Goal: Task Accomplishment & Management: Manage account settings

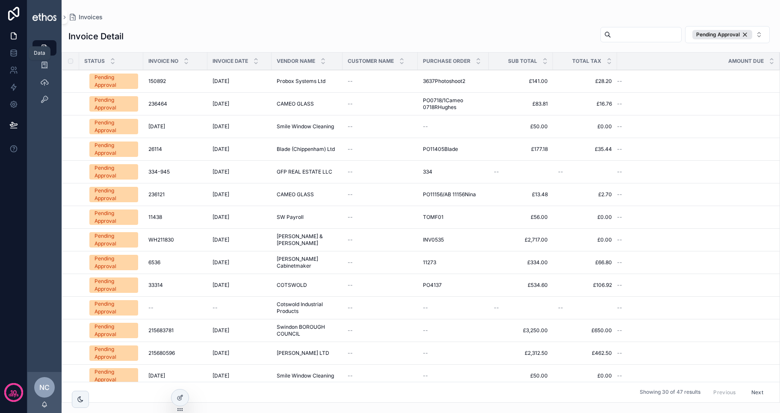
click at [16, 56] on icon at bounding box center [13, 53] width 9 height 9
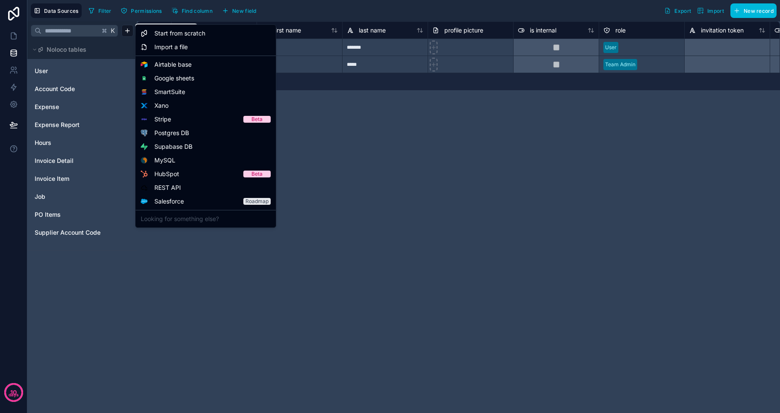
click at [129, 31] on html "**********" at bounding box center [390, 206] width 780 height 413
click at [175, 34] on span "Start from scratch" at bounding box center [179, 33] width 51 height 9
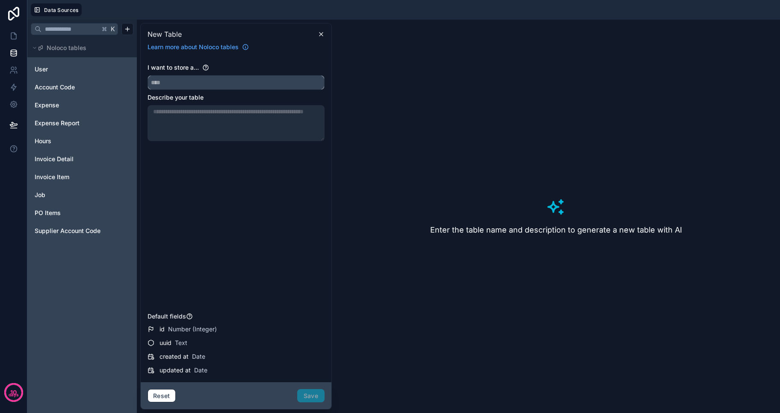
click at [239, 76] on input "text" at bounding box center [236, 83] width 176 height 14
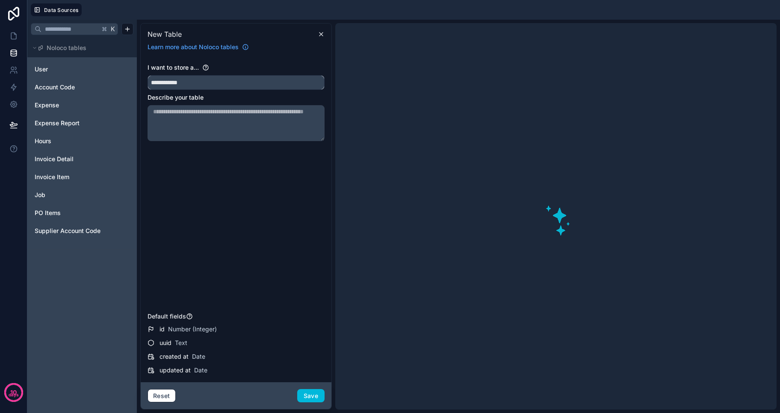
type input "**********"
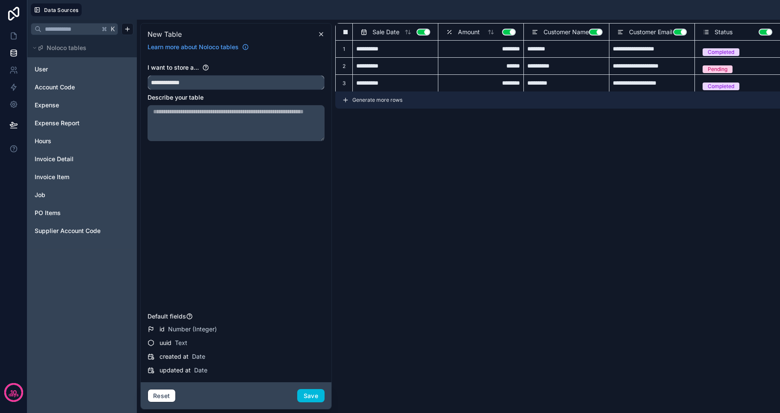
type input "*********"
type input "**********"
type input "********"
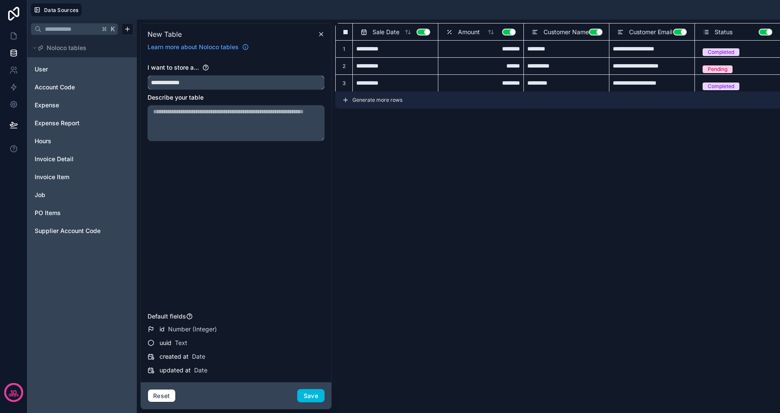
type input "**********"
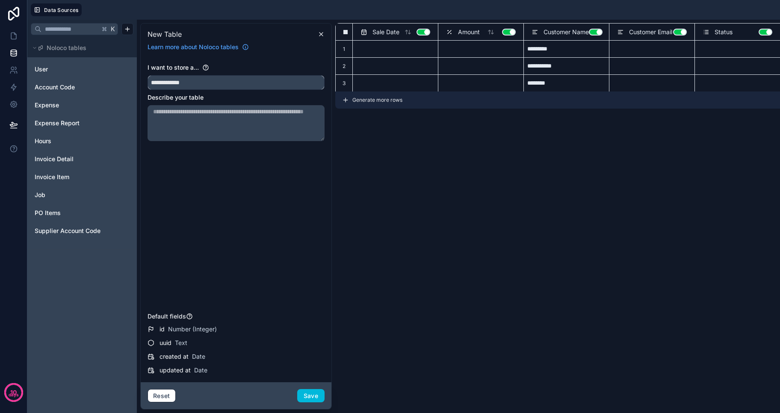
type input "**********"
type input "*******"
type input "**********"
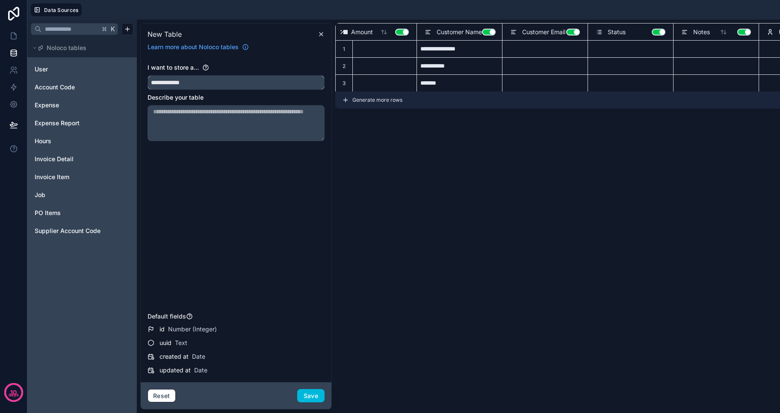
scroll to position [0, 108]
click at [492, 133] on div "**********" at bounding box center [589, 216] width 508 height 387
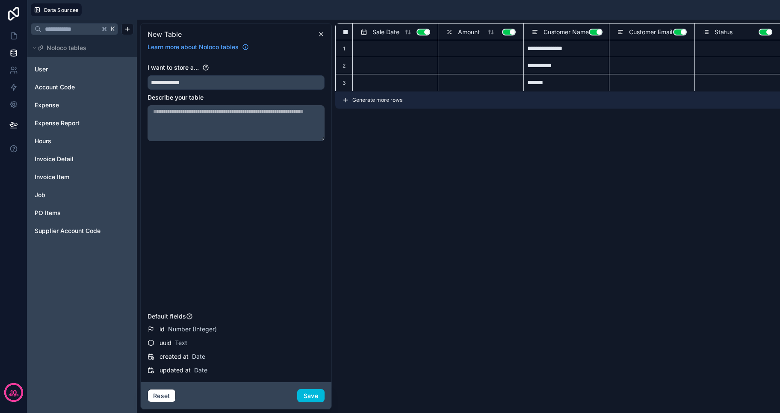
click at [392, 34] on span "Sale Date" at bounding box center [386, 32] width 27 height 9
click at [390, 30] on span "Sale Date" at bounding box center [386, 32] width 27 height 9
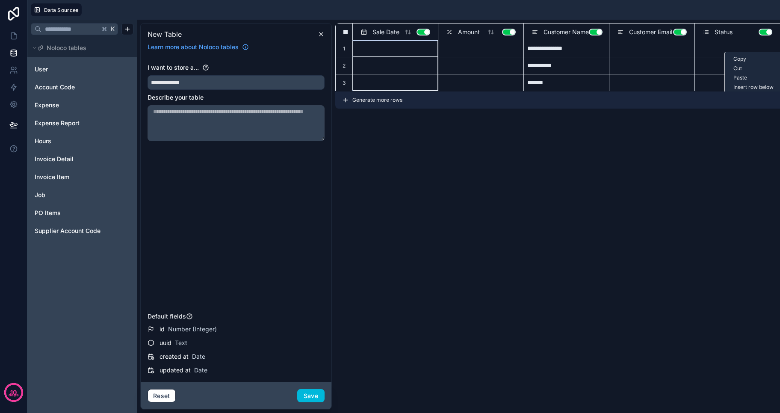
click at [391, 38] on div "Sale Date Use setting" at bounding box center [395, 31] width 86 height 17
click at [426, 32] on button "Use setting" at bounding box center [424, 32] width 14 height 7
click at [507, 29] on button "Use setting" at bounding box center [509, 32] width 14 height 7
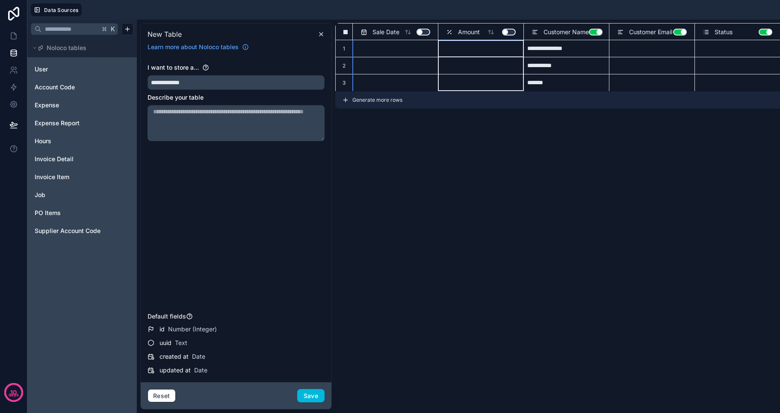
click at [594, 31] on button "Use setting" at bounding box center [596, 32] width 14 height 7
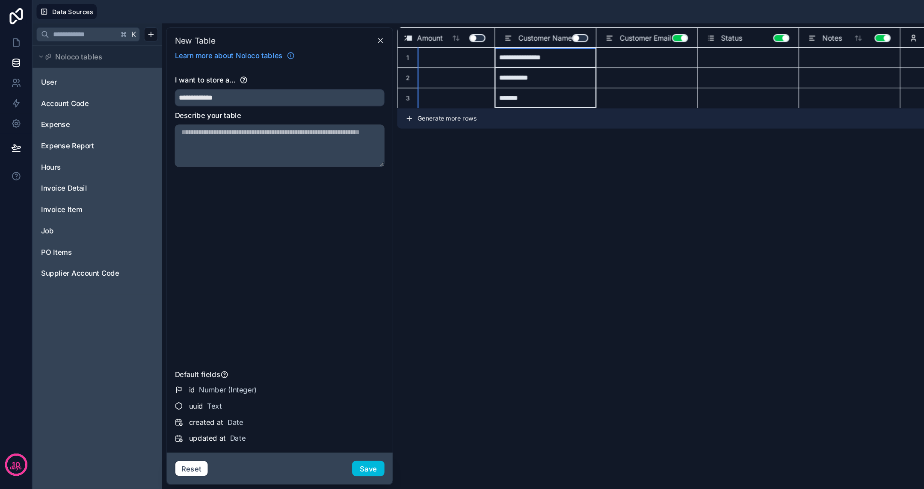
scroll to position [0, 108]
click at [486, 30] on button "Use setting" at bounding box center [488, 32] width 14 height 7
click at [574, 31] on button "Use setting" at bounding box center [572, 32] width 14 height 7
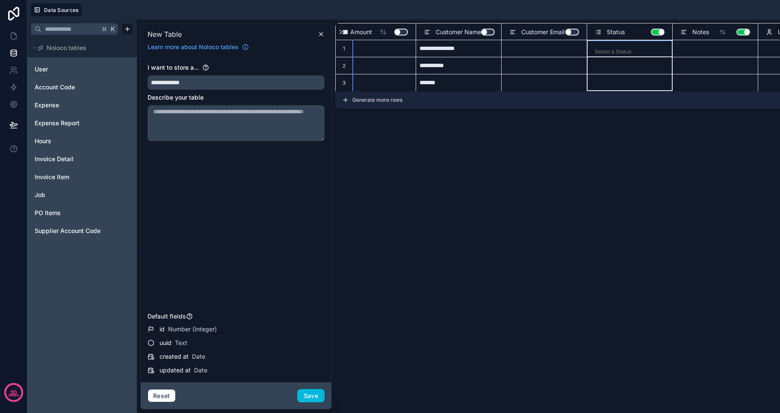
click at [656, 31] on button "Use setting" at bounding box center [658, 32] width 14 height 7
click at [743, 32] on button "Use setting" at bounding box center [744, 32] width 14 height 7
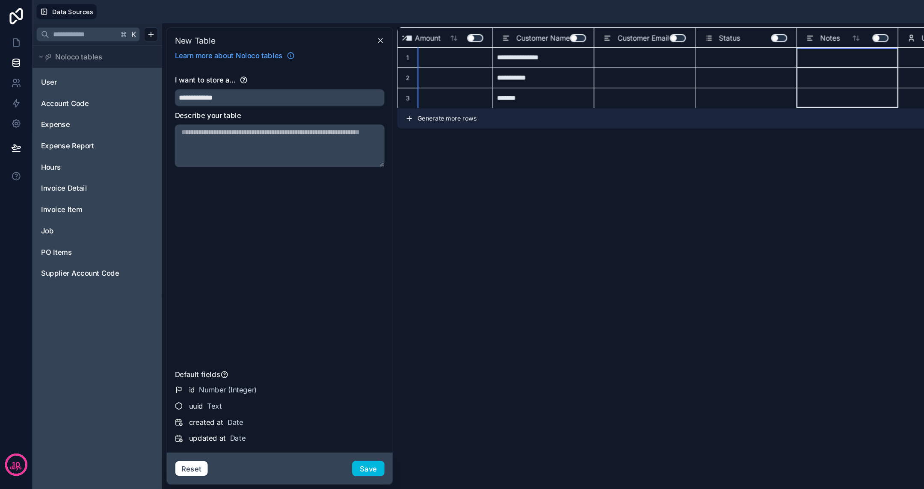
scroll to position [0, 31]
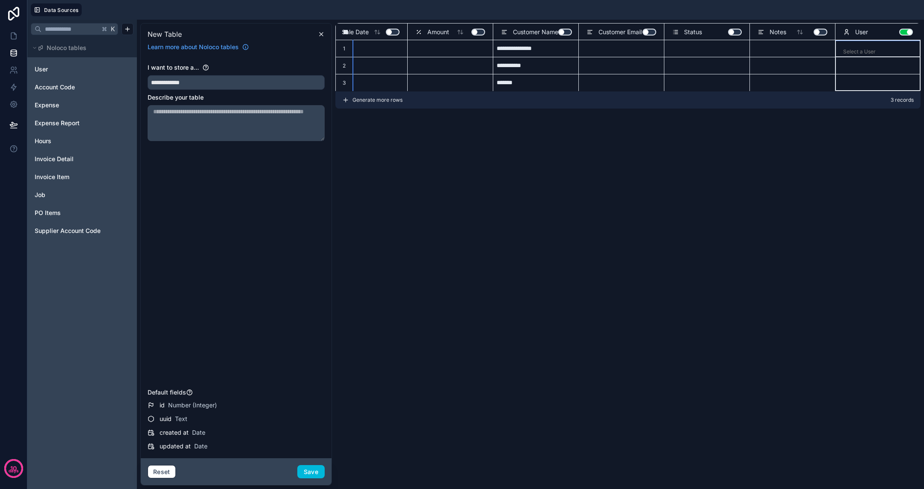
click at [780, 30] on button "Use setting" at bounding box center [906, 32] width 14 height 7
click at [315, 413] on button "Save" at bounding box center [310, 472] width 27 height 14
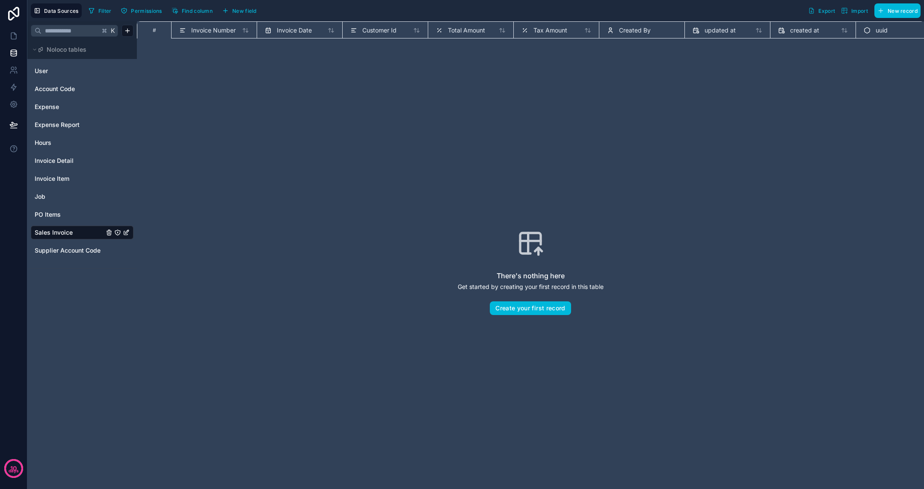
click at [216, 27] on span "Invoice Number" at bounding box center [213, 30] width 44 height 9
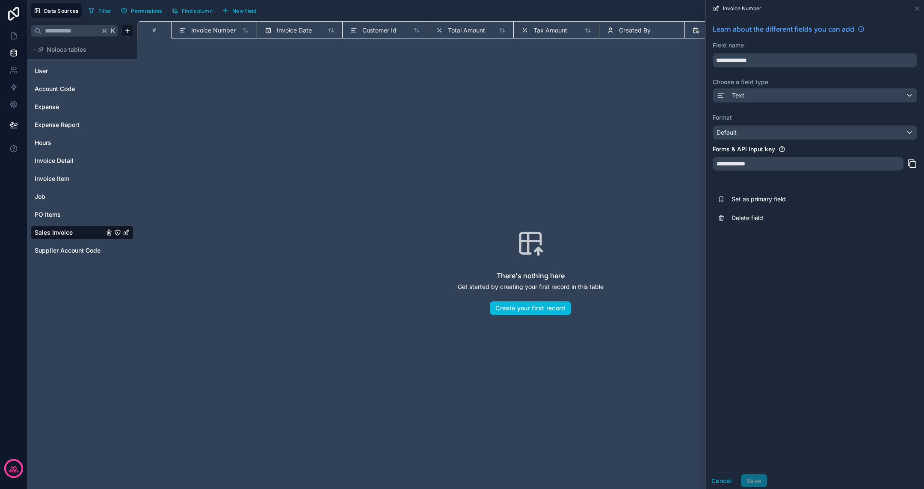
click at [379, 33] on span "Customer Id" at bounding box center [379, 30] width 34 height 9
click at [762, 222] on button "Delete field" at bounding box center [815, 218] width 204 height 19
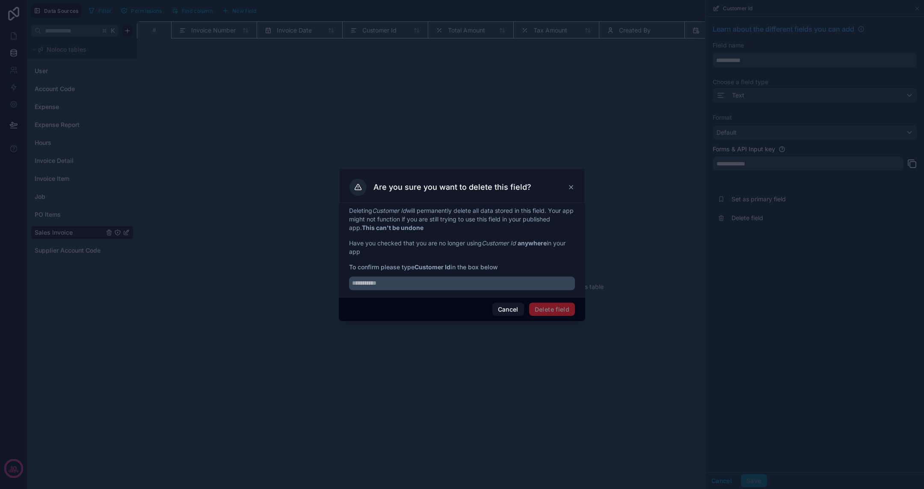
click at [431, 269] on strong "Customer Id" at bounding box center [432, 266] width 36 height 7
copy span "Customer Id"
click at [411, 290] on input "text" at bounding box center [462, 284] width 226 height 14
paste input "**********"
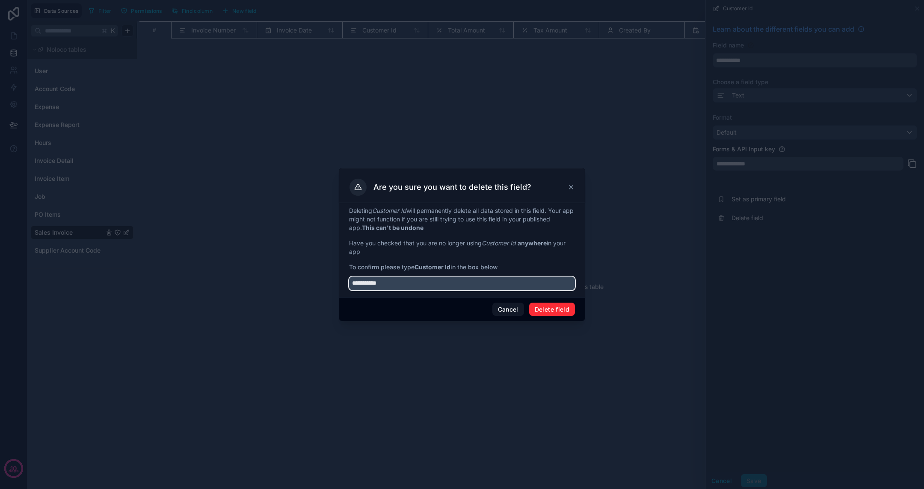
type input "**********"
click at [567, 311] on button "Delete field" at bounding box center [552, 310] width 46 height 14
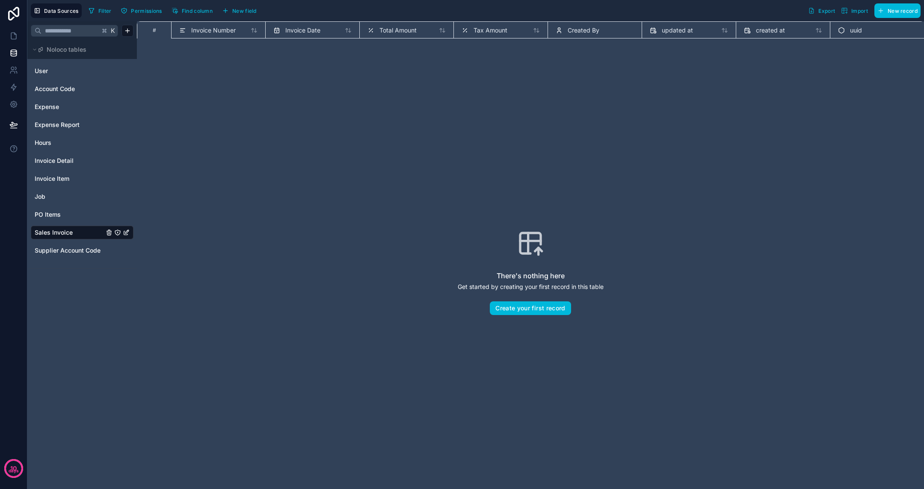
click at [396, 30] on span "Total Amount" at bounding box center [397, 30] width 37 height 9
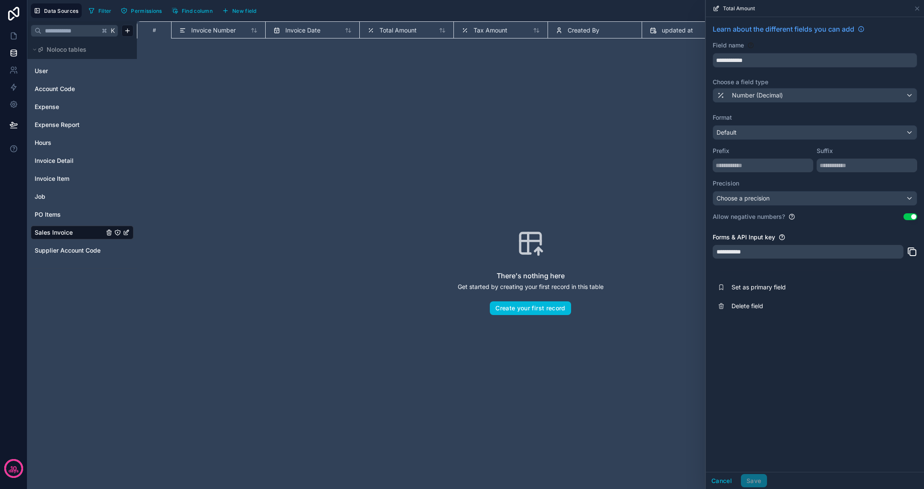
click at [251, 12] on span "New field" at bounding box center [244, 11] width 24 height 6
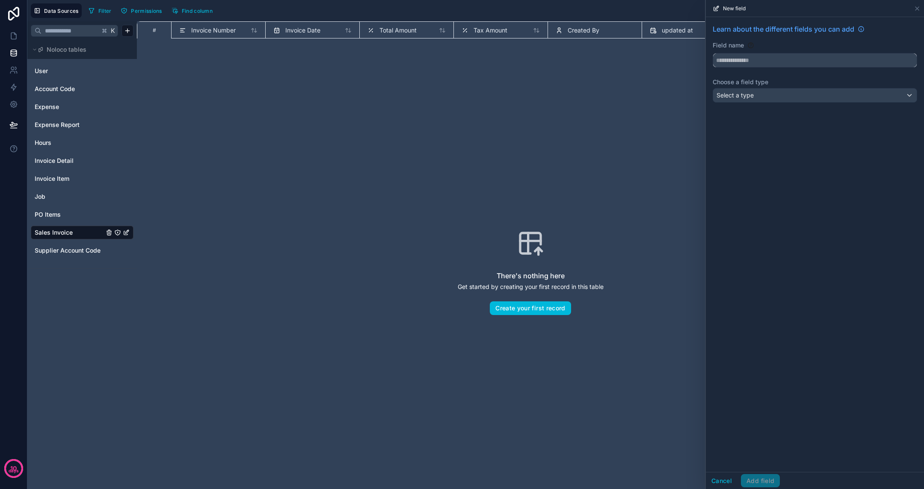
click at [754, 60] on input "text" at bounding box center [815, 60] width 204 height 14
type input "**********"
click at [768, 101] on div "Select a type" at bounding box center [815, 96] width 204 height 14
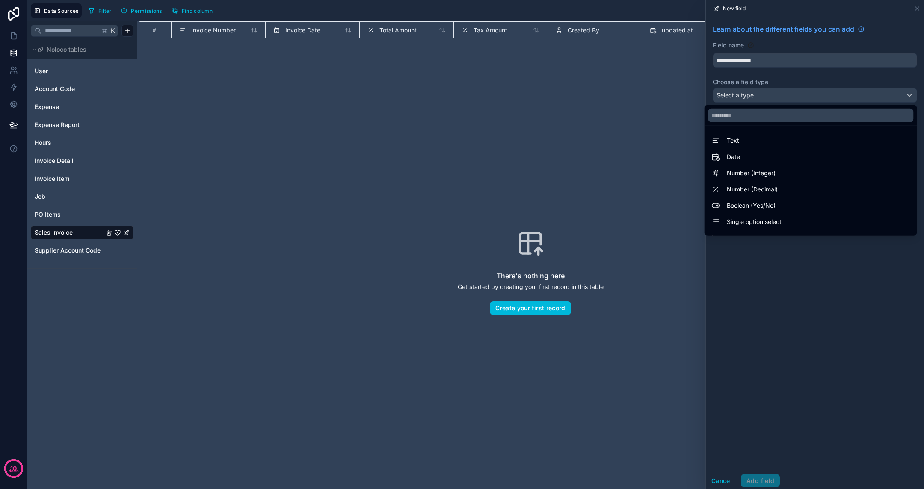
click at [763, 183] on div "Number (Decimal)" at bounding box center [810, 189] width 209 height 15
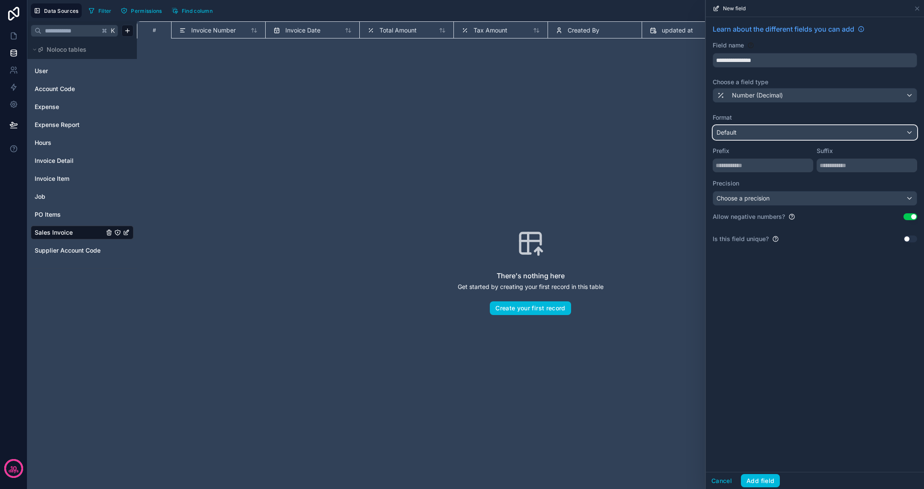
click at [758, 130] on div "Default" at bounding box center [815, 133] width 204 height 14
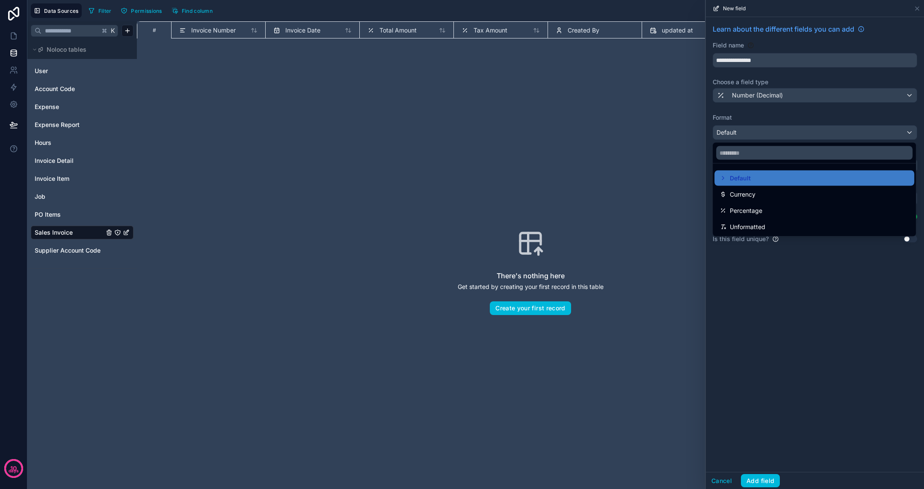
click at [746, 194] on span "Currency" at bounding box center [743, 194] width 26 height 10
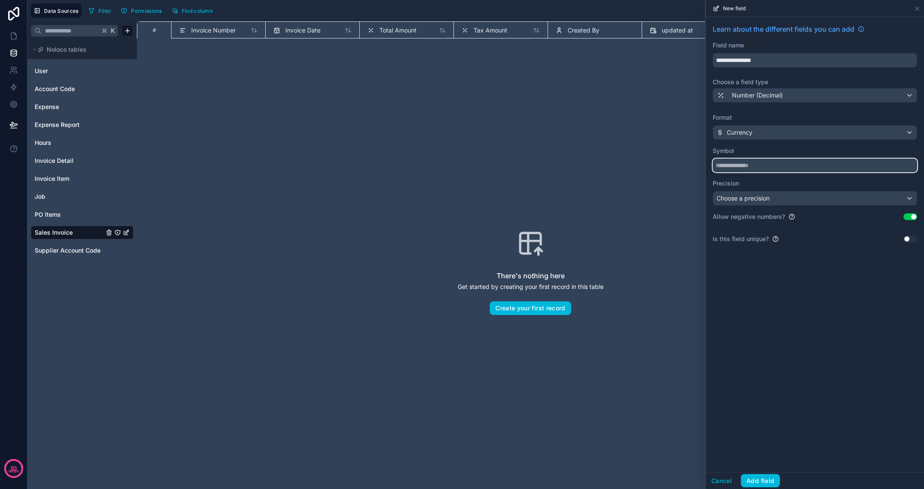
click at [752, 164] on input "text" at bounding box center [815, 166] width 204 height 14
type input "*"
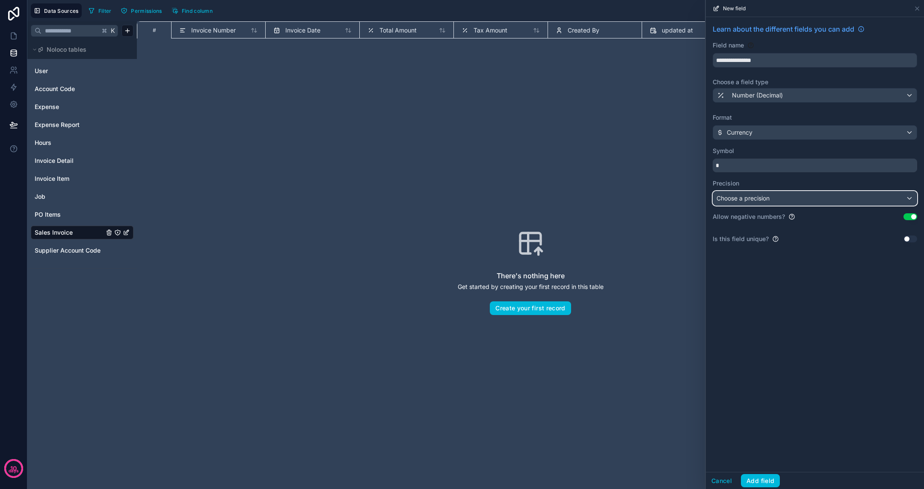
click at [775, 194] on div "Choose a precision" at bounding box center [815, 199] width 204 height 14
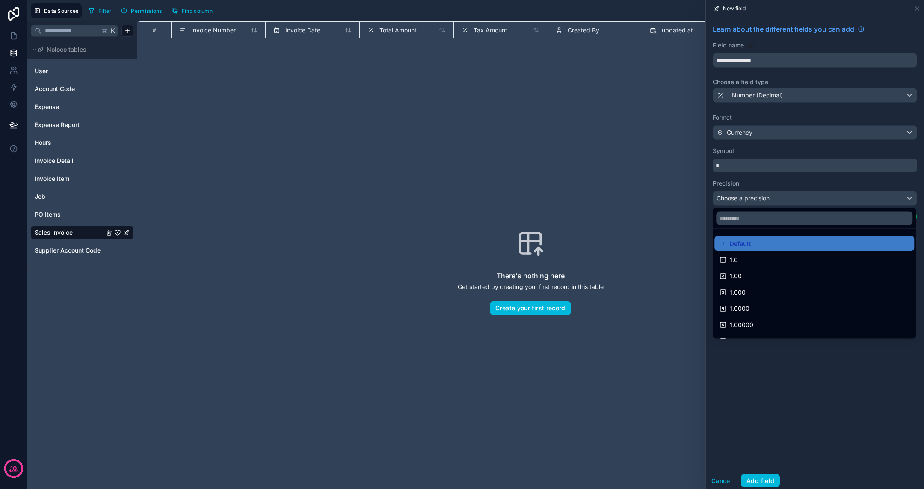
click at [780, 275] on div "1.00" at bounding box center [813, 276] width 189 height 10
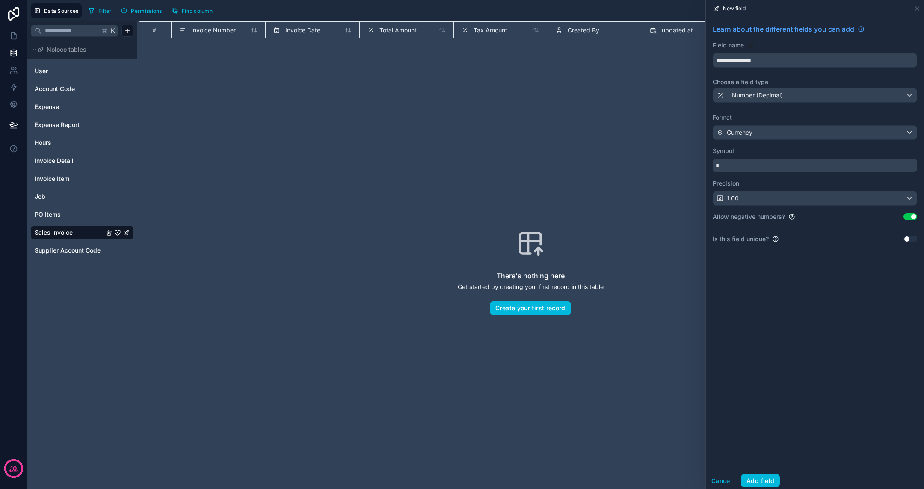
click at [780, 214] on button "Use setting" at bounding box center [910, 216] width 14 height 7
click at [768, 413] on button "Add field" at bounding box center [760, 481] width 39 height 14
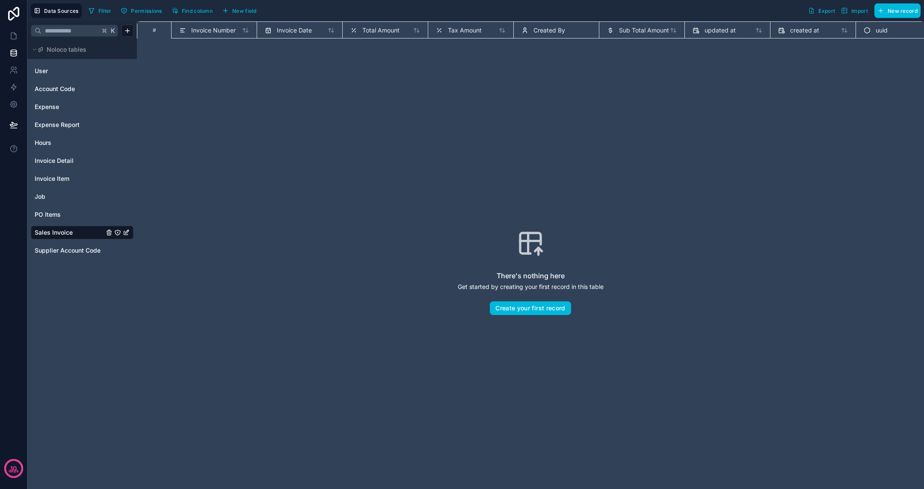
click at [390, 35] on div "Total Amount" at bounding box center [374, 30] width 49 height 10
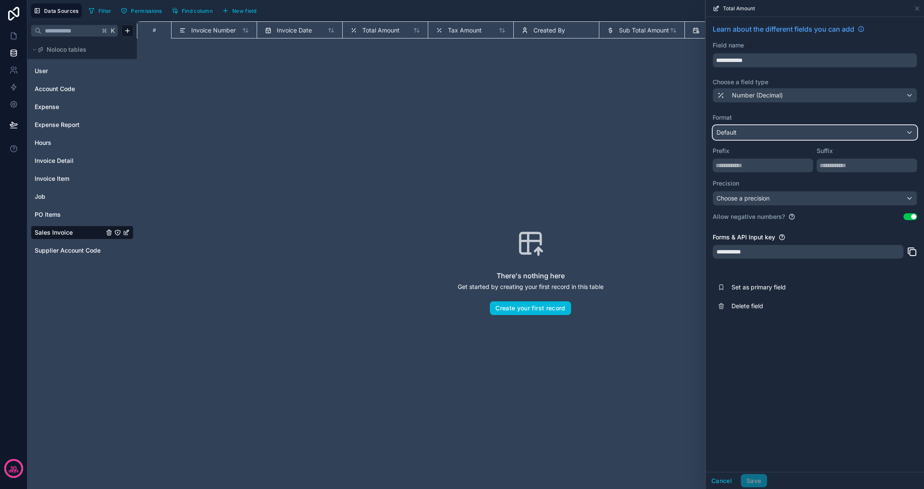
click at [740, 137] on div "Default" at bounding box center [815, 133] width 204 height 14
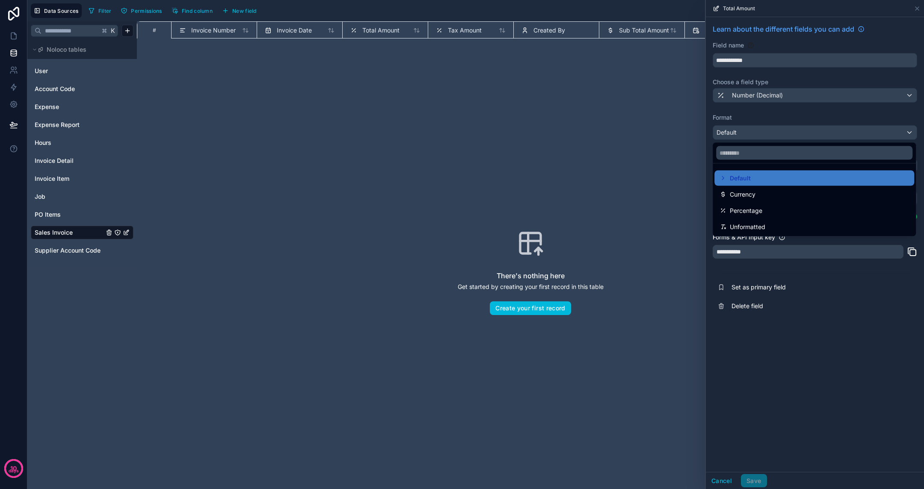
click at [749, 196] on span "Currency" at bounding box center [743, 194] width 26 height 10
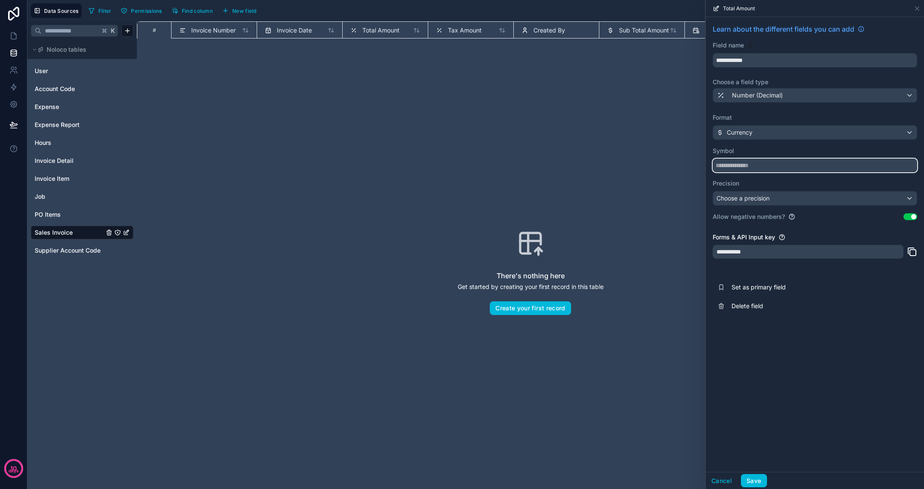
click at [757, 163] on input "text" at bounding box center [815, 166] width 204 height 14
type input "*"
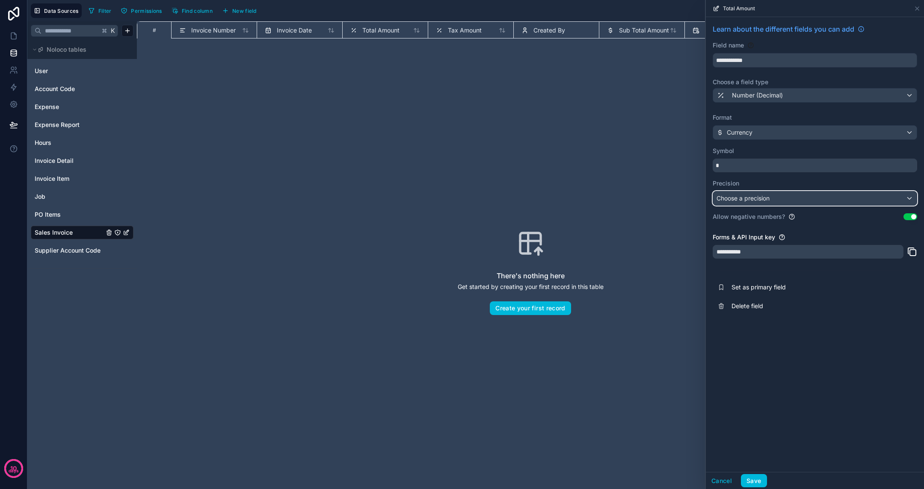
click at [768, 192] on div "Choose a precision" at bounding box center [815, 199] width 204 height 14
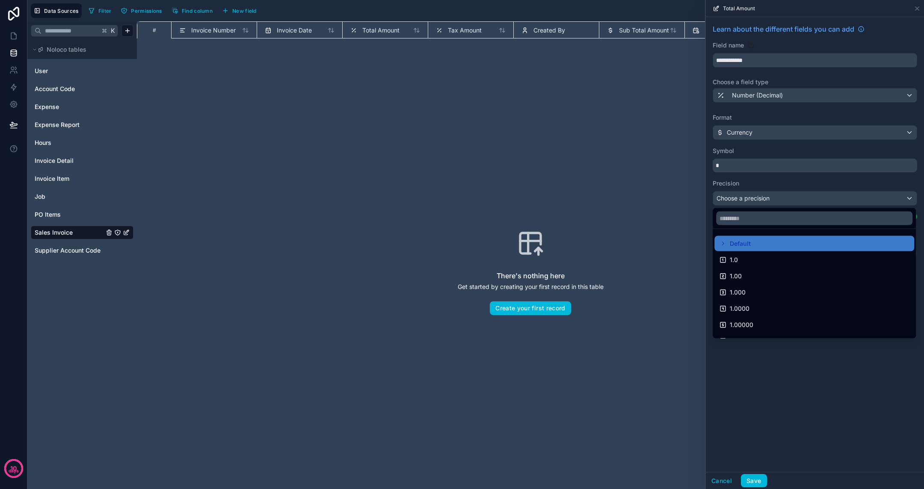
click at [746, 272] on div "1.00" at bounding box center [813, 276] width 189 height 10
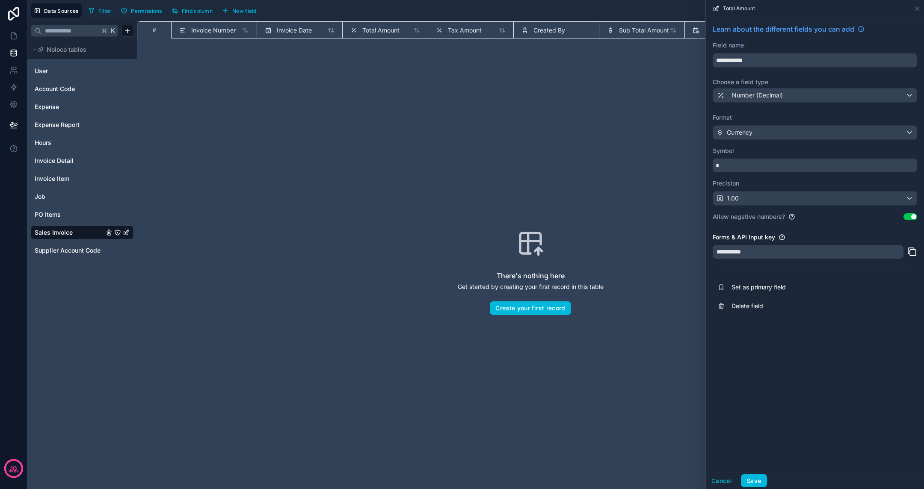
click at [753, 413] on button "Save" at bounding box center [754, 481] width 26 height 14
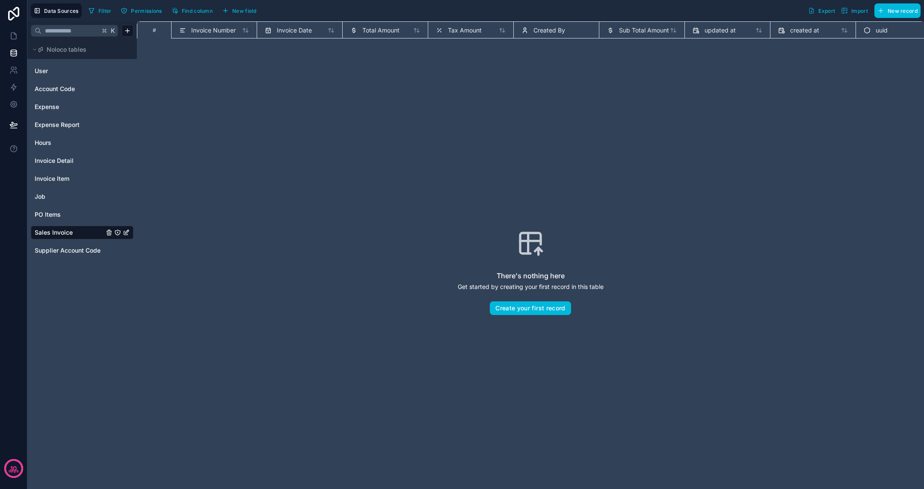
click at [471, 33] on span "Tax Amount" at bounding box center [465, 30] width 34 height 9
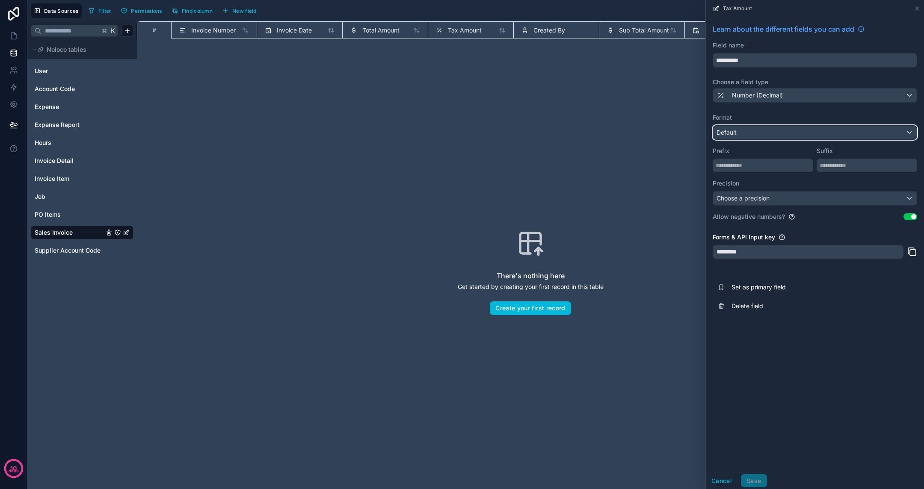
click at [734, 134] on span "Default" at bounding box center [726, 132] width 20 height 7
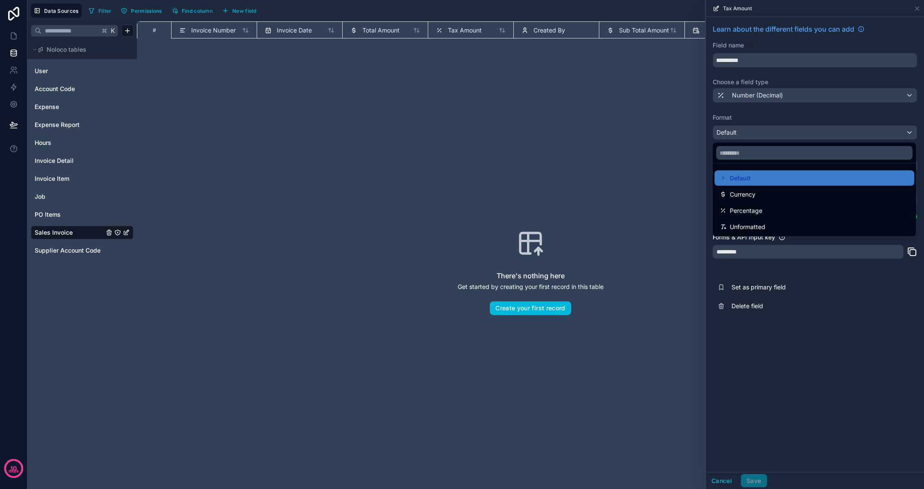
click at [741, 195] on span "Currency" at bounding box center [743, 194] width 26 height 10
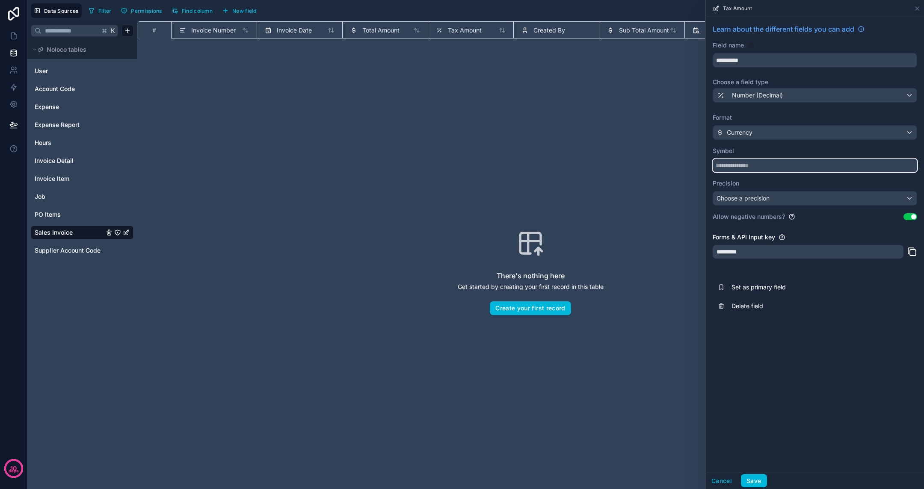
click at [746, 160] on input "text" at bounding box center [815, 166] width 204 height 14
type input "*"
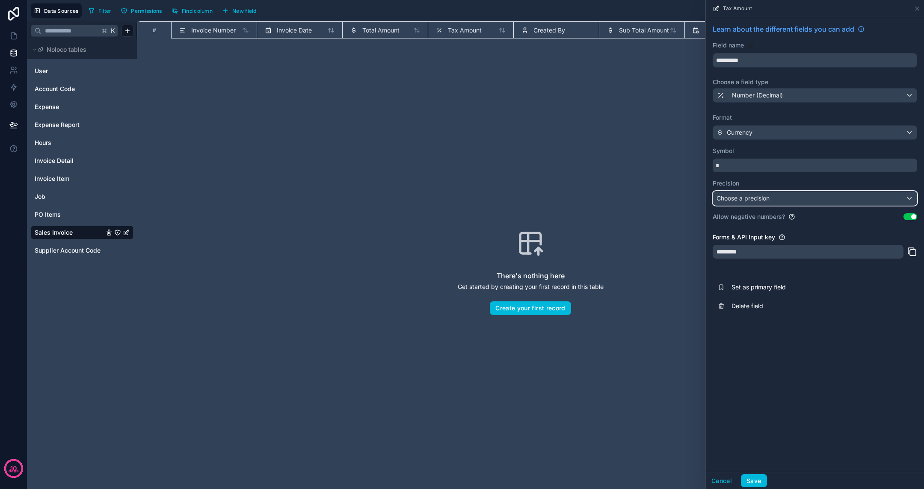
click at [741, 201] on span "Choose a precision" at bounding box center [742, 198] width 53 height 7
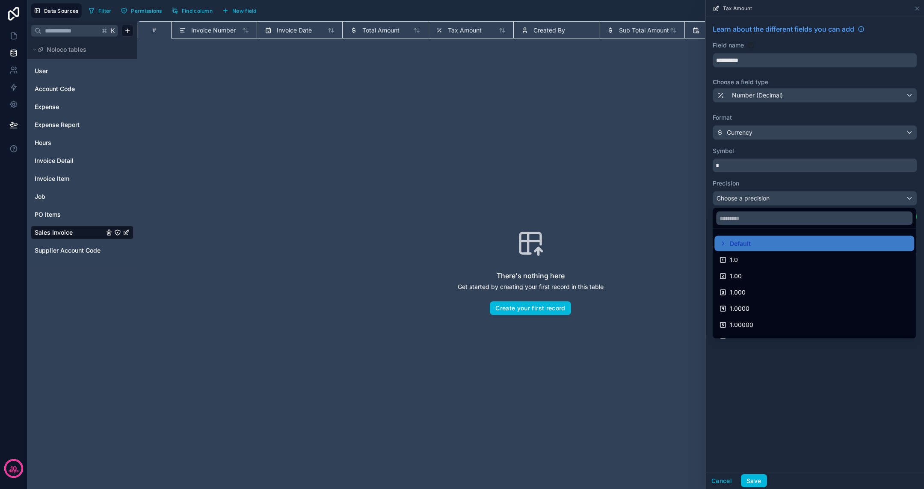
click at [748, 273] on div "1.00" at bounding box center [813, 276] width 189 height 10
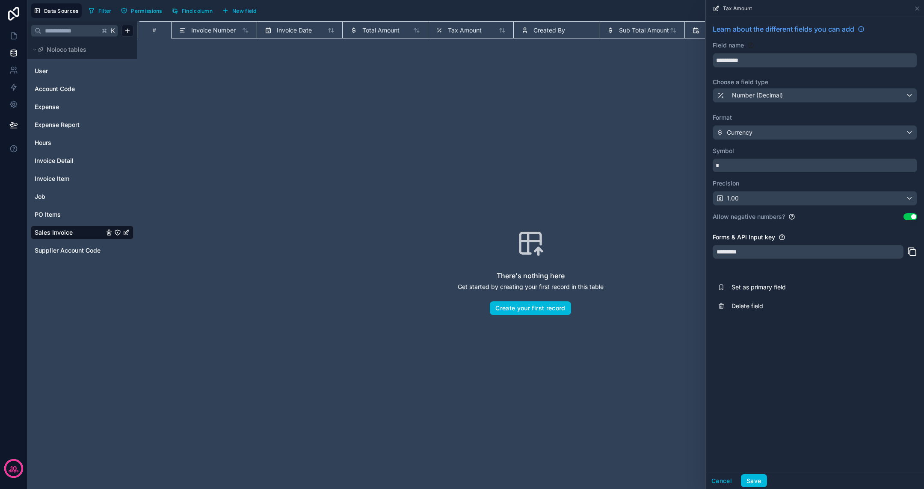
click at [756, 413] on button "Save" at bounding box center [754, 481] width 26 height 14
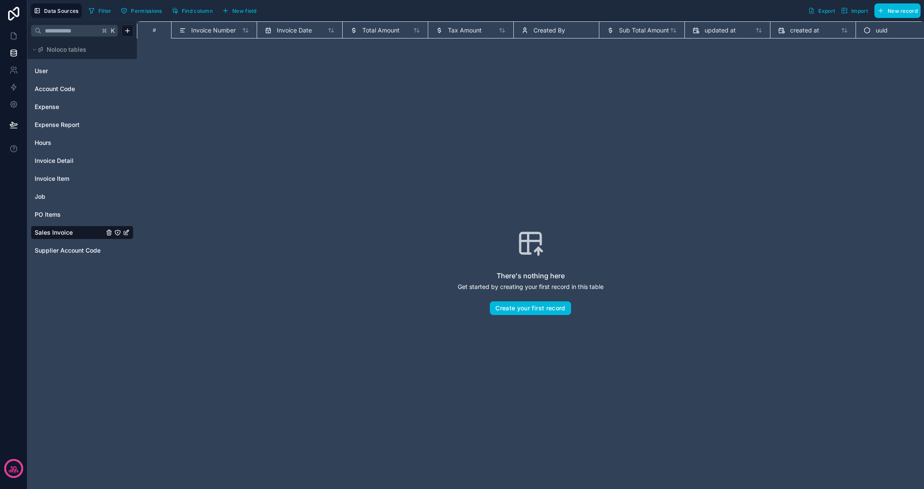
click at [571, 29] on div "Created By" at bounding box center [556, 30] width 70 height 10
click at [551, 33] on span "Created By" at bounding box center [549, 30] width 32 height 9
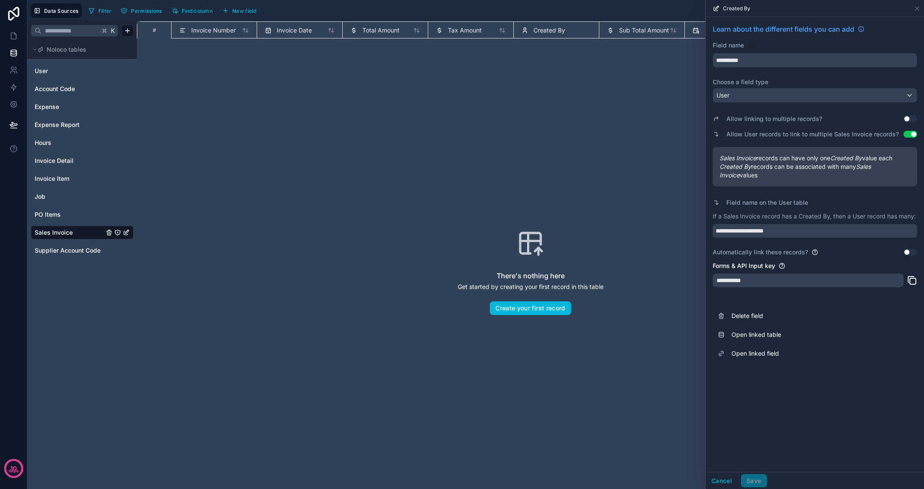
click at [746, 314] on span "Delete field" at bounding box center [792, 316] width 123 height 9
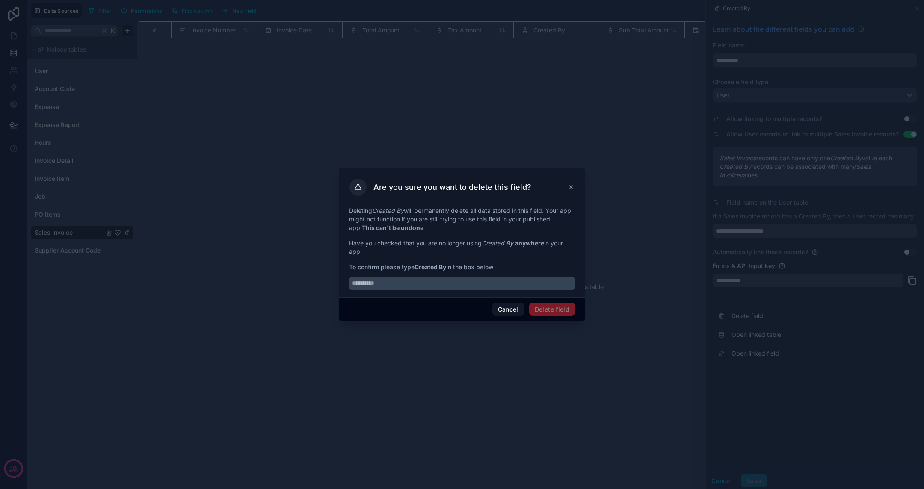
click at [430, 269] on strong "Created By" at bounding box center [430, 266] width 32 height 7
copy span "Created By"
click at [419, 287] on input "text" at bounding box center [462, 284] width 226 height 14
paste input "**********"
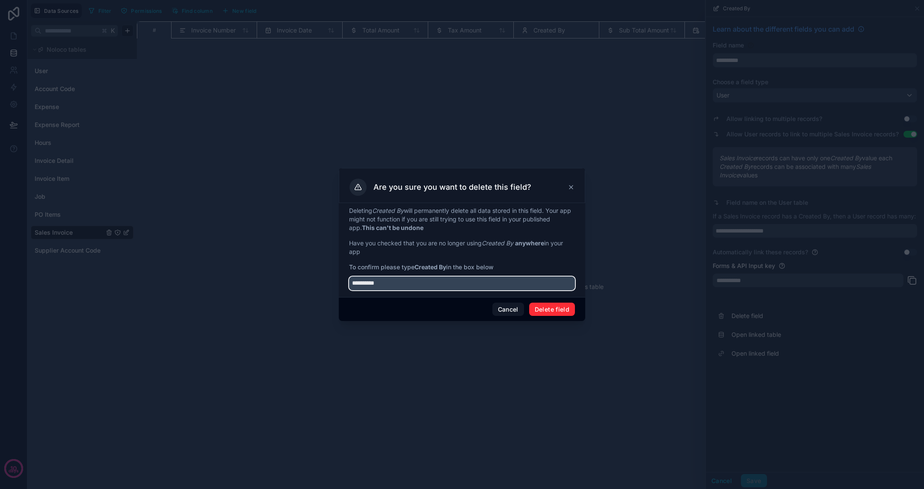
type input "**********"
click at [577, 309] on div "Cancel Delete field" at bounding box center [462, 309] width 246 height 24
click at [560, 309] on button "Delete field" at bounding box center [552, 310] width 46 height 14
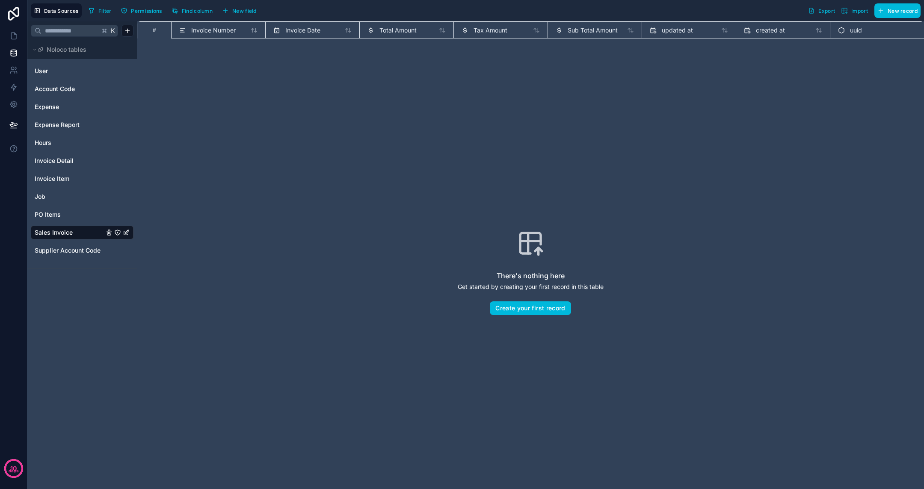
click at [246, 8] on span "New field" at bounding box center [244, 11] width 24 height 6
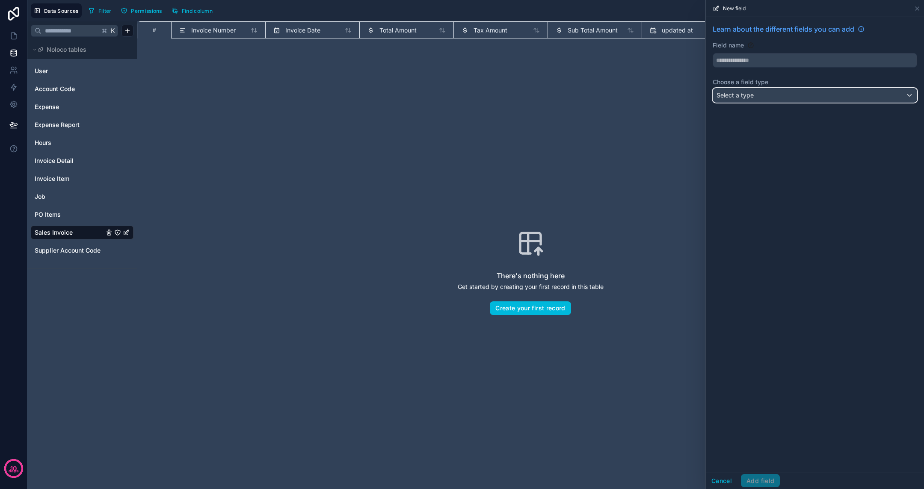
click at [759, 100] on div "Select a type" at bounding box center [815, 96] width 204 height 14
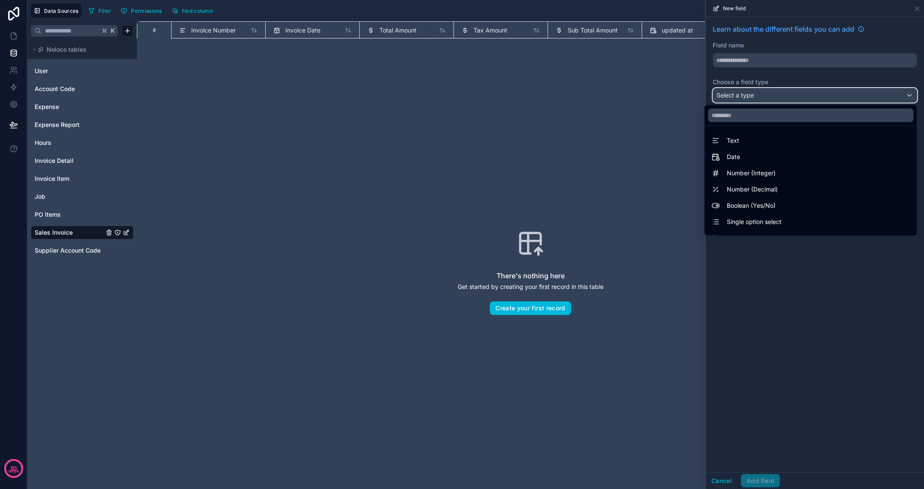
scroll to position [248, 0]
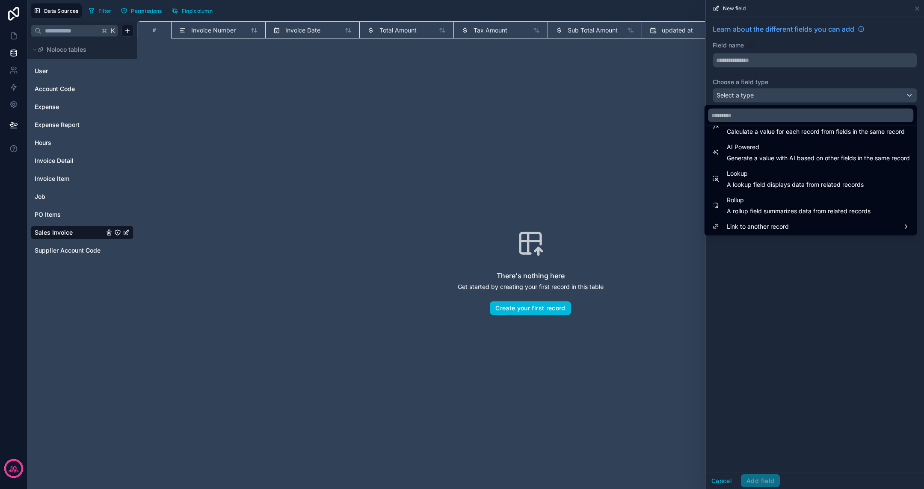
click at [767, 225] on span "Link to another record" at bounding box center [758, 227] width 62 height 10
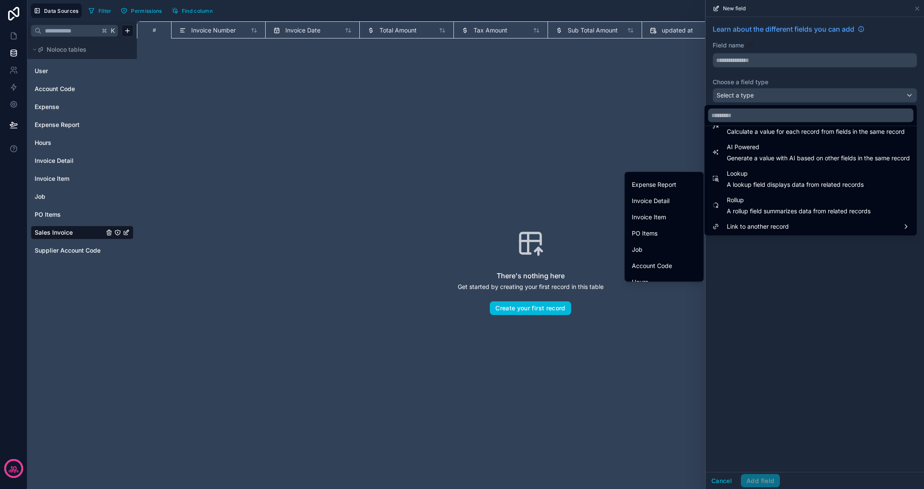
scroll to position [85, 0]
click at [671, 210] on div "Job" at bounding box center [664, 207] width 65 height 10
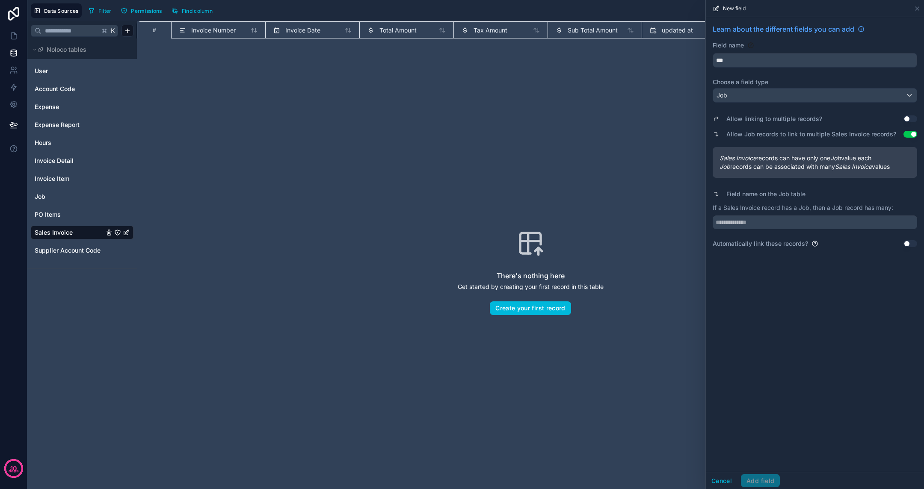
type input "***"
click at [757, 55] on input "***" at bounding box center [815, 60] width 204 height 14
click at [771, 266] on div "Learn about the different fields you can add Field name *** Choose a field type…" at bounding box center [815, 244] width 218 height 455
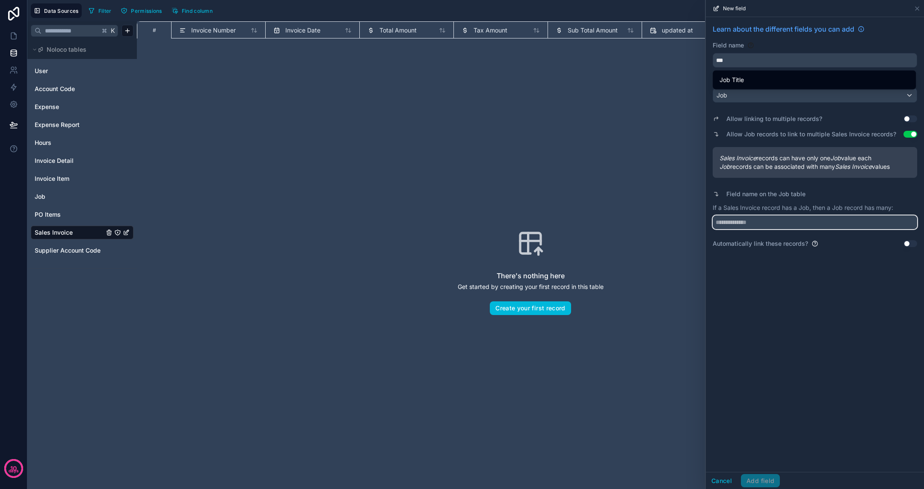
click at [765, 220] on input "text" at bounding box center [815, 223] width 204 height 14
click at [733, 204] on p "If a Sales Invoice record has a Job, then a Job record has many:" at bounding box center [815, 208] width 204 height 9
copy p "Sales Invoice"
click at [723, 223] on input "text" at bounding box center [815, 223] width 204 height 14
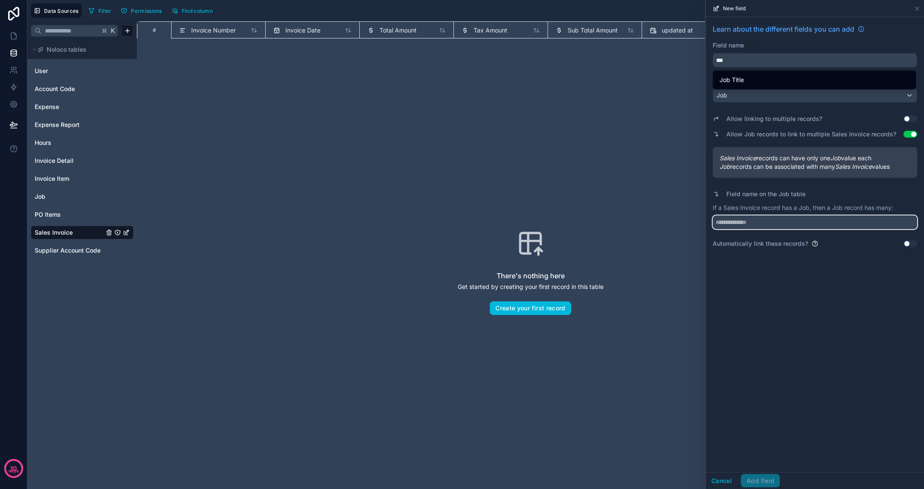
paste input "**********"
type input "**********"
click at [771, 302] on div "**********" at bounding box center [815, 244] width 218 height 455
click at [768, 413] on button "Add field" at bounding box center [760, 481] width 39 height 14
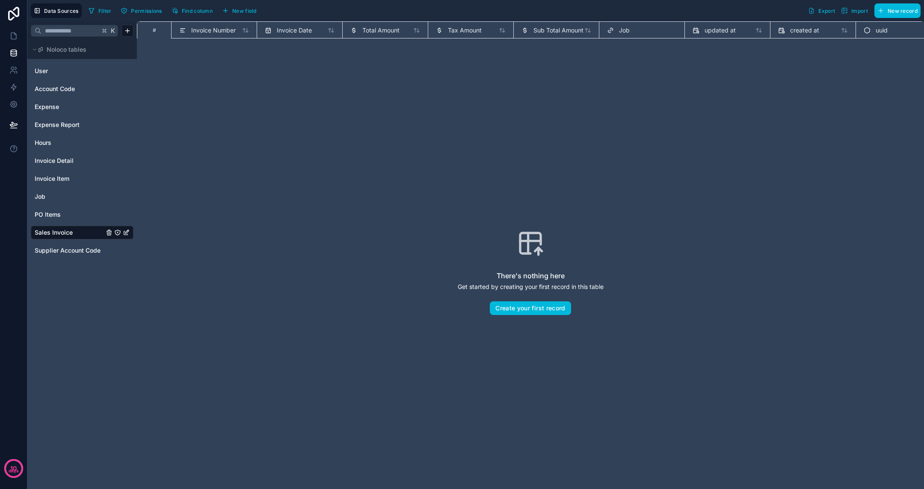
click at [57, 201] on div "Job" at bounding box center [82, 197] width 103 height 14
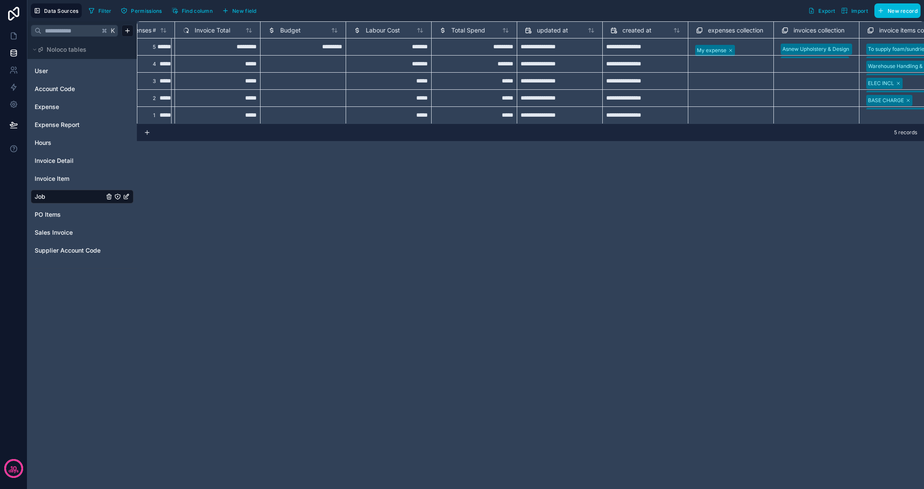
scroll to position [0, 423]
click at [472, 30] on span "Total Spend" at bounding box center [470, 30] width 34 height 9
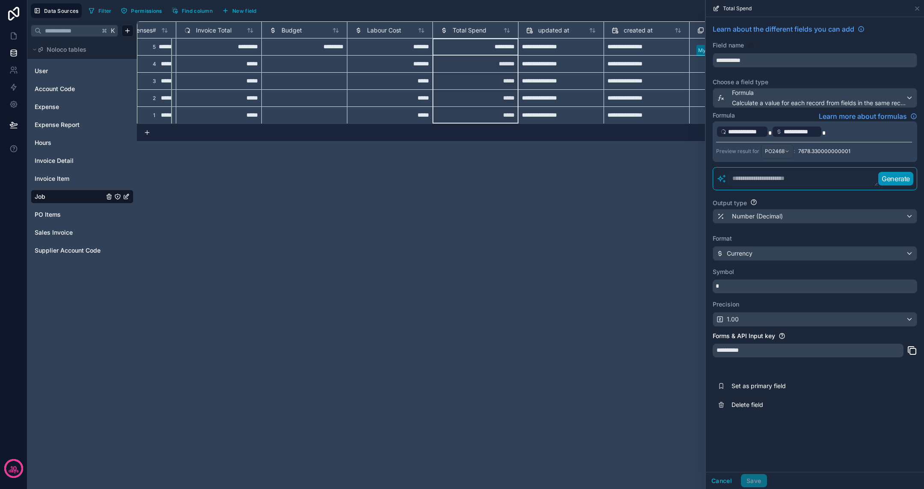
click at [447, 213] on div "**********" at bounding box center [530, 255] width 787 height 468
click at [724, 413] on button "Cancel" at bounding box center [722, 481] width 32 height 14
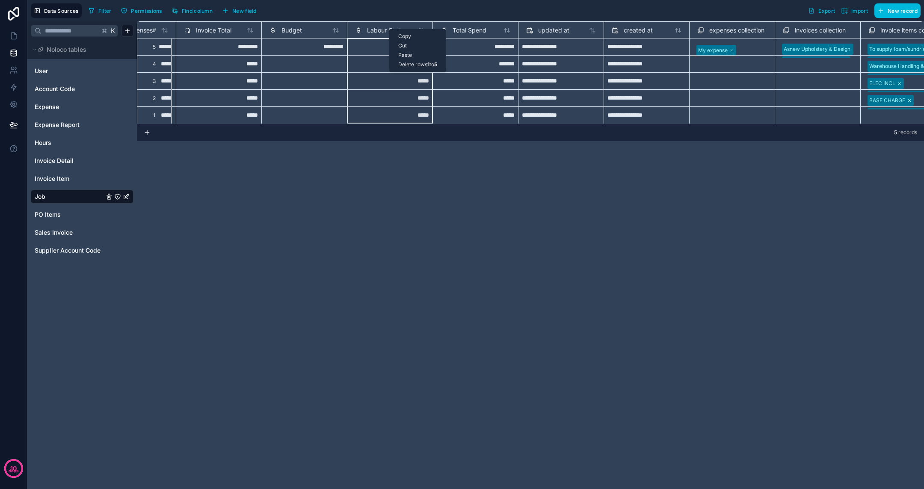
click at [406, 161] on div "**********" at bounding box center [530, 255] width 787 height 468
click at [378, 32] on span "Labour Cost" at bounding box center [384, 30] width 34 height 9
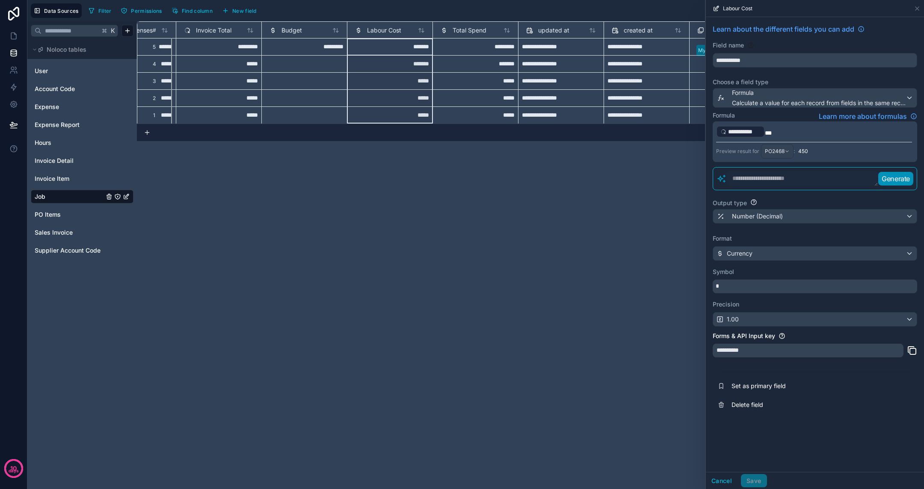
click at [214, 32] on span "Invoice Total" at bounding box center [214, 30] width 36 height 9
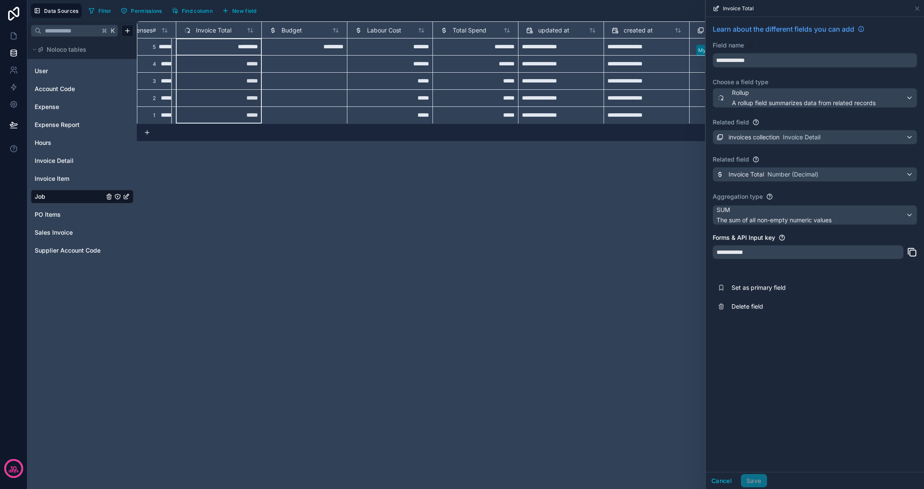
click at [402, 159] on div "**********" at bounding box center [530, 255] width 787 height 468
click at [721, 413] on button "Cancel" at bounding box center [722, 481] width 32 height 14
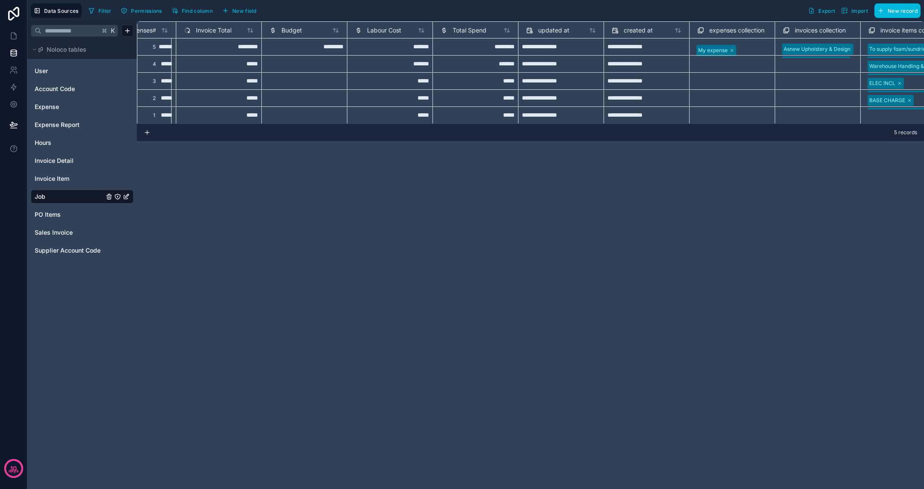
click at [243, 14] on span "New field" at bounding box center [244, 11] width 24 height 6
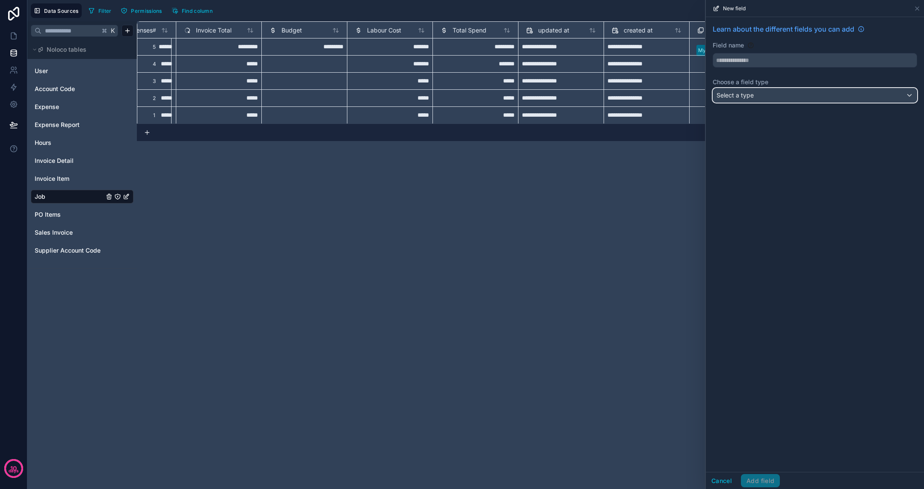
click at [749, 95] on span "Select a type" at bounding box center [734, 95] width 37 height 7
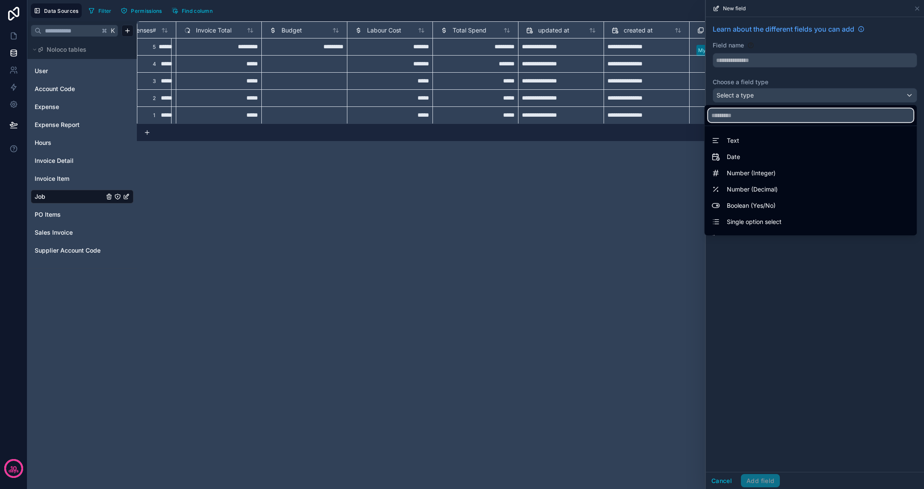
click at [729, 118] on input "text" at bounding box center [810, 116] width 205 height 14
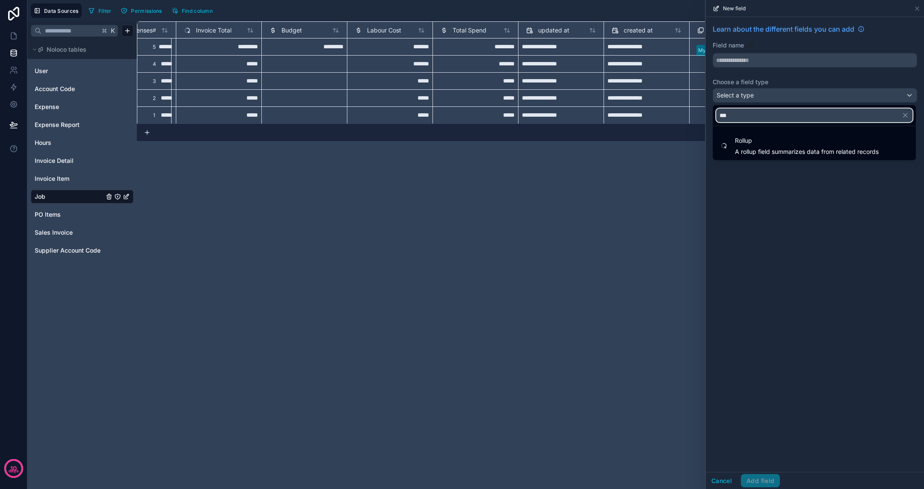
type input "***"
click at [749, 141] on span "Rollup" at bounding box center [807, 141] width 144 height 10
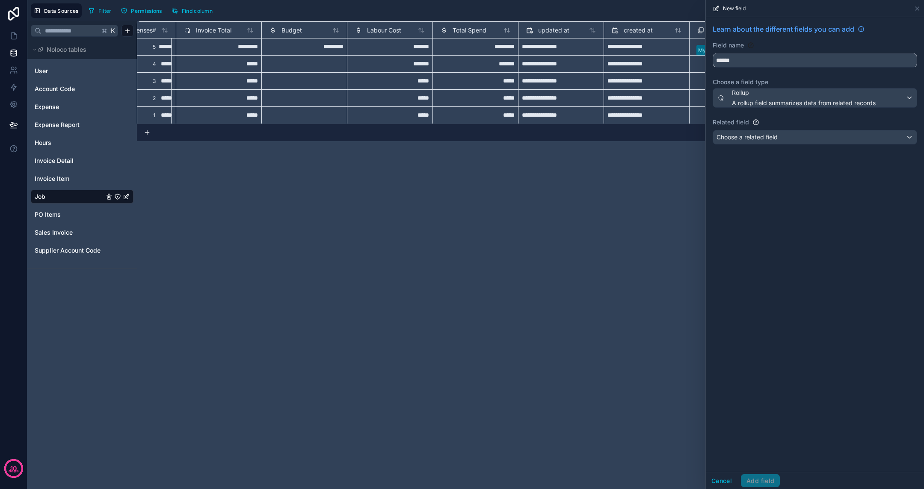
click at [732, 59] on input "******" at bounding box center [815, 60] width 204 height 14
type input "**********"
click at [772, 134] on span "Choose a related field" at bounding box center [746, 136] width 61 height 7
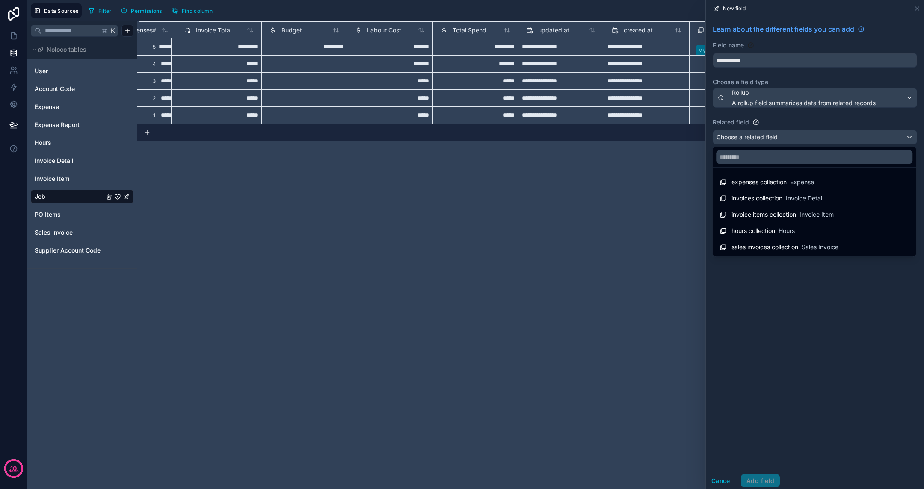
click at [765, 243] on span "sales invoices collection" at bounding box center [764, 247] width 67 height 9
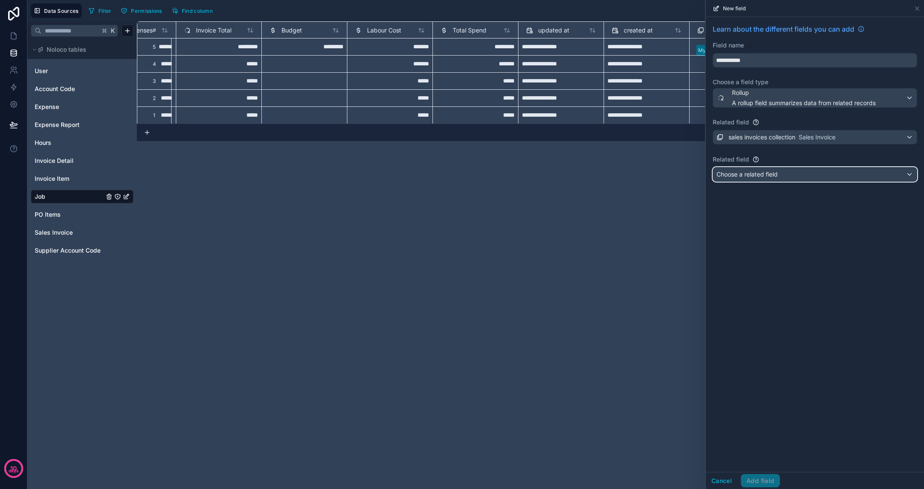
click at [762, 174] on span "Choose a related field" at bounding box center [746, 174] width 61 height 7
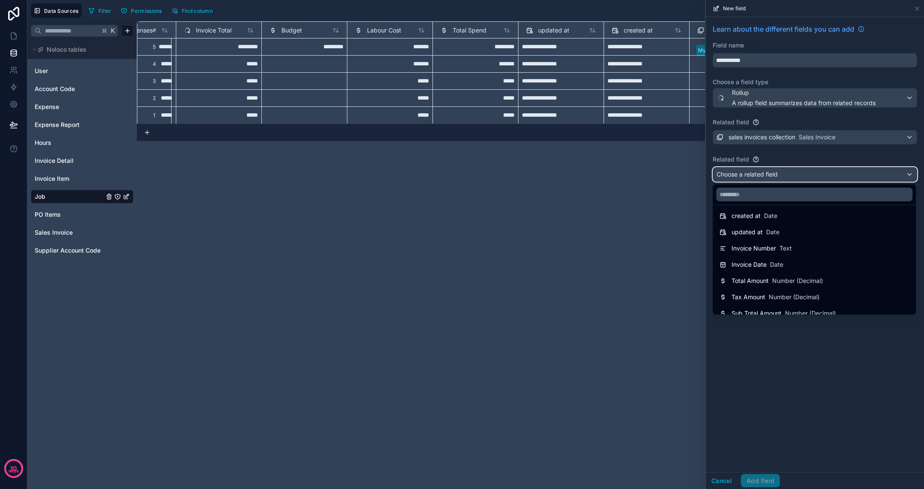
scroll to position [44, 0]
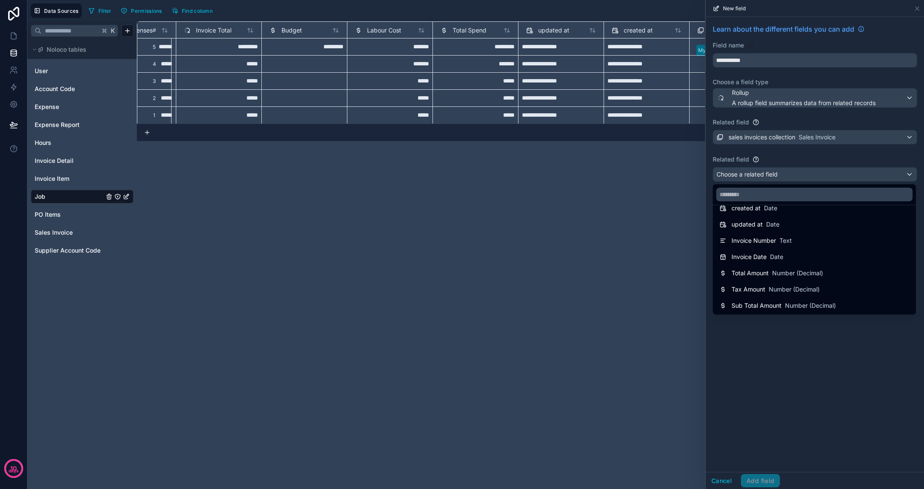
click at [761, 302] on span "Sub Total Amount" at bounding box center [756, 306] width 50 height 9
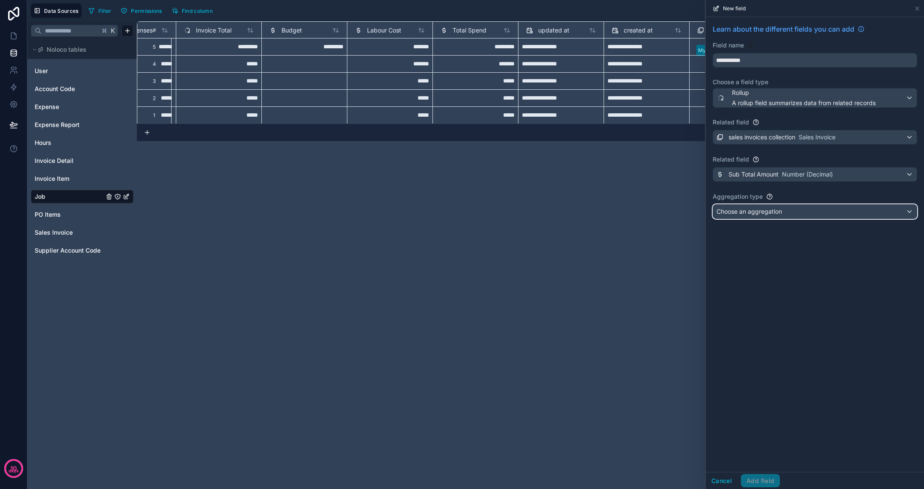
click at [754, 213] on span "Choose an aggregation" at bounding box center [748, 211] width 65 height 7
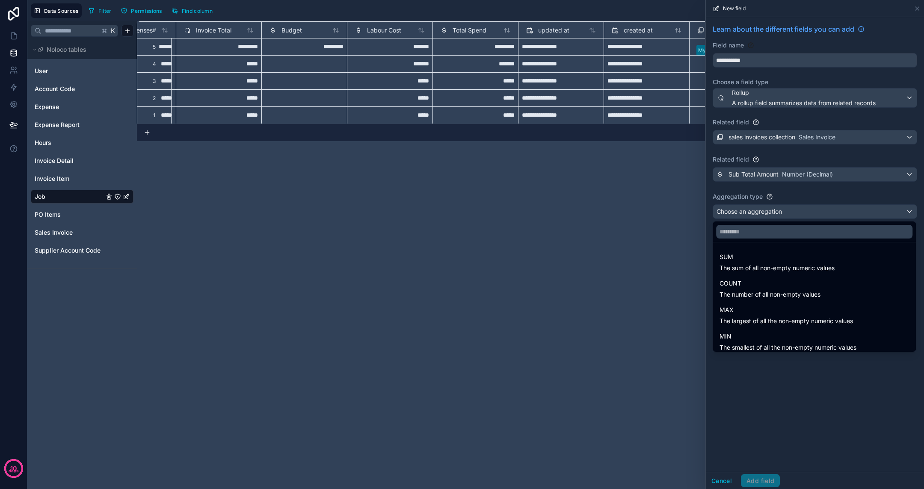
click at [745, 261] on span "SUM" at bounding box center [776, 257] width 115 height 10
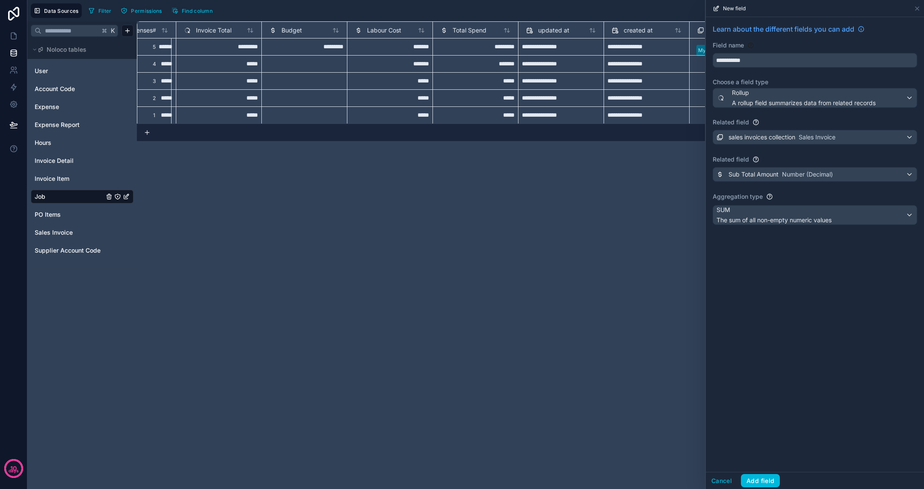
click at [757, 413] on button "Add field" at bounding box center [760, 481] width 39 height 14
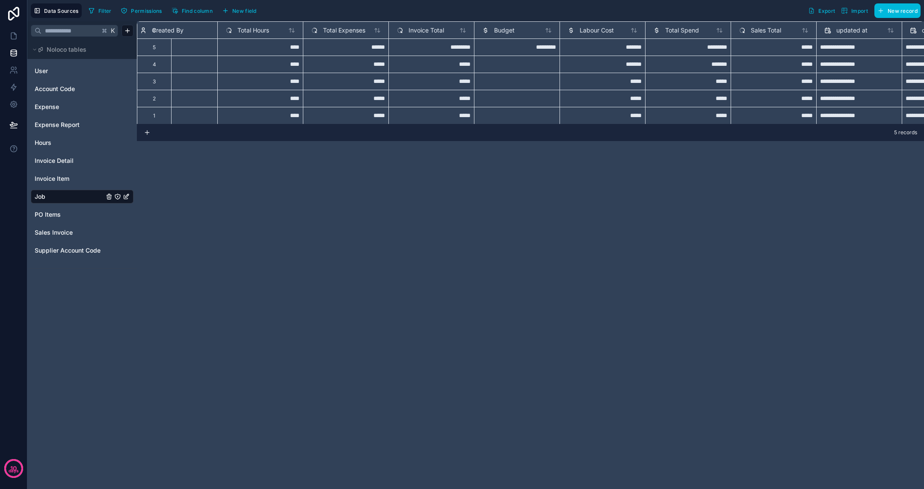
scroll to position [0, 233]
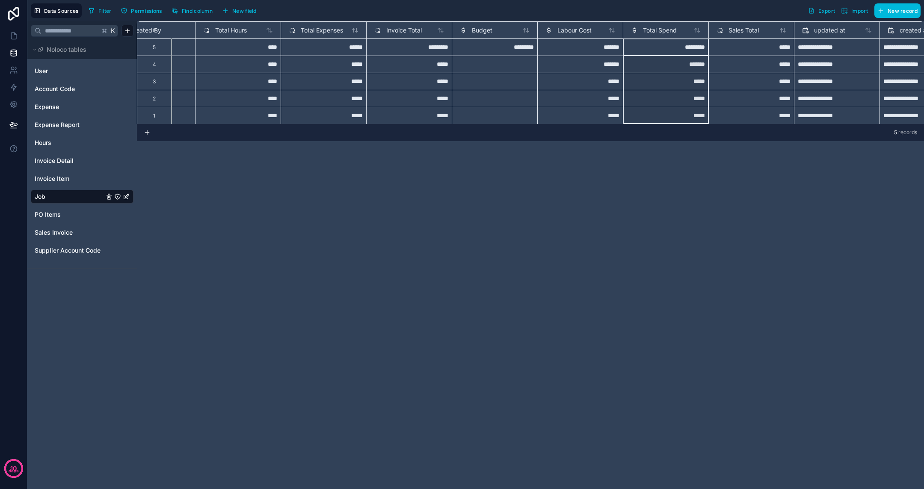
click at [661, 32] on span "Total Spend" at bounding box center [660, 30] width 34 height 9
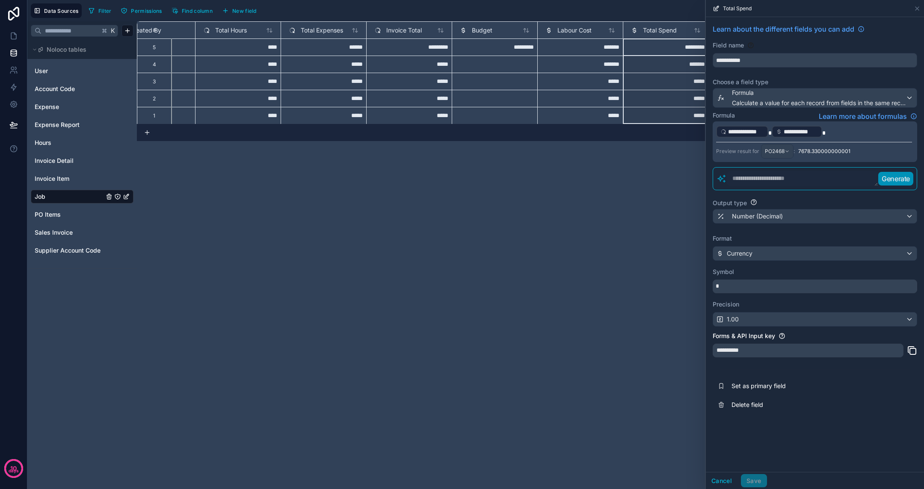
click at [780, 133] on p "**********" at bounding box center [814, 132] width 196 height 14
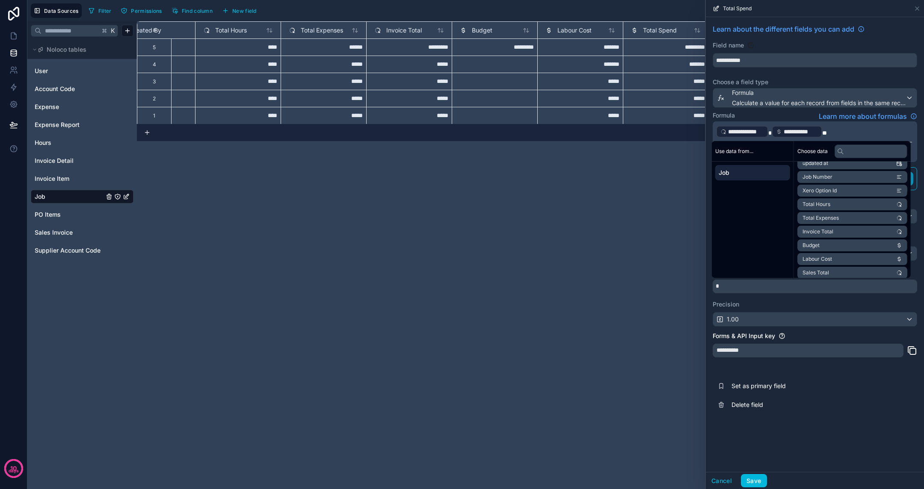
scroll to position [53, 0]
click at [780, 265] on li "Sales Total" at bounding box center [852, 269] width 110 height 12
click at [756, 413] on button "Save" at bounding box center [754, 481] width 26 height 14
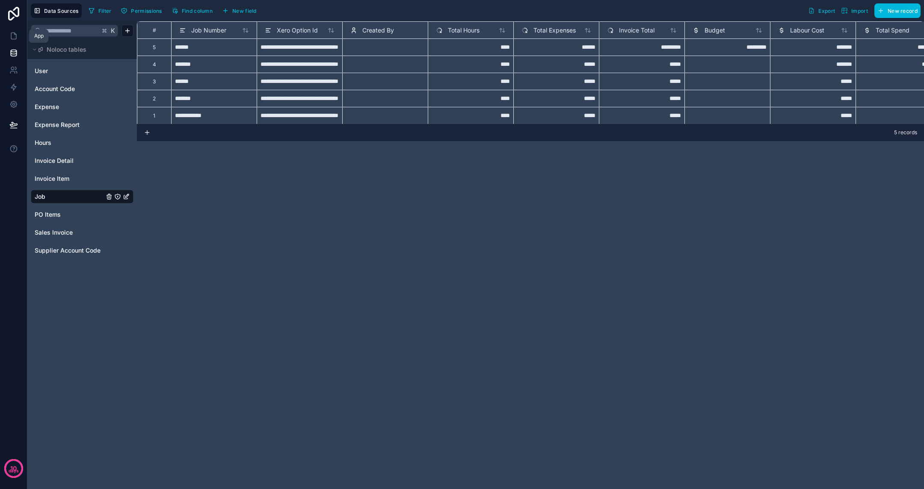
click at [5, 38] on link at bounding box center [13, 35] width 27 height 17
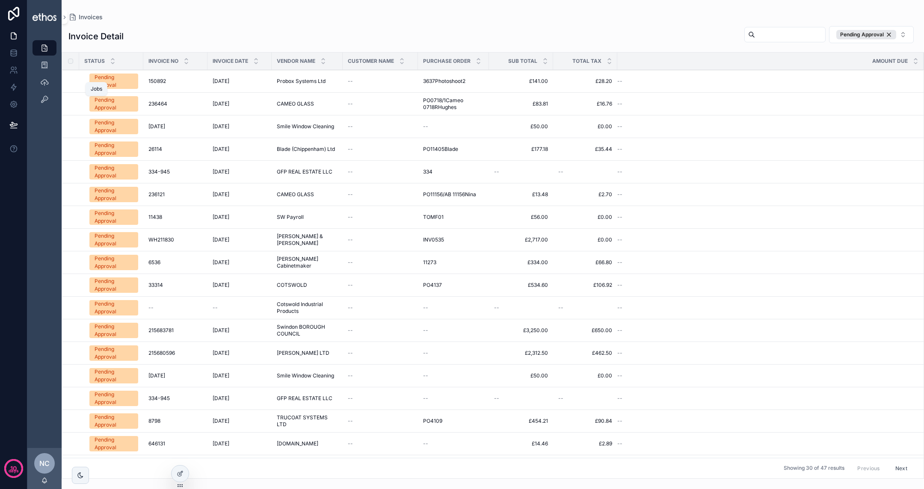
click at [49, 86] on div "Jobs" at bounding box center [45, 82] width 14 height 14
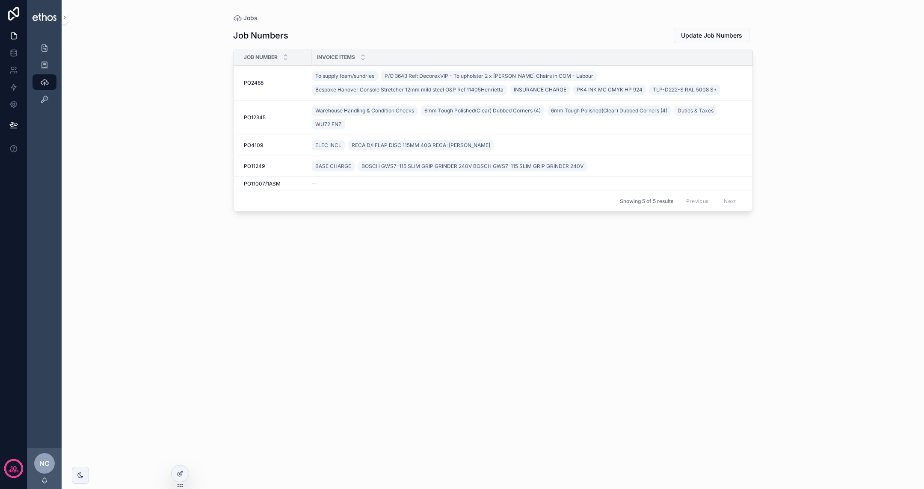
click at [260, 84] on span "PO2468" at bounding box center [254, 83] width 20 height 7
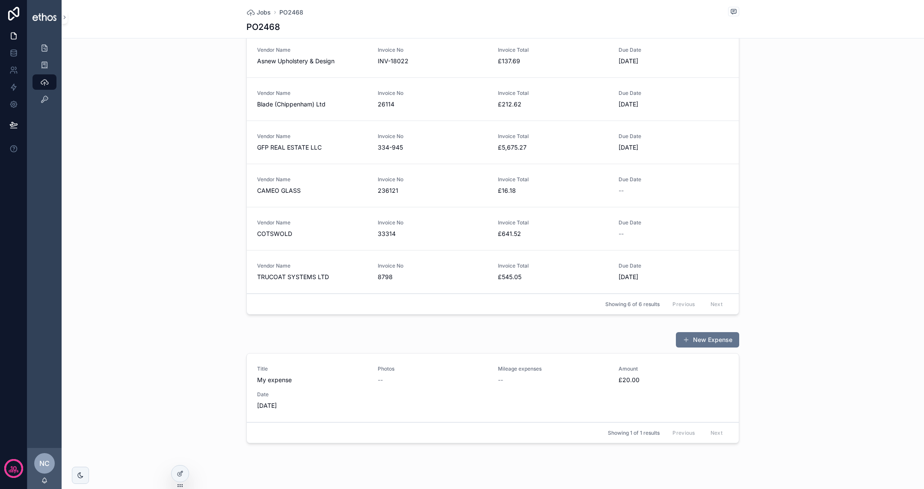
scroll to position [290, 0]
click at [198, 90] on div "Invoices New Invoice Detail Vendor Name Asnew Upholstery & Design Invoice No IN…" at bounding box center [493, 167] width 862 height 312
click at [183, 413] on div at bounding box center [180, 474] width 17 height 16
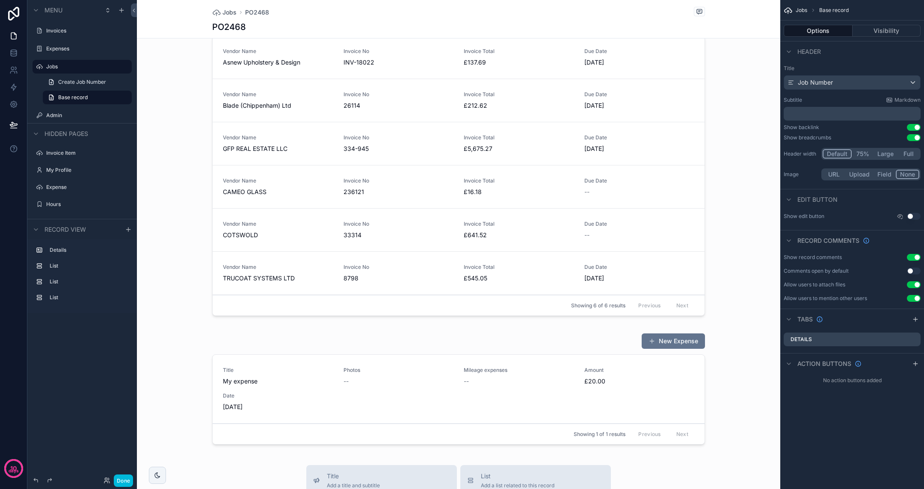
scroll to position [364, 0]
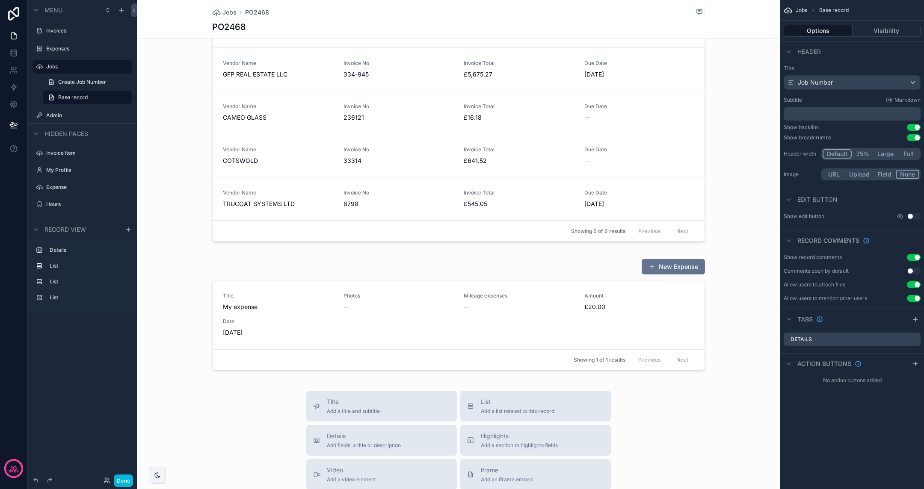
click at [352, 269] on div "scrollable content" at bounding box center [458, 316] width 643 height 122
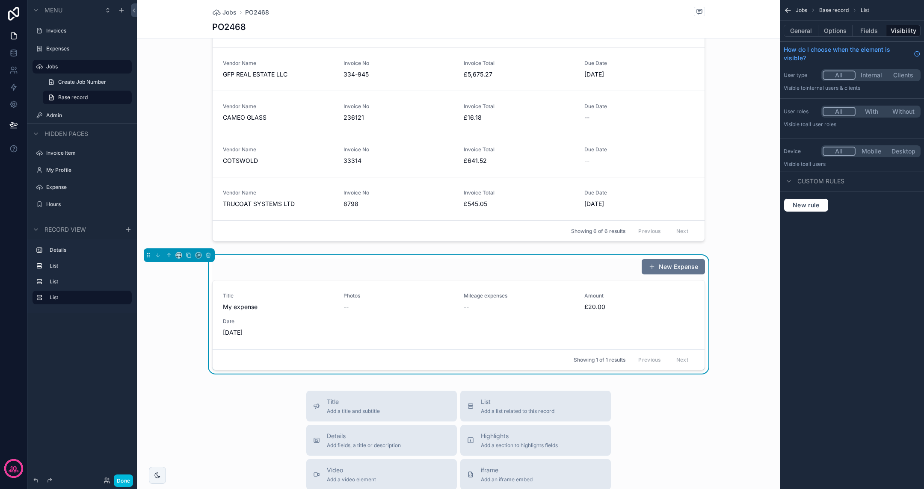
click at [780, 34] on button "General" at bounding box center [801, 31] width 35 height 12
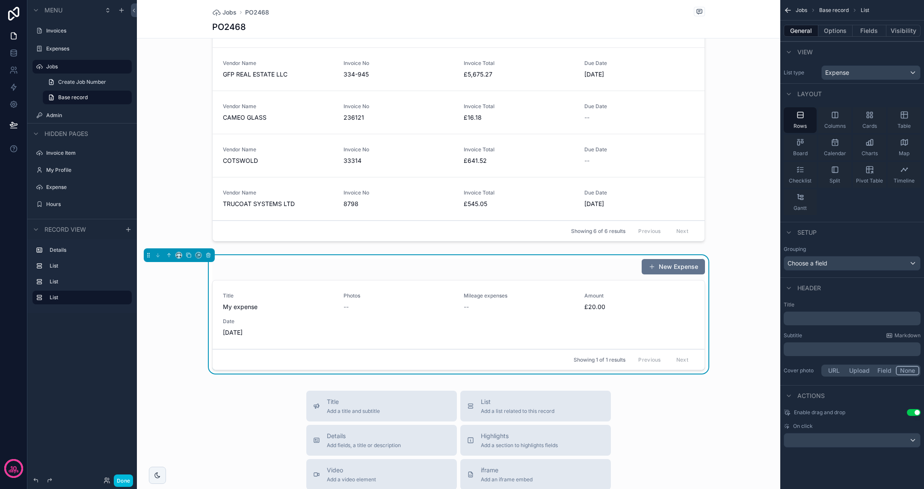
click at [780, 310] on div "Title ﻿" at bounding box center [852, 314] width 137 height 24
click at [780, 319] on p "﻿" at bounding box center [853, 318] width 132 height 9
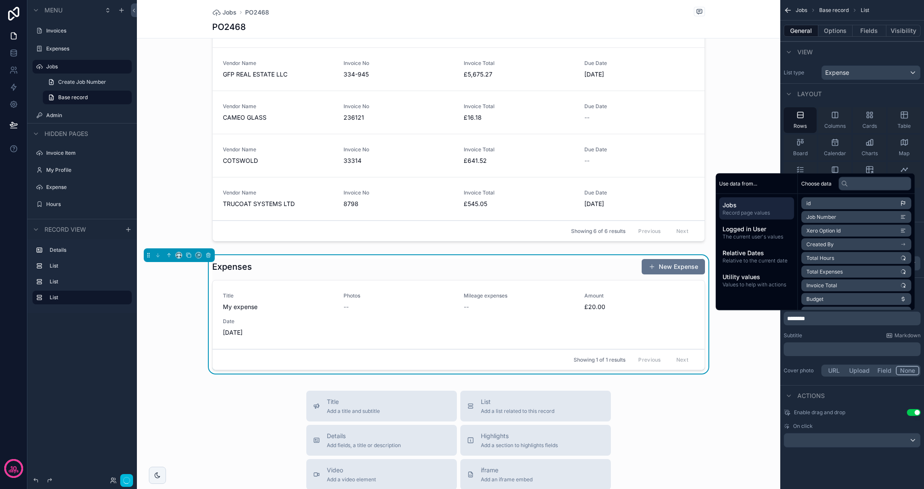
click at [780, 413] on div "Jobs Base record List General Options Fields Visibility View List type Expense …" at bounding box center [852, 234] width 144 height 468
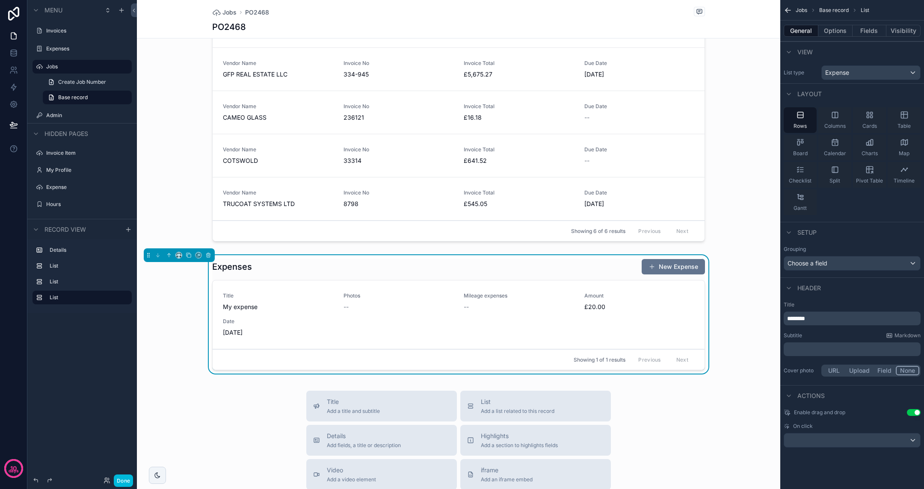
scroll to position [429, 0]
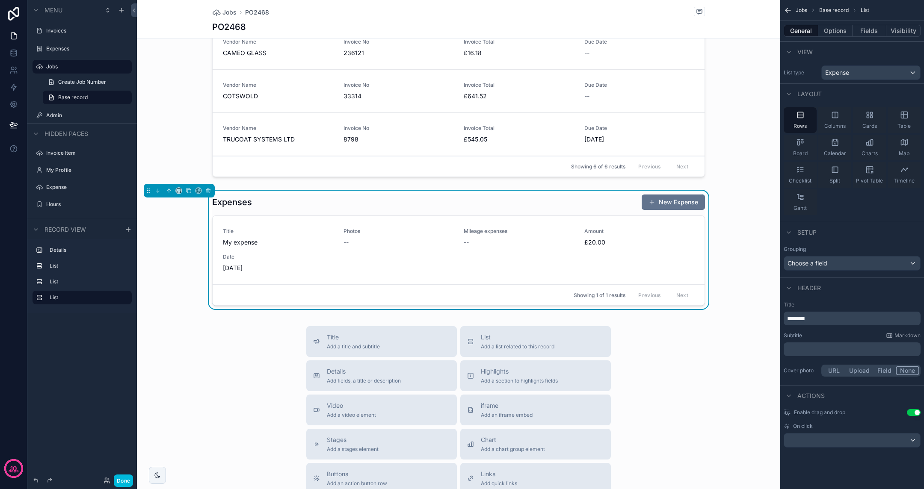
click at [719, 298] on div "Expenses New Expense Title My expense Photos -- Mileage expenses -- Amount £20.…" at bounding box center [458, 252] width 643 height 122
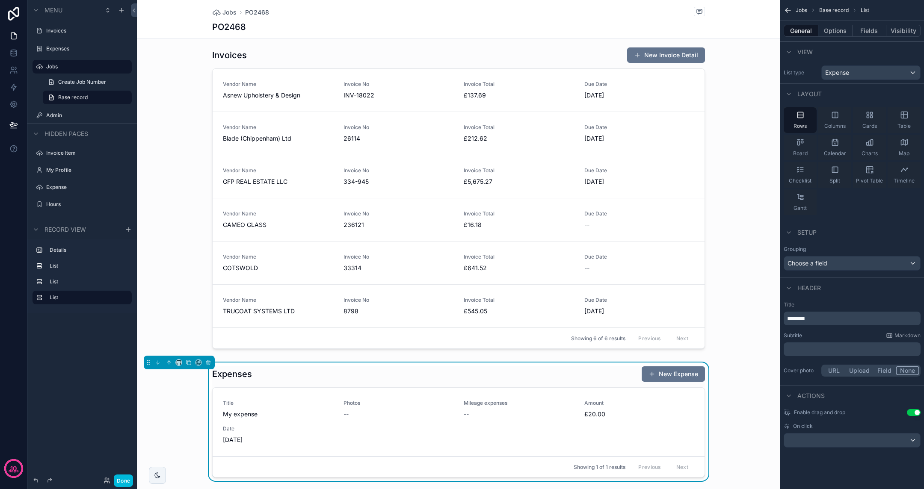
scroll to position [295, 0]
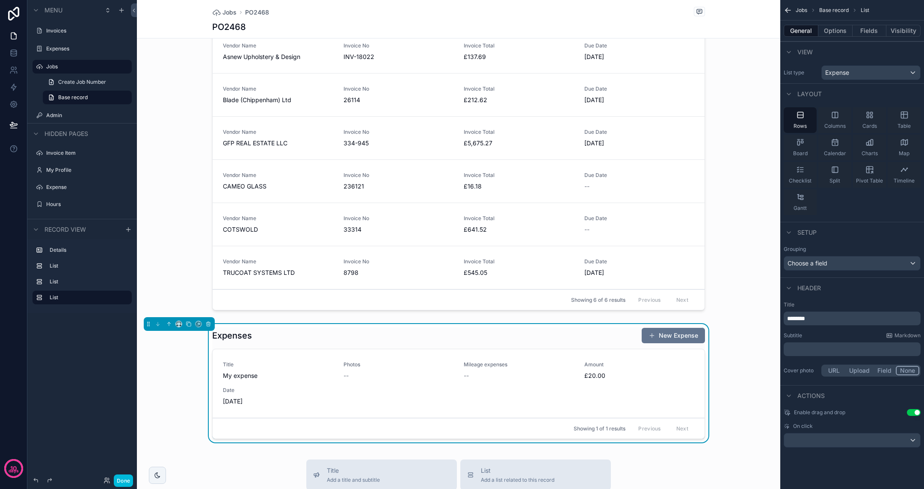
click at [452, 314] on div "scrollable content" at bounding box center [458, 161] width 643 height 312
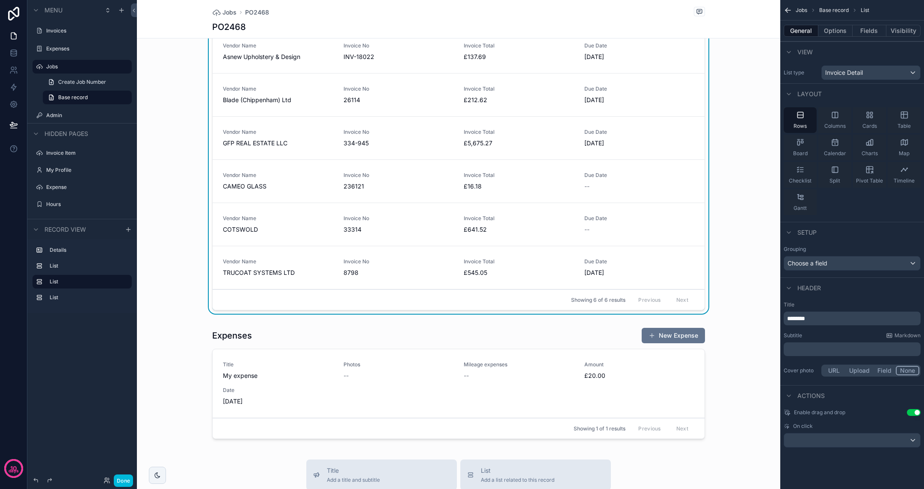
click at [449, 316] on div "Budget ********* Total Spend £7,678.33 Total Hours 9.00 Labour Cost £450.00 Inv…" at bounding box center [458, 100] width 643 height 693
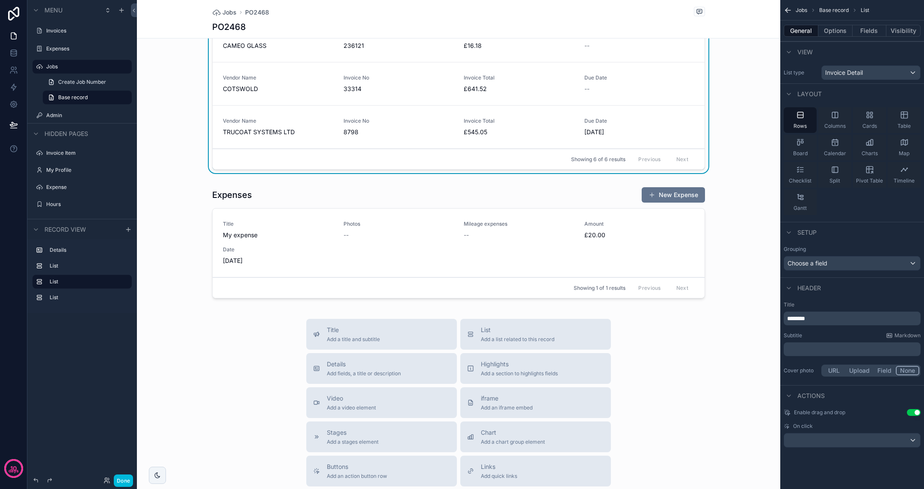
click at [559, 189] on div "scrollable content" at bounding box center [458, 244] width 643 height 122
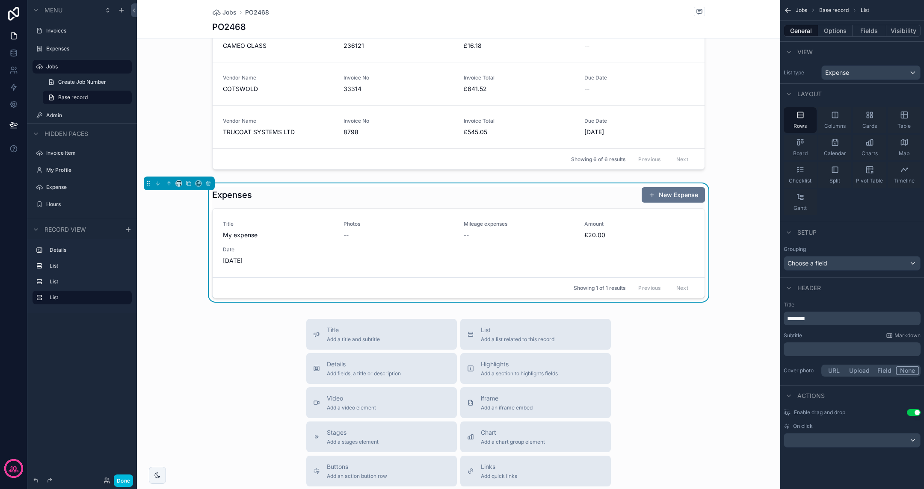
click at [514, 326] on span "List" at bounding box center [518, 330] width 74 height 9
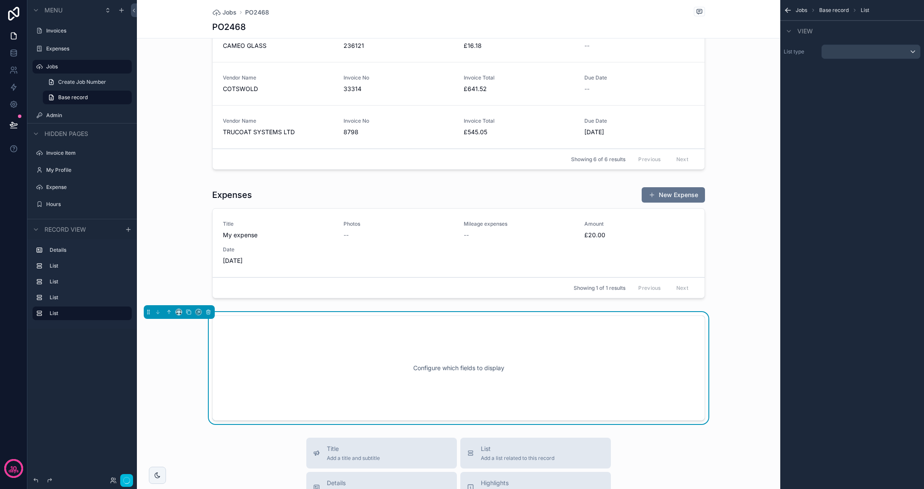
click at [514, 326] on div "Configure which fields to display" at bounding box center [458, 368] width 643 height 112
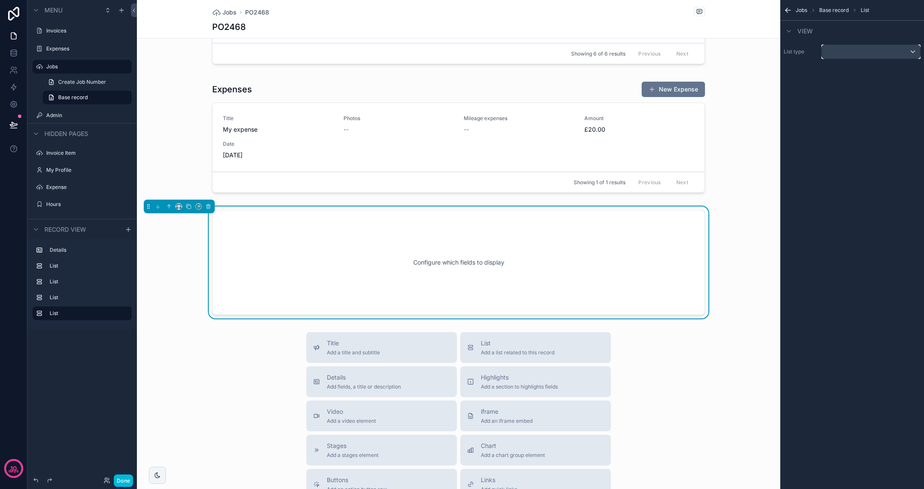
click at [780, 52] on div "scrollable content" at bounding box center [871, 52] width 98 height 14
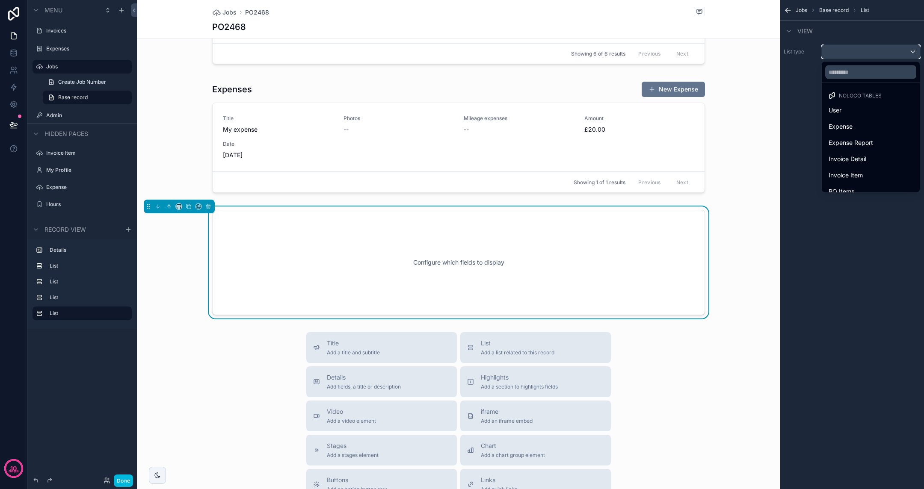
scroll to position [90, 0]
click at [780, 181] on span "Sales Invoice" at bounding box center [847, 183] width 37 height 10
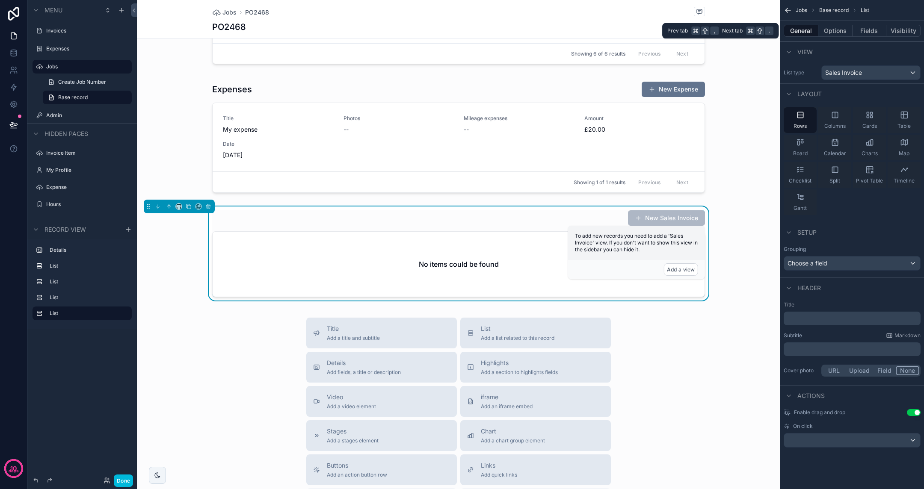
click at [780, 32] on button "Options" at bounding box center [835, 31] width 34 height 12
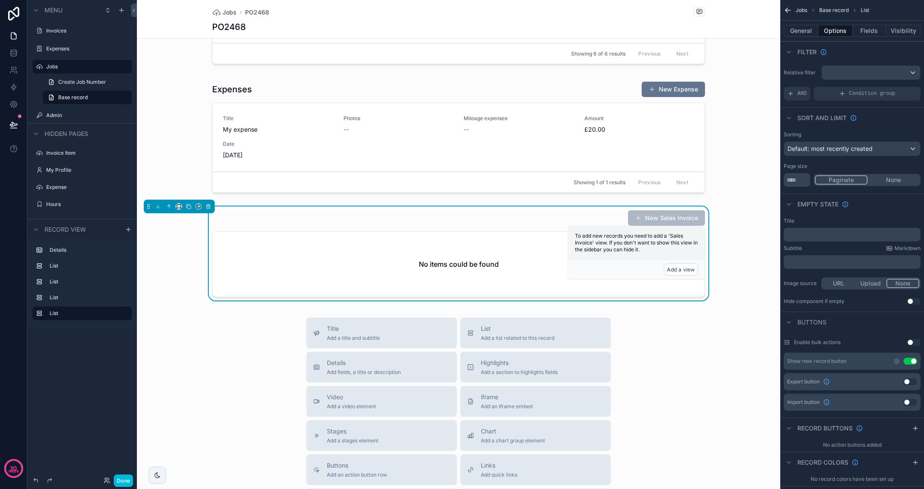
click at [780, 93] on icon "scrollable content" at bounding box center [842, 93] width 7 height 7
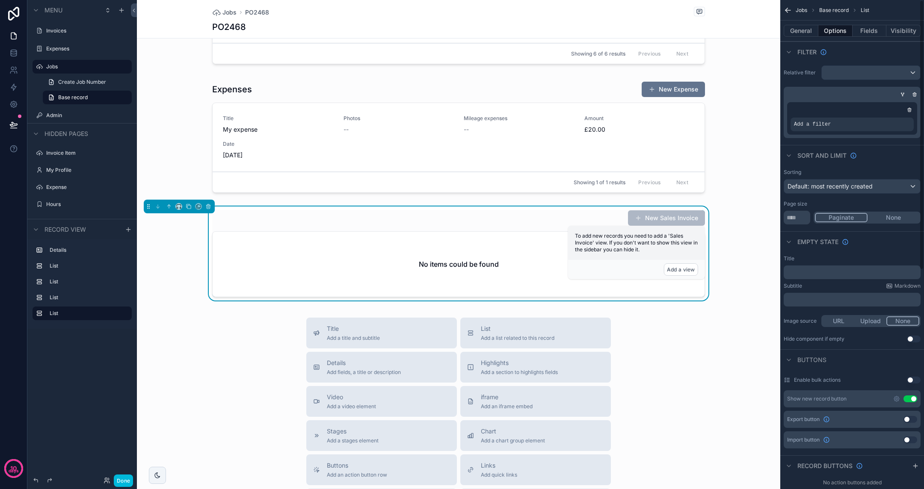
click at [780, 127] on div "Add a filter" at bounding box center [851, 125] width 123 height 14
click at [0, 0] on icon "scrollable content" at bounding box center [0, 0] width 0 height 0
click at [780, 74] on div "scrollable content" at bounding box center [871, 73] width 98 height 14
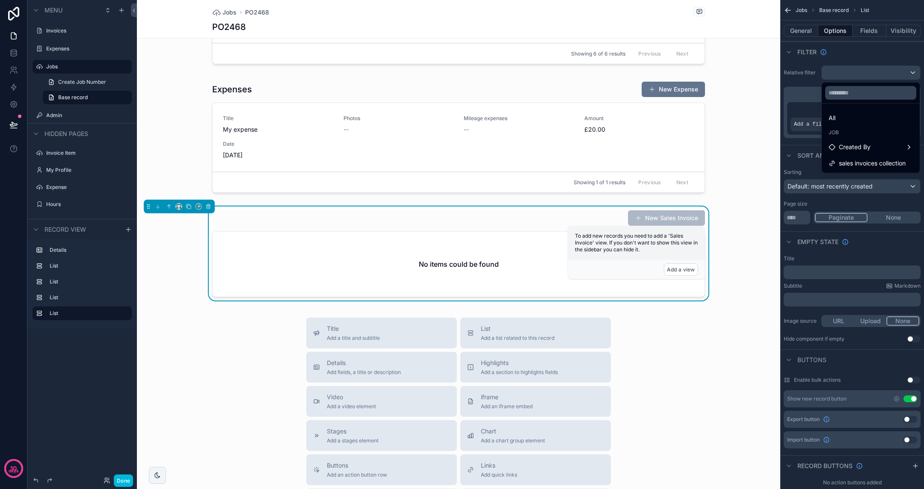
click at [780, 160] on span "sales invoices collection" at bounding box center [872, 163] width 67 height 10
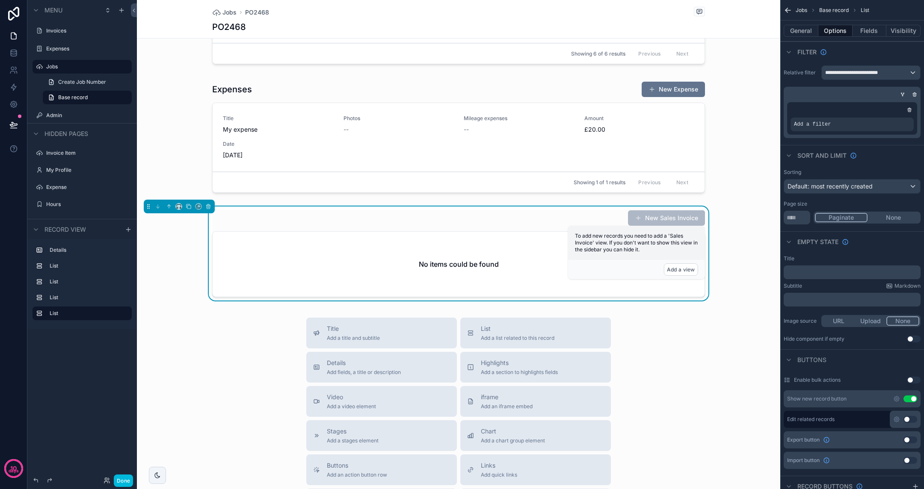
click at [720, 214] on div "New Sales Invoice No items could be found" at bounding box center [458, 256] width 643 height 98
click at [684, 214] on button "New Sales Invoice" at bounding box center [666, 217] width 77 height 15
click at [690, 270] on button "Add a view" at bounding box center [681, 269] width 34 height 12
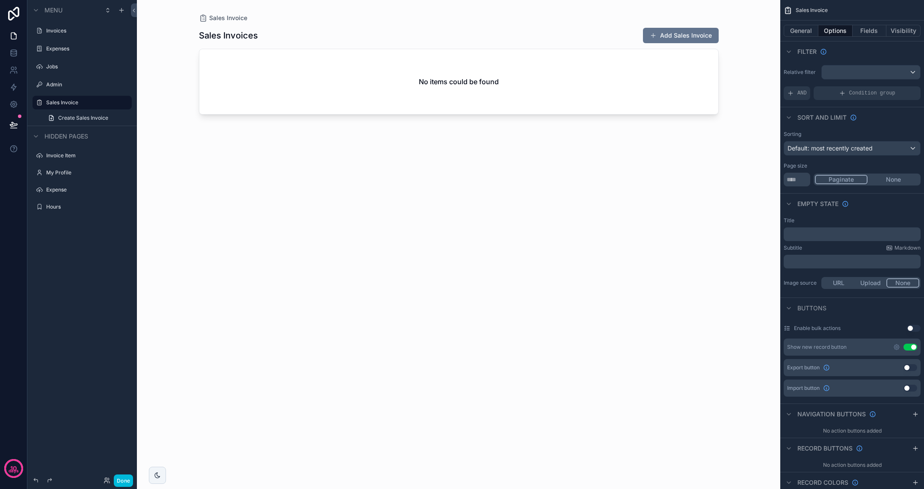
click at [689, 33] on div "scrollable content" at bounding box center [458, 239] width 547 height 479
click at [675, 36] on button "Add Sales Invoice" at bounding box center [681, 35] width 76 height 15
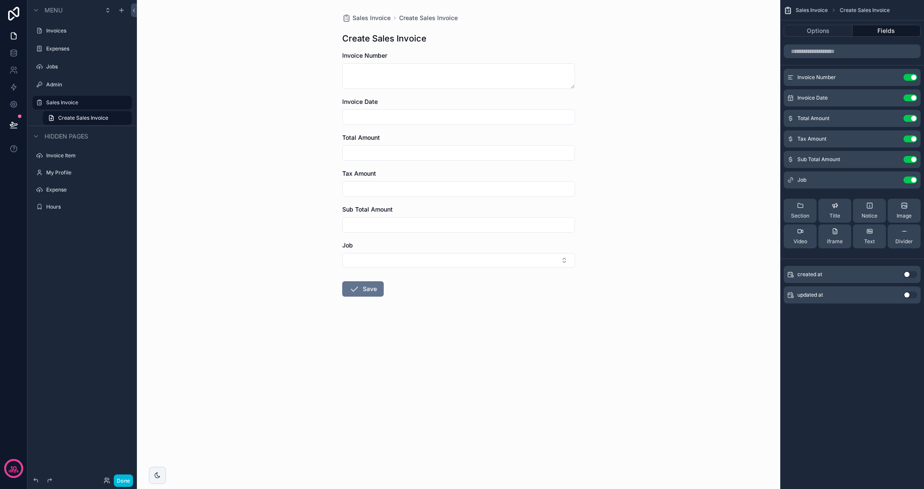
click at [361, 20] on span "Sales Invoice" at bounding box center [371, 18] width 38 height 9
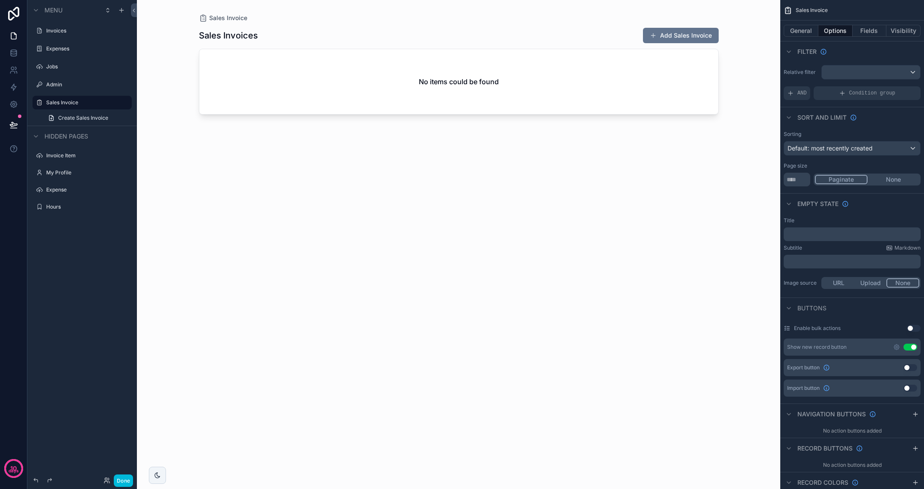
click at [240, 15] on span "Sales Invoice" at bounding box center [228, 18] width 38 height 9
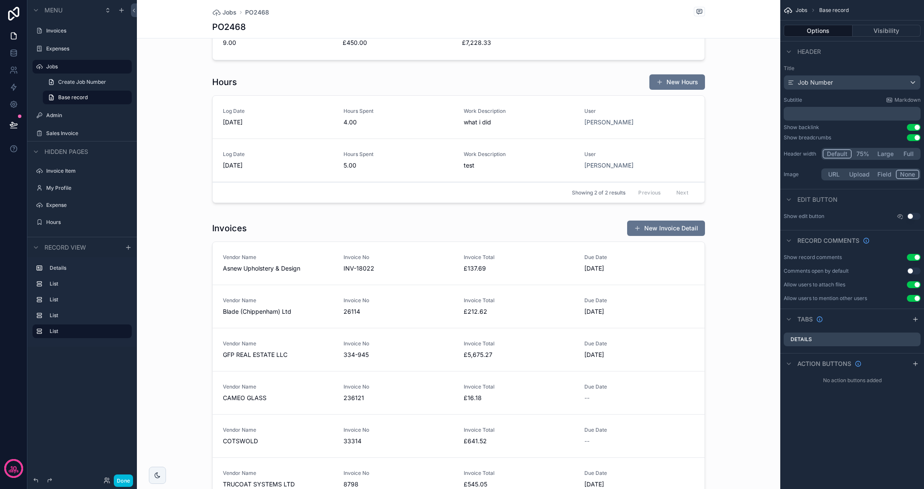
scroll to position [87, 0]
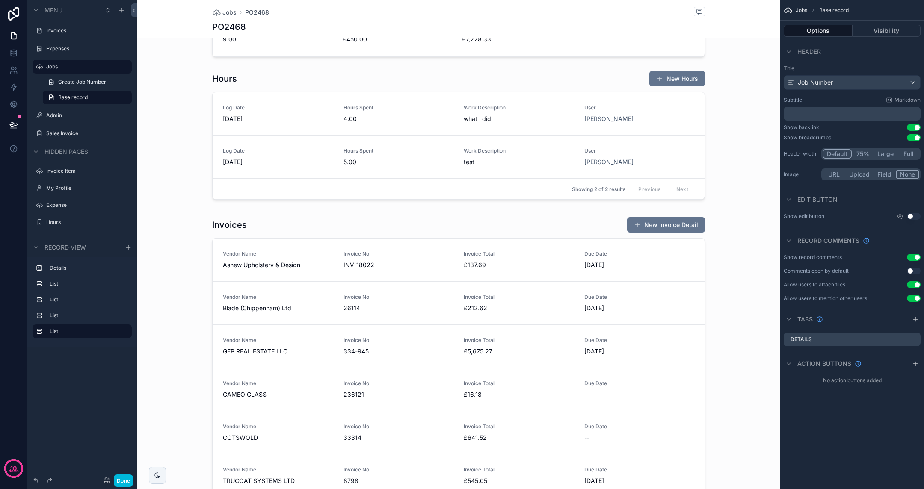
click at [313, 223] on div "scrollable content" at bounding box center [458, 369] width 643 height 312
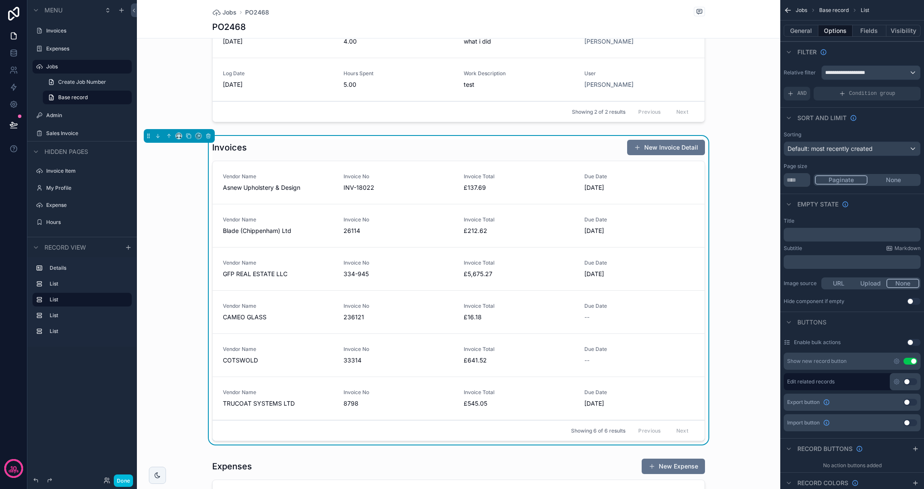
scroll to position [170, 0]
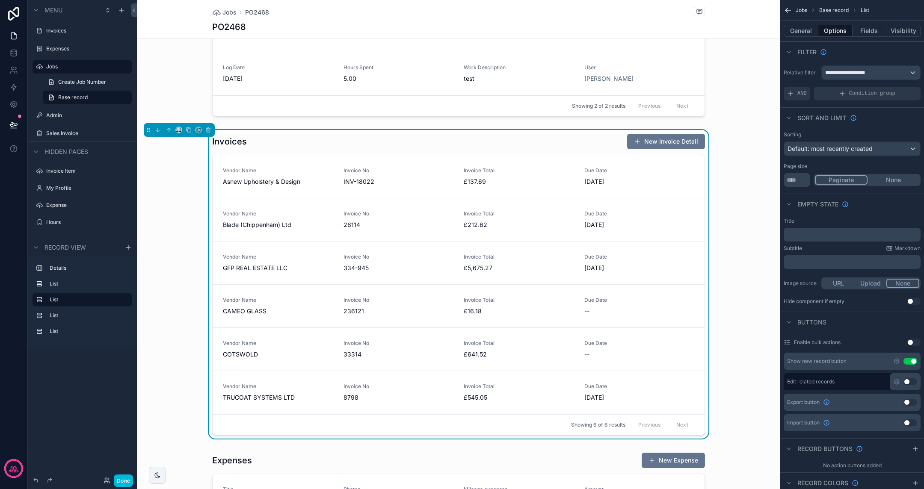
click at [669, 144] on button "New Invoice Detail" at bounding box center [666, 141] width 78 height 15
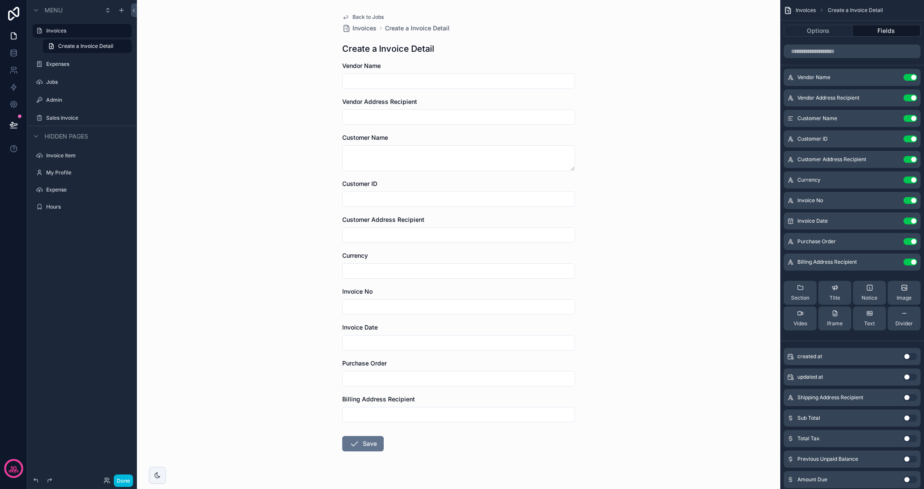
click at [369, 14] on div "Back to Jobs Invoices Create a Invoice Detail Create a Invoice Detail Vendor Na…" at bounding box center [458, 253] width 246 height 506
click at [368, 16] on span "Back to Jobs" at bounding box center [367, 17] width 31 height 7
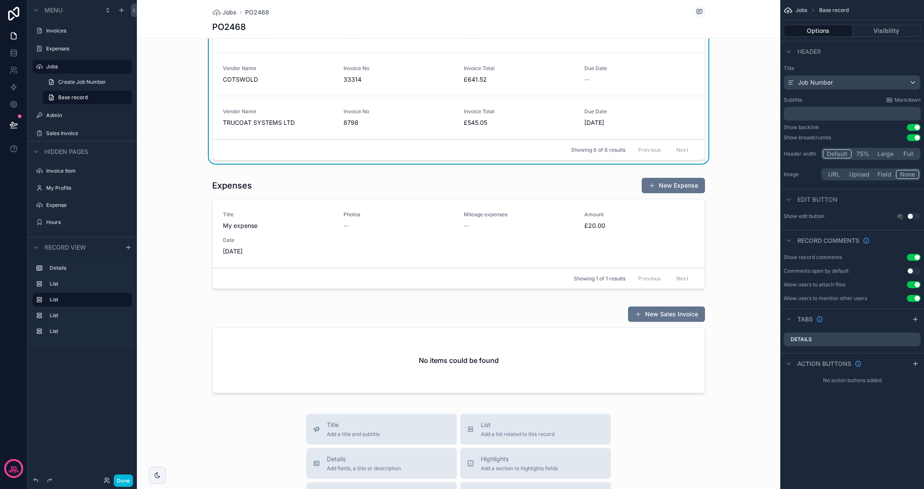
scroll to position [482, 0]
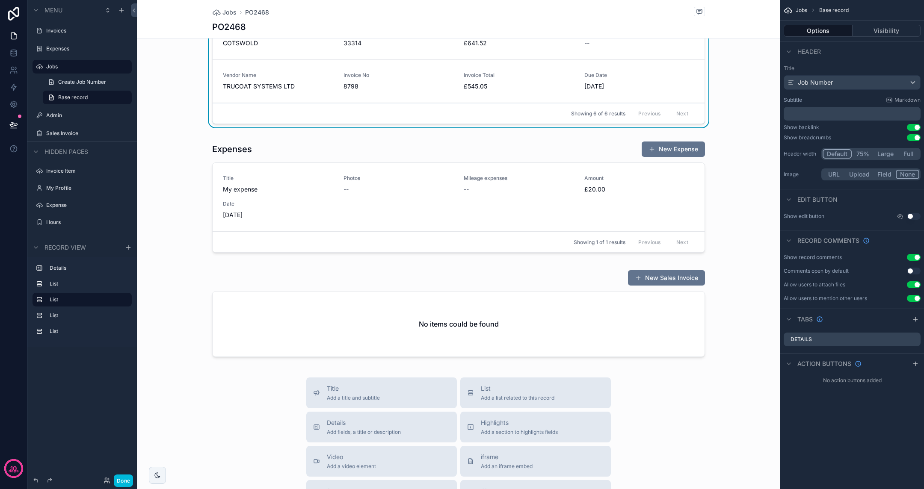
click at [572, 276] on div "scrollable content" at bounding box center [458, 315] width 643 height 98
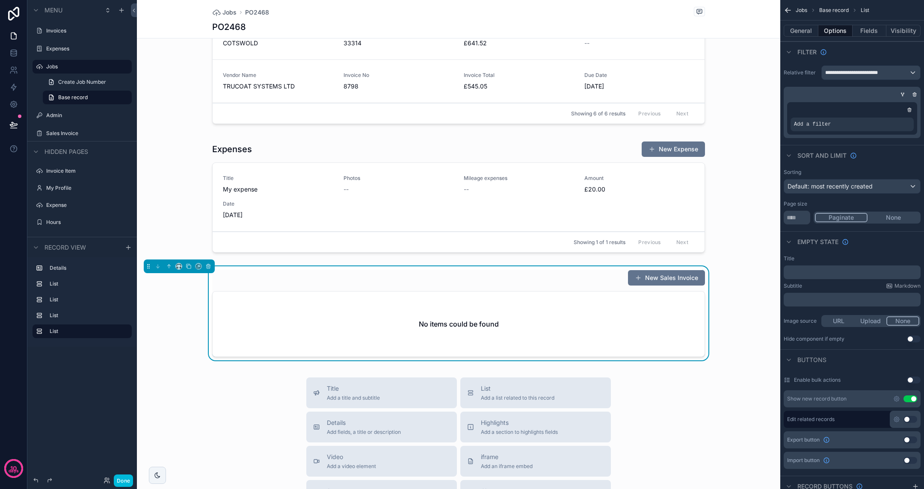
click at [80, 134] on label "Sales Invoice" at bounding box center [86, 133] width 80 height 7
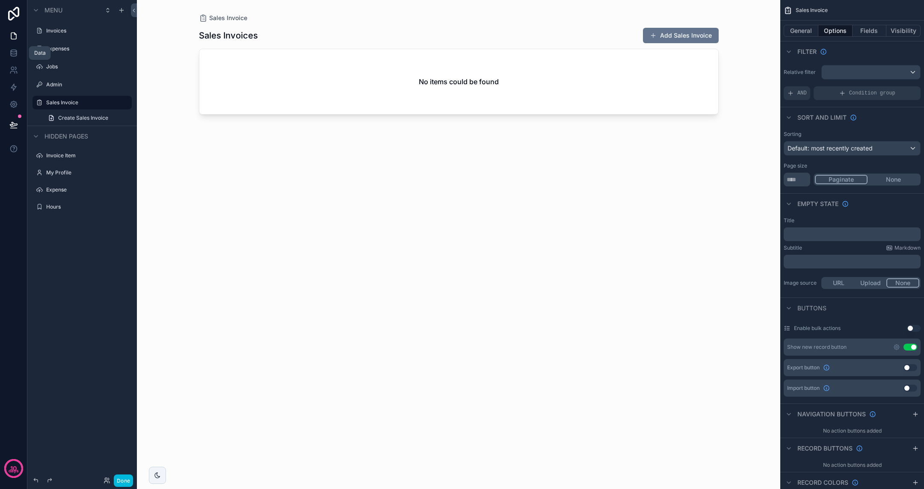
click at [16, 53] on icon at bounding box center [13, 53] width 9 height 9
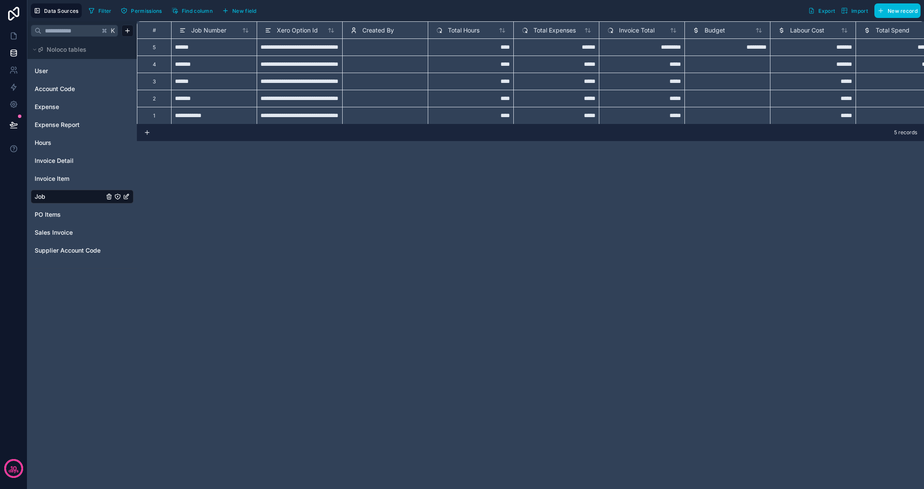
click at [67, 215] on link "PO Items" at bounding box center [69, 214] width 69 height 9
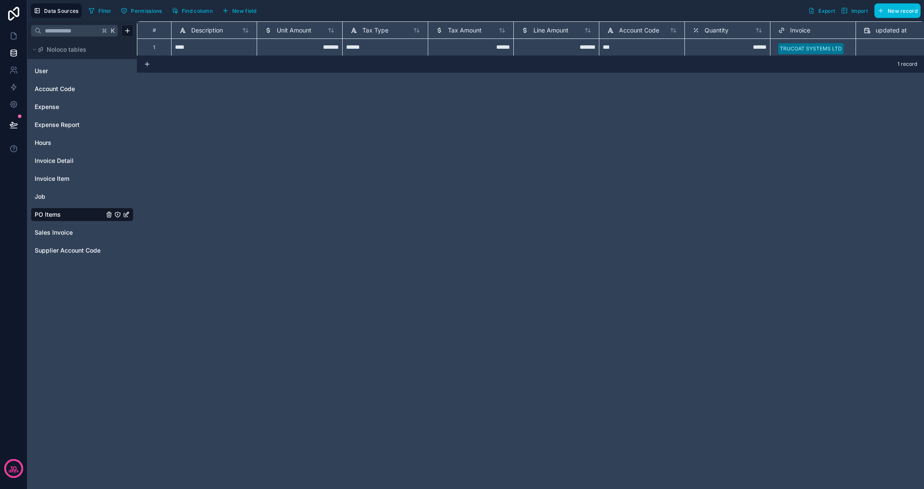
click at [75, 252] on span "Supplier Account Code" at bounding box center [68, 250] width 66 height 9
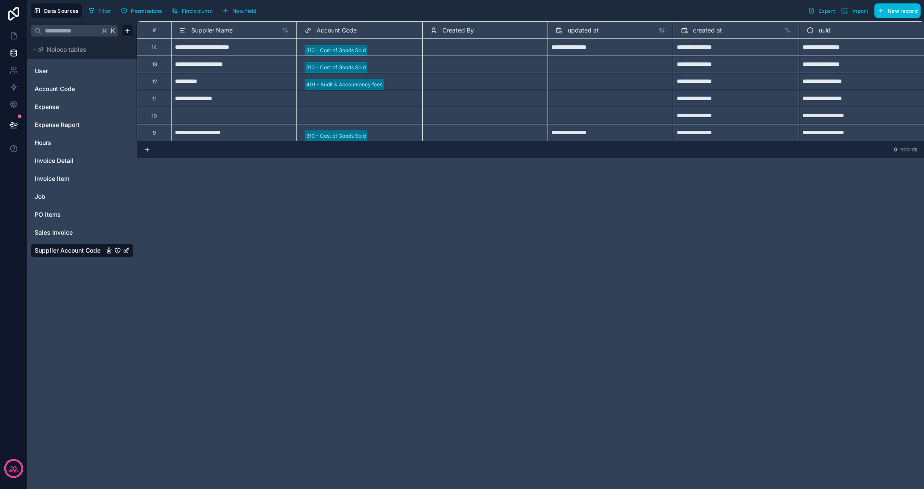
click at [66, 92] on span "Account Code" at bounding box center [55, 89] width 40 height 9
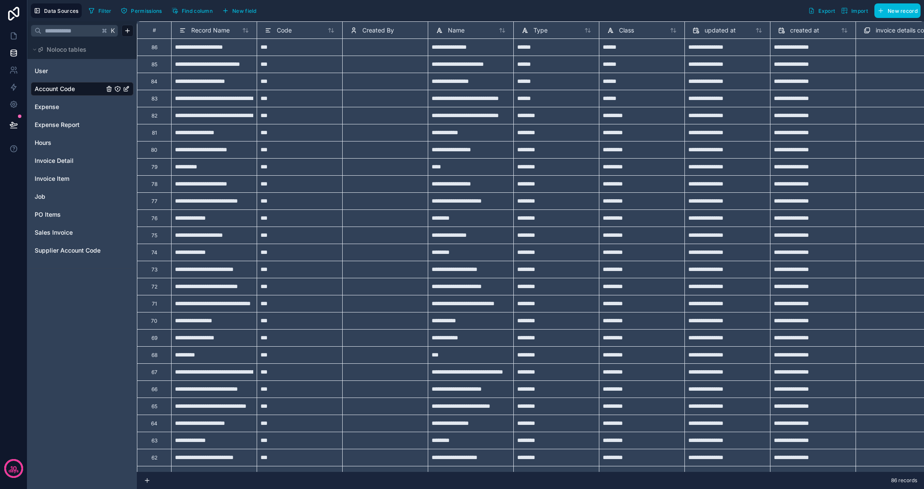
click at [56, 210] on div "PO Items" at bounding box center [82, 215] width 103 height 14
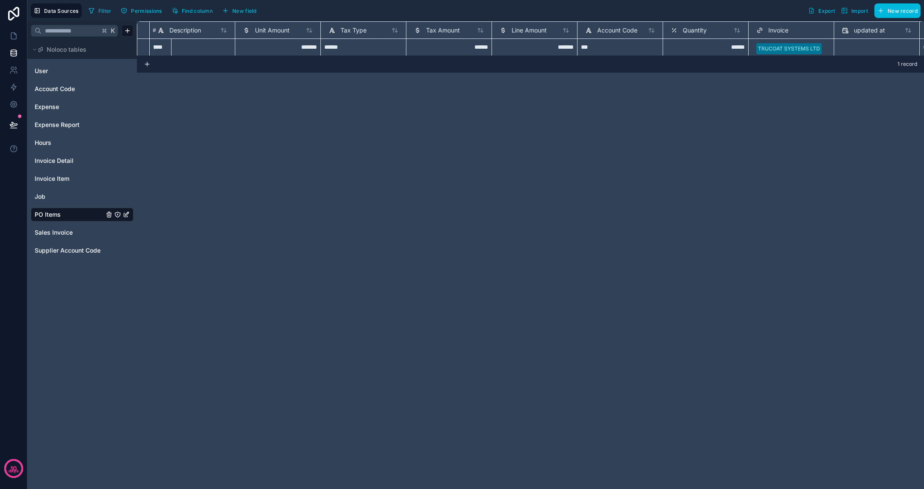
scroll to position [0, 188]
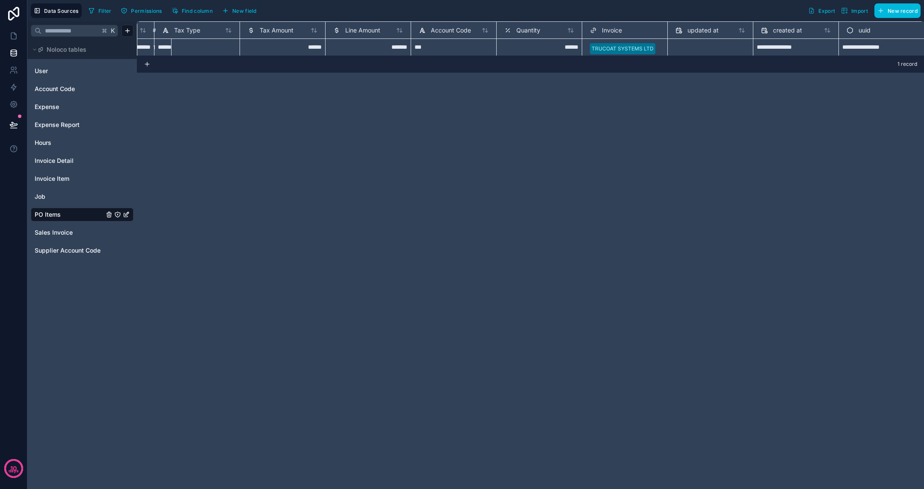
click at [63, 202] on div "Job" at bounding box center [82, 197] width 103 height 14
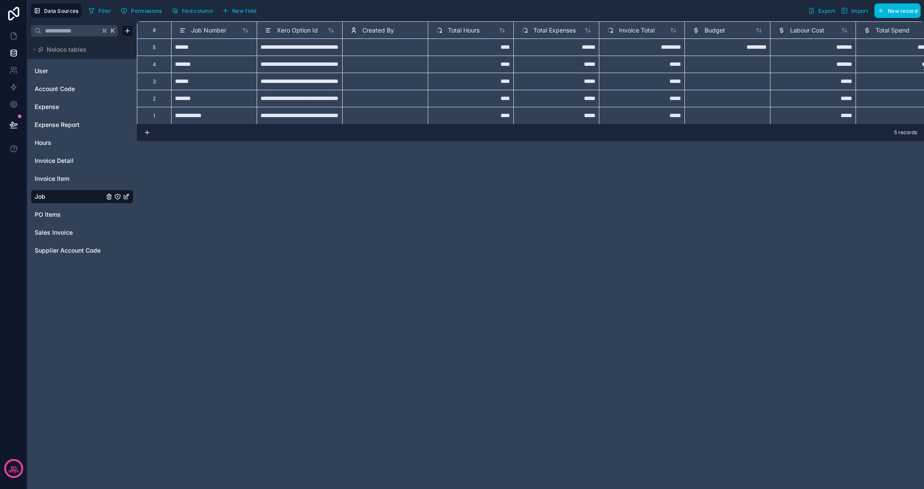
click at [53, 234] on span "Sales Invoice" at bounding box center [54, 232] width 38 height 9
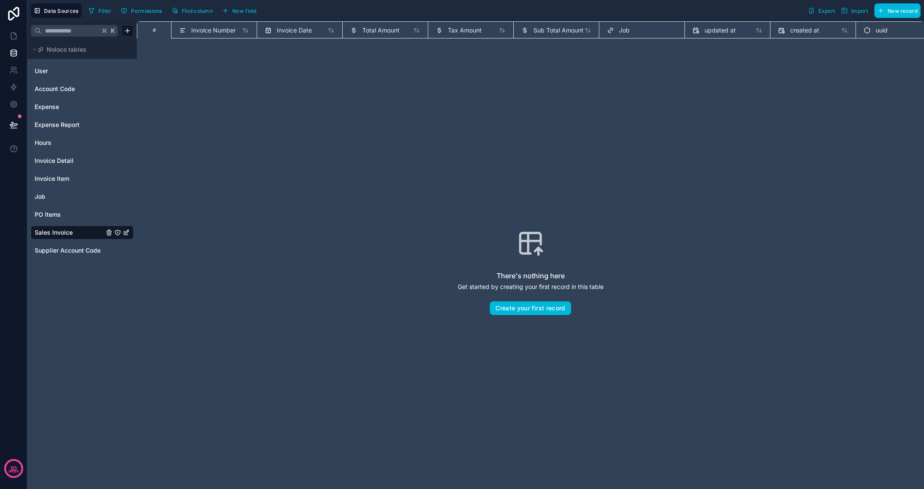
click at [255, 5] on button "New field" at bounding box center [239, 10] width 41 height 13
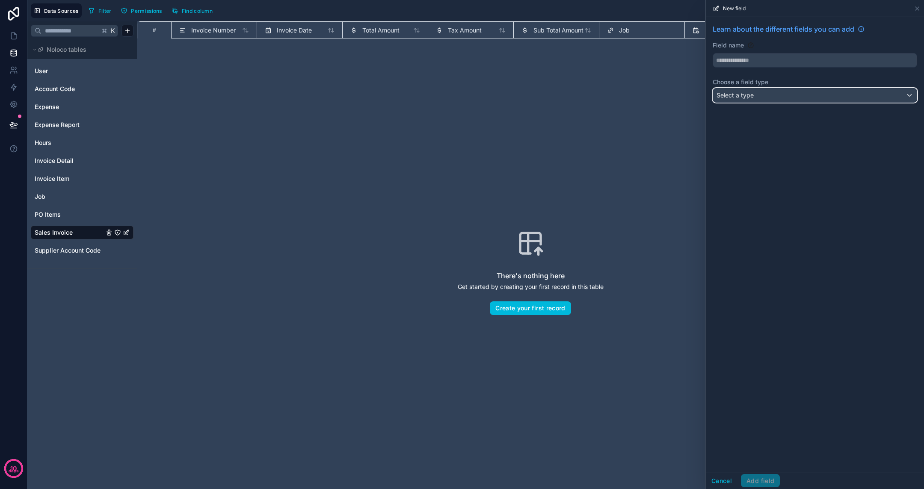
click at [760, 101] on div "Select a type" at bounding box center [815, 96] width 204 height 14
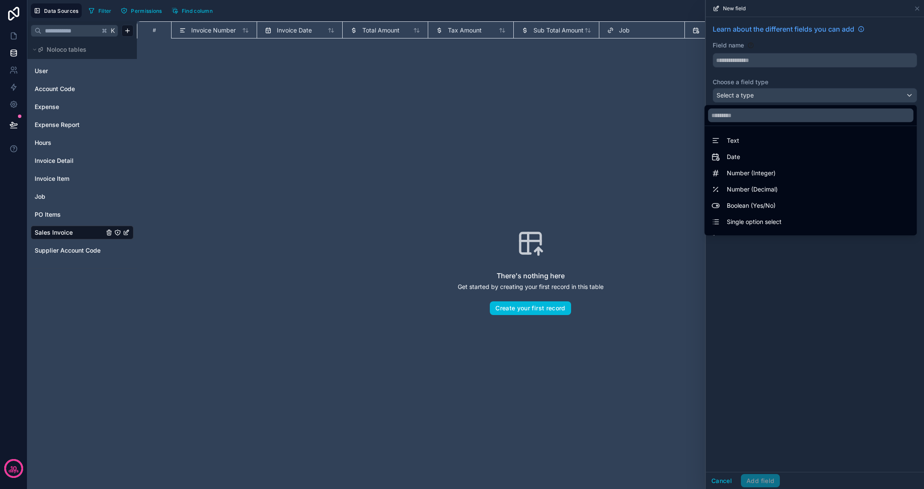
click at [757, 134] on div "Text" at bounding box center [810, 140] width 209 height 15
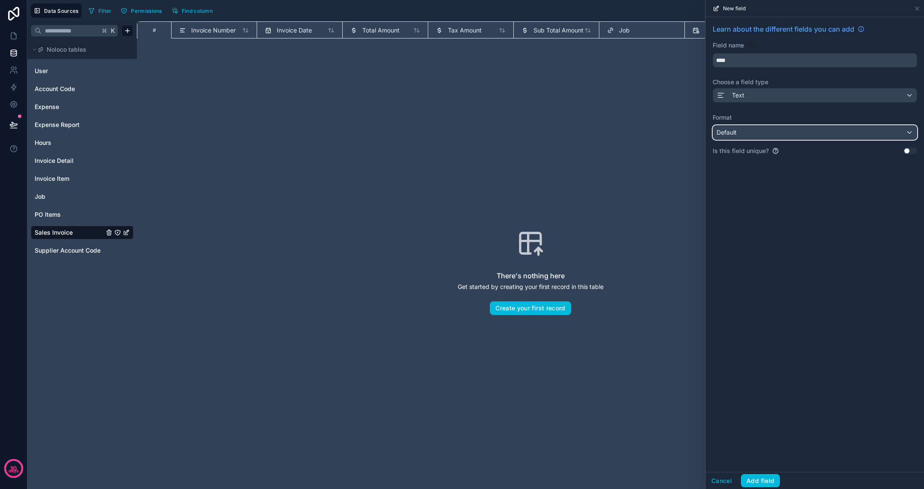
click at [756, 134] on div "Default" at bounding box center [815, 133] width 204 height 14
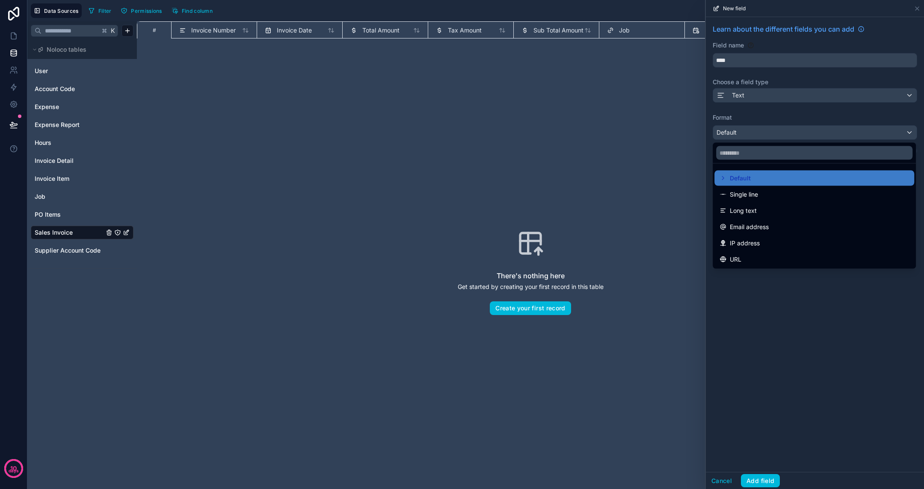
click at [754, 191] on span "Single line" at bounding box center [744, 194] width 28 height 10
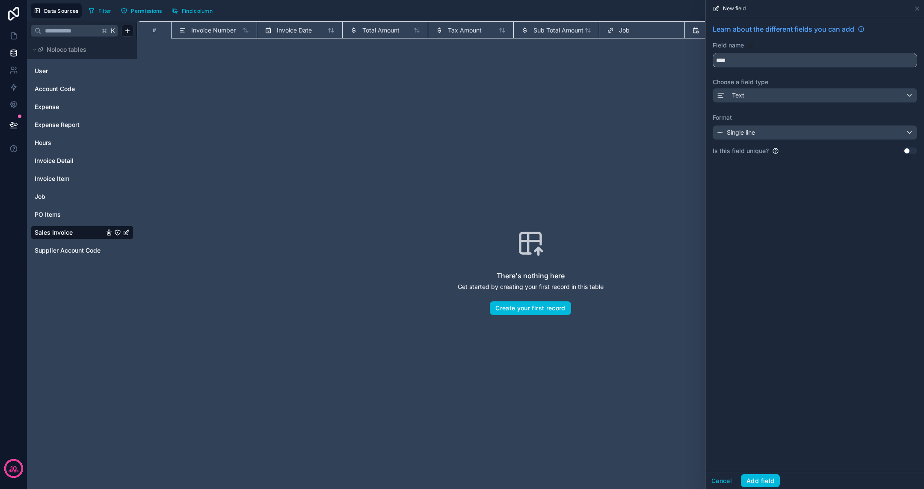
click at [746, 65] on input "****" at bounding box center [815, 60] width 204 height 14
type input "*******"
click at [766, 413] on button "Add field" at bounding box center [760, 481] width 39 height 14
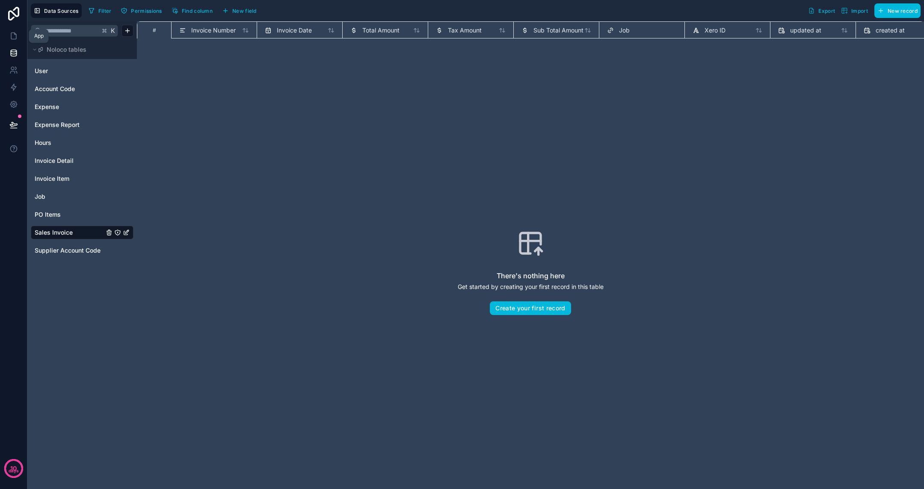
click at [15, 38] on icon at bounding box center [13, 36] width 9 height 9
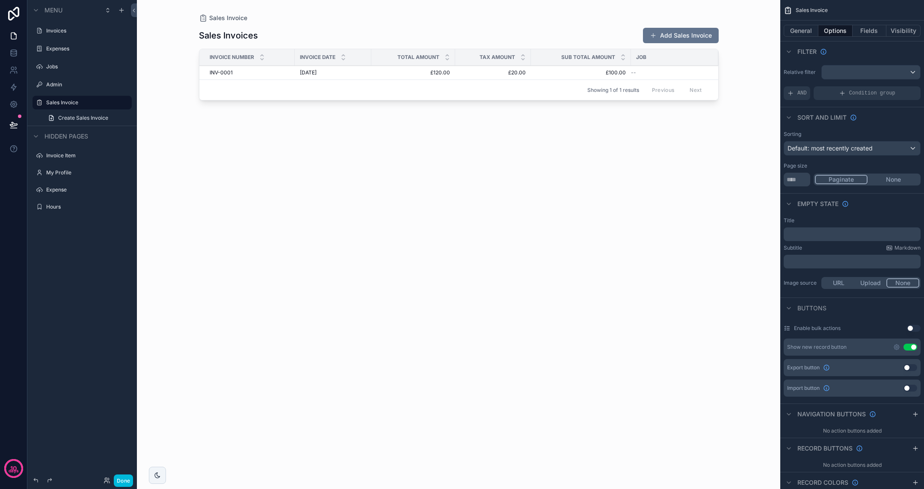
click at [372, 74] on div "scrollable content" at bounding box center [458, 239] width 547 height 479
click at [376, 73] on td "£120.00 £120.00" at bounding box center [413, 73] width 84 height 14
click at [372, 71] on td "£120.00 £120.00" at bounding box center [413, 73] width 84 height 14
click at [655, 237] on div "Sales Invoices Add Sales Invoice Invoice Number Invoice Date Total Amount Tax A…" at bounding box center [459, 250] width 520 height 457
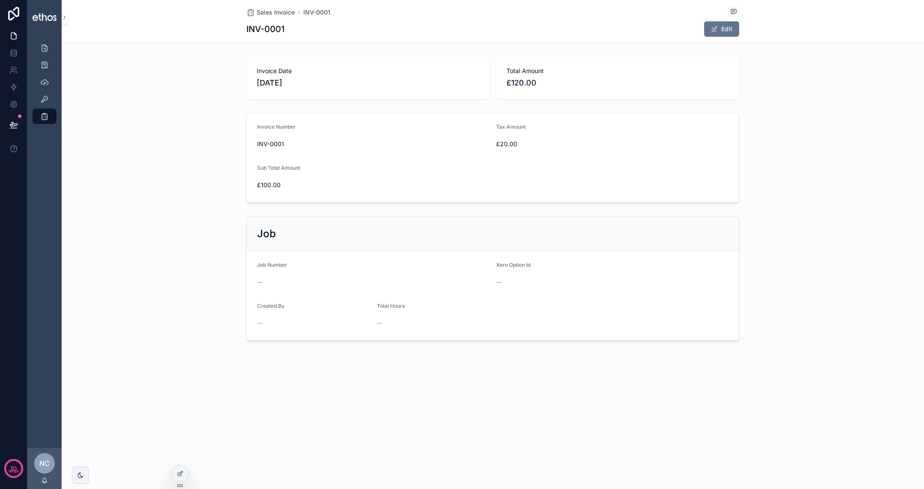
click at [183, 467] on div at bounding box center [180, 474] width 17 height 16
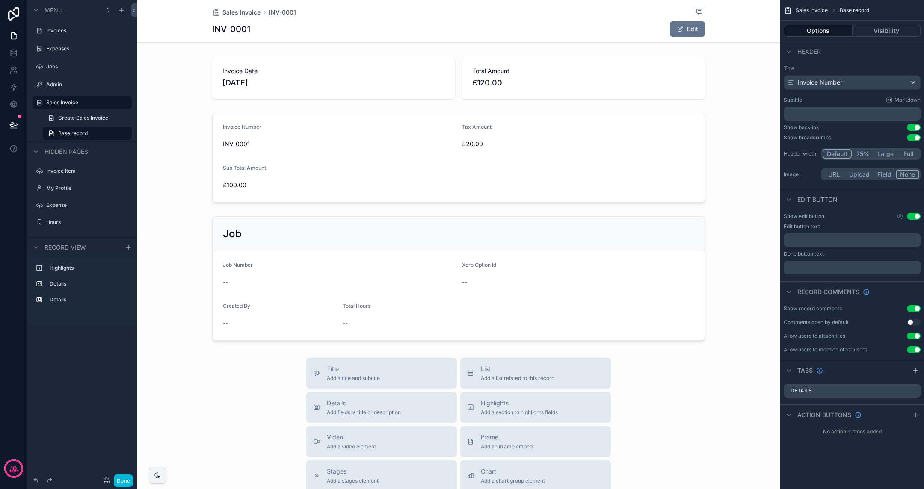
click at [385, 132] on div "scrollable content" at bounding box center [458, 158] width 643 height 97
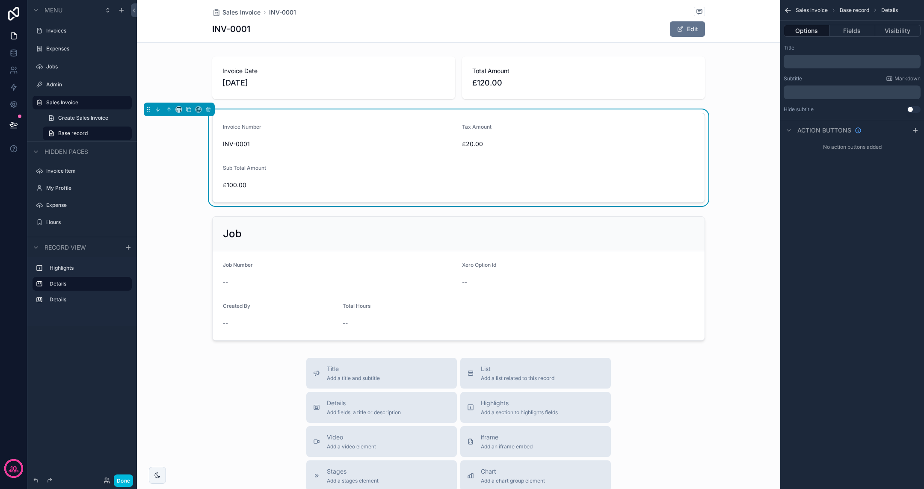
click at [850, 34] on button "Fields" at bounding box center [851, 31] width 45 height 12
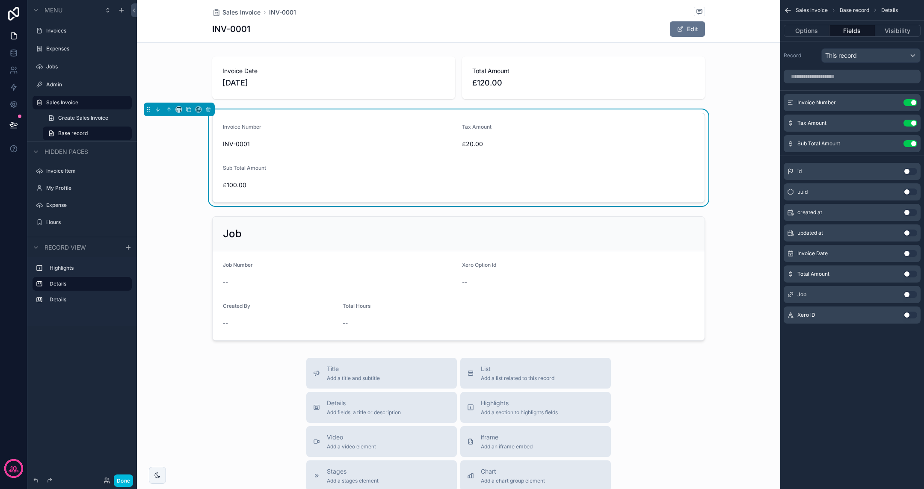
click at [915, 103] on button "Use setting" at bounding box center [910, 102] width 14 height 7
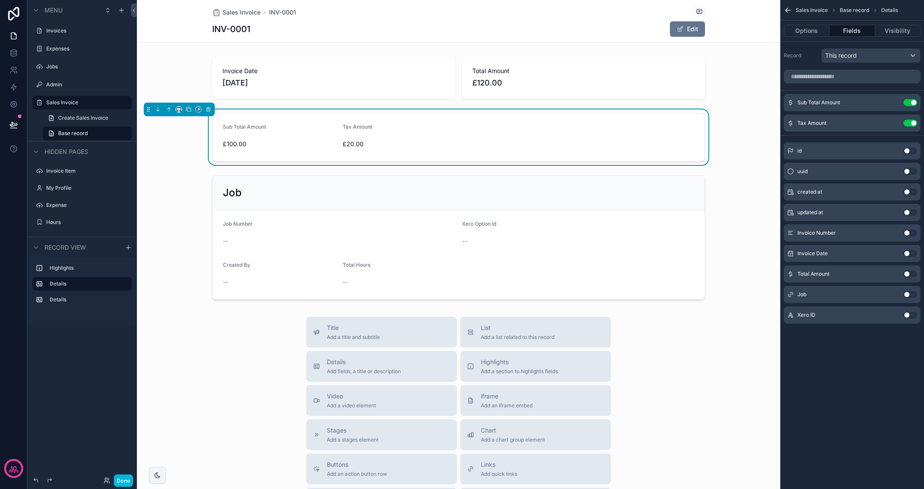
click at [909, 276] on button "Use setting" at bounding box center [910, 274] width 14 height 7
click at [0, 0] on icon "scrollable content" at bounding box center [0, 0] width 0 height 0
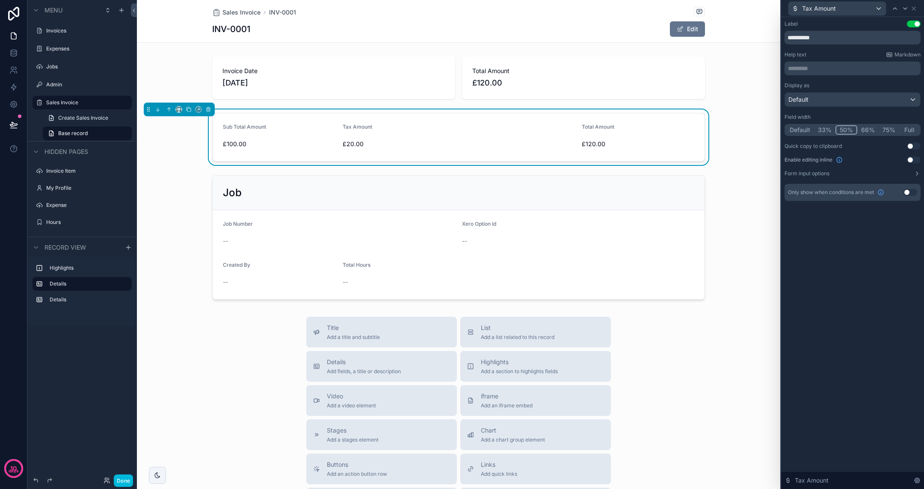
click at [796, 130] on button "Default" at bounding box center [800, 129] width 28 height 9
click at [903, 9] on icon at bounding box center [905, 8] width 7 height 7
click at [683, 181] on div "scrollable content" at bounding box center [458, 237] width 643 height 131
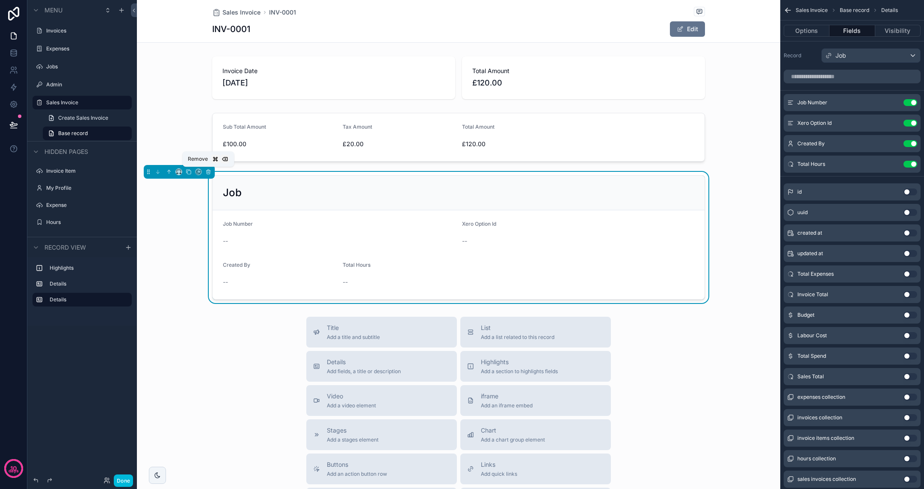
click at [209, 172] on icon "scrollable content" at bounding box center [208, 172] width 6 height 6
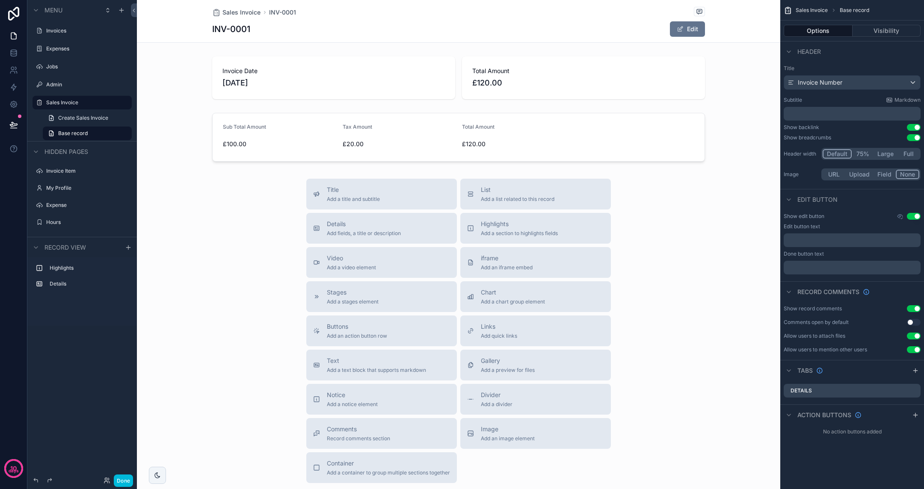
click at [542, 80] on div "scrollable content" at bounding box center [458, 78] width 643 height 50
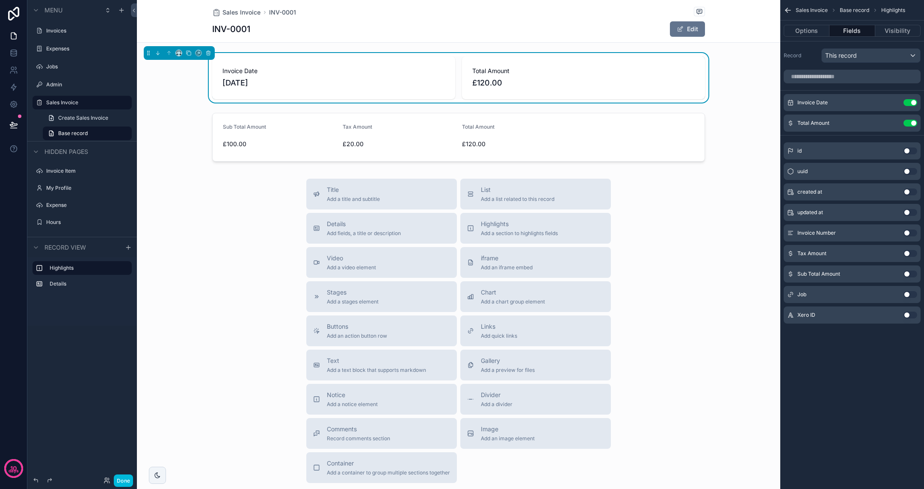
click at [907, 121] on button "Use setting" at bounding box center [910, 123] width 14 height 7
click at [913, 274] on button "Use setting" at bounding box center [910, 274] width 14 height 7
click at [0, 0] on icon "scrollable content" at bounding box center [0, 0] width 0 height 0
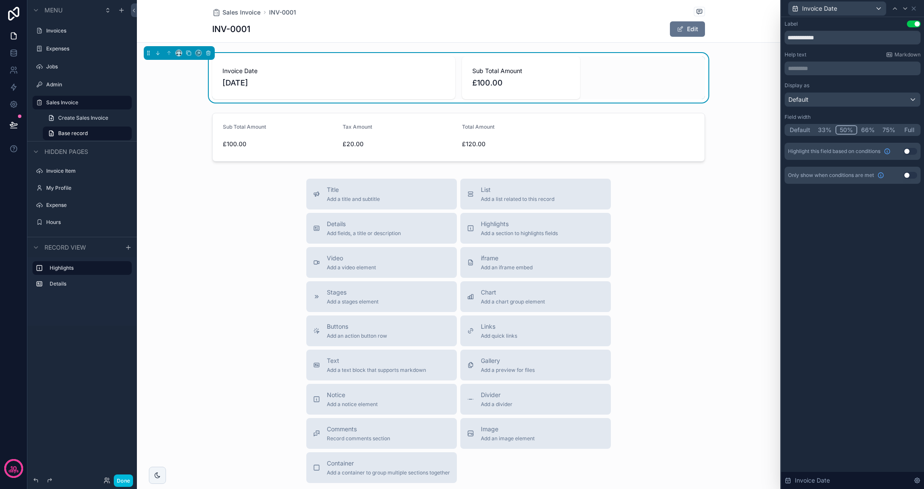
click at [832, 129] on button "33%" at bounding box center [824, 129] width 21 height 9
click at [906, 12] on div at bounding box center [905, 8] width 10 height 10
click at [828, 128] on button "33%" at bounding box center [825, 129] width 21 height 9
click at [913, 11] on icon at bounding box center [913, 8] width 7 height 7
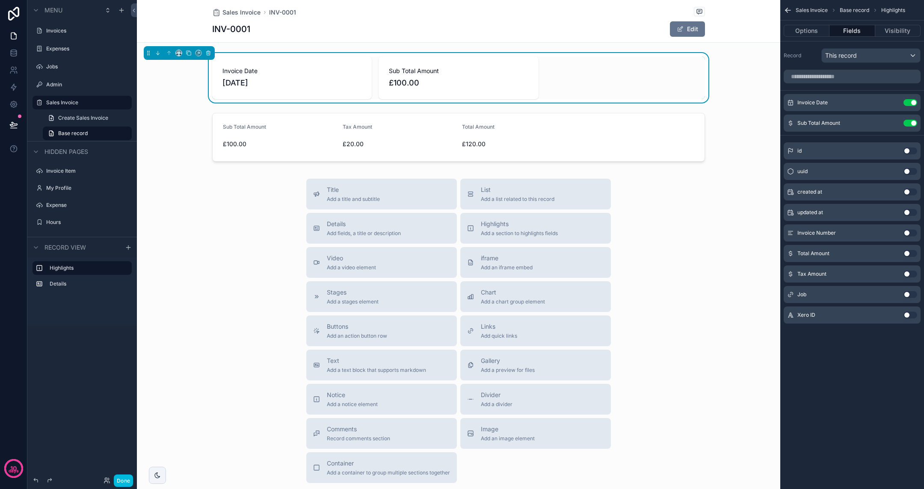
click at [908, 292] on button "Use setting" at bounding box center [910, 294] width 14 height 7
click at [0, 0] on icon "scrollable content" at bounding box center [0, 0] width 0 height 0
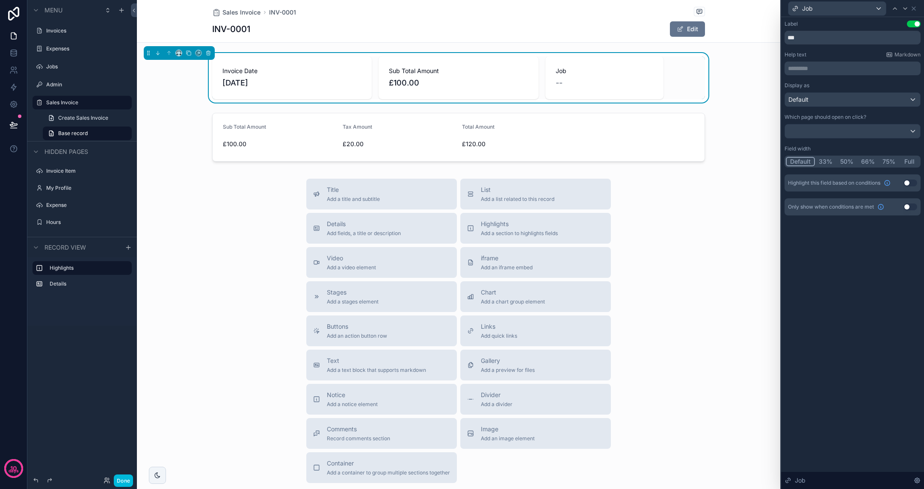
click at [825, 162] on button "33%" at bounding box center [825, 161] width 21 height 9
click at [852, 242] on div "Label Use setting *** Help text Markdown ********* ﻿ Display as Default Which p…" at bounding box center [852, 253] width 143 height 472
click at [630, 133] on div "scrollable content" at bounding box center [458, 138] width 643 height 56
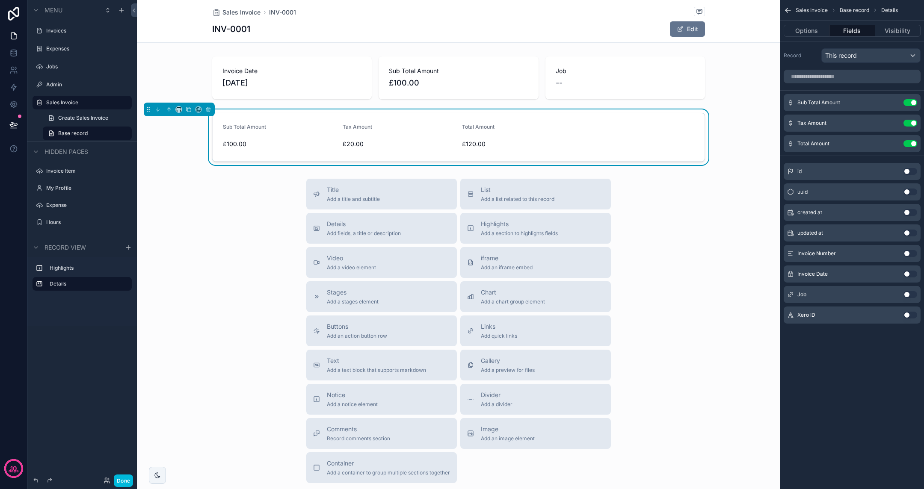
click at [0, 0] on icon "scrollable content" at bounding box center [0, 0] width 0 height 0
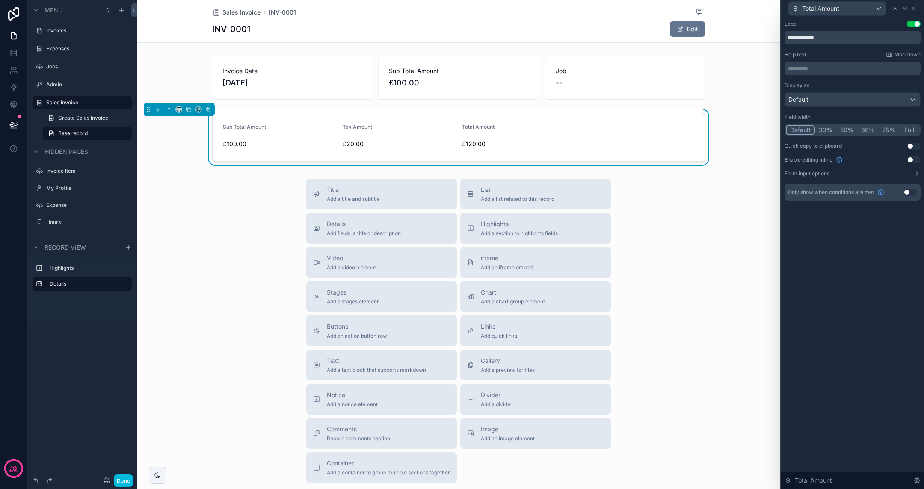
click at [660, 75] on div "scrollable content" at bounding box center [458, 78] width 643 height 50
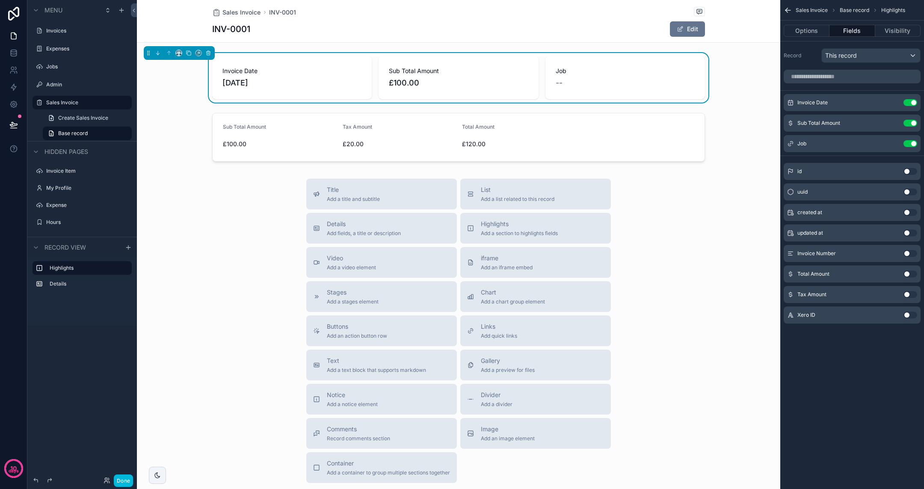
click at [0, 0] on icon "scrollable content" at bounding box center [0, 0] width 0 height 0
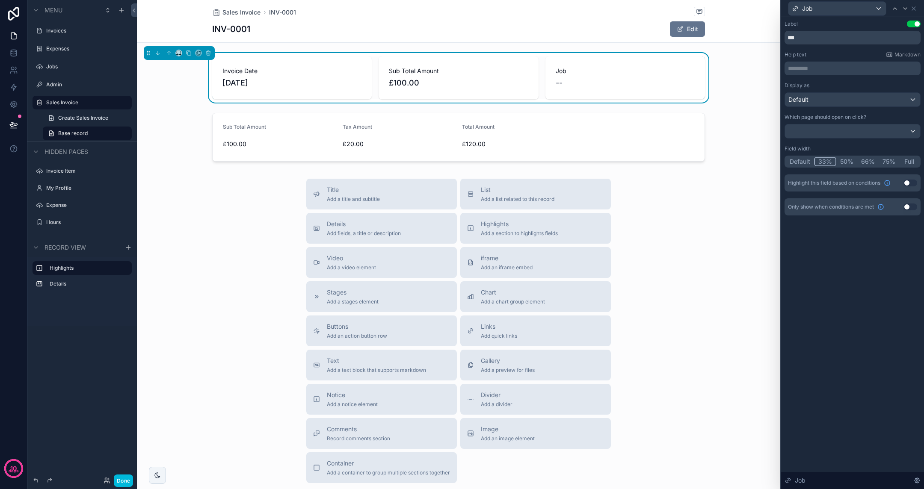
click at [667, 128] on div "scrollable content" at bounding box center [458, 138] width 643 height 56
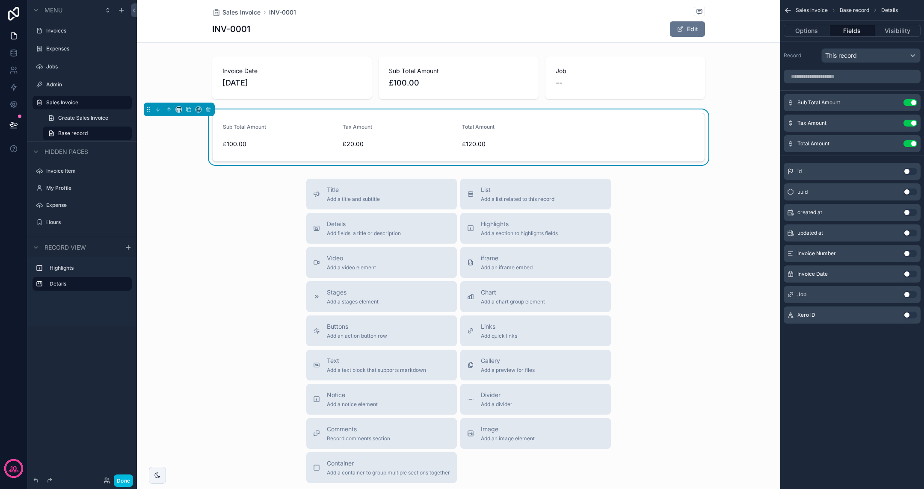
click at [908, 296] on button "Use setting" at bounding box center [910, 294] width 14 height 7
click at [892, 160] on div "Job Use setting" at bounding box center [852, 164] width 137 height 17
click at [0, 0] on icon "scrollable content" at bounding box center [0, 0] width 0 height 0
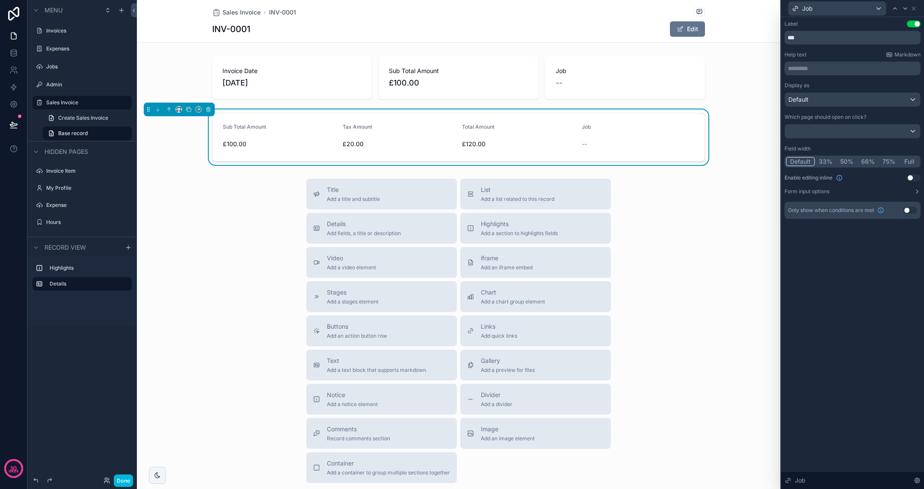
click at [911, 178] on button "Use setting" at bounding box center [914, 178] width 14 height 7
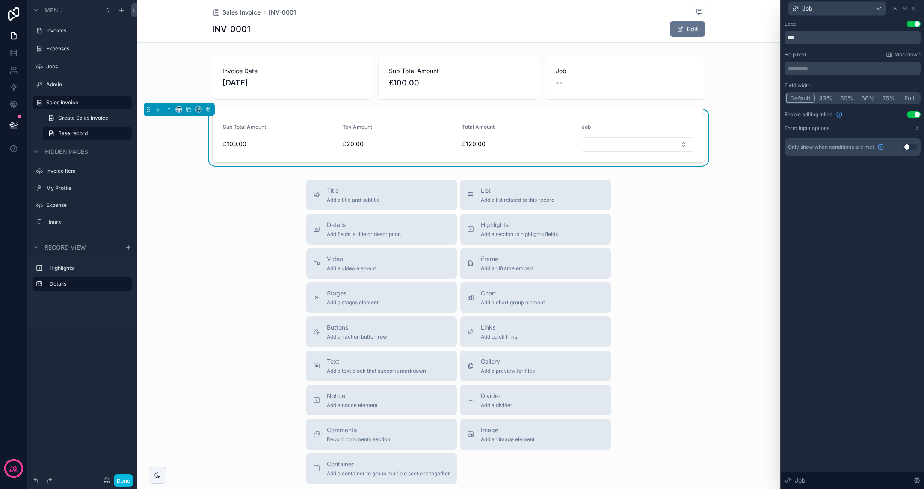
click at [674, 73] on div "scrollable content" at bounding box center [458, 78] width 643 height 50
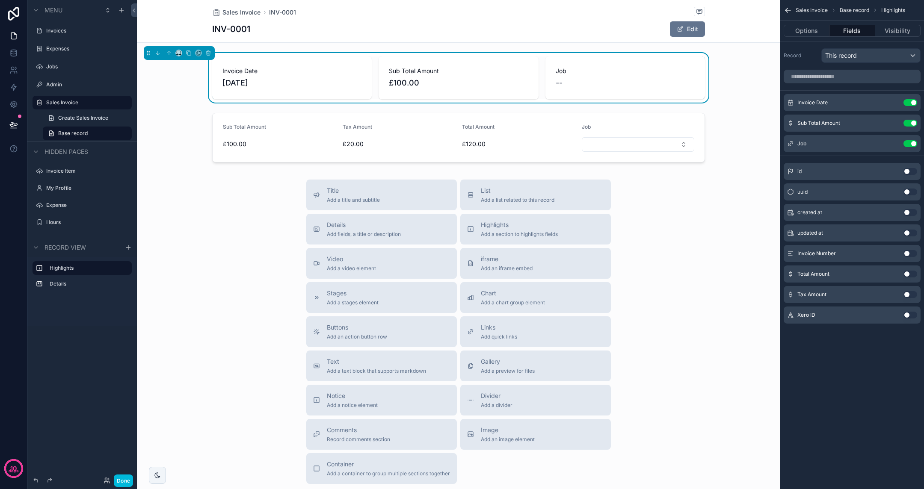
click at [911, 145] on button "Use setting" at bounding box center [910, 143] width 14 height 7
click at [664, 119] on div "scrollable content" at bounding box center [458, 138] width 643 height 56
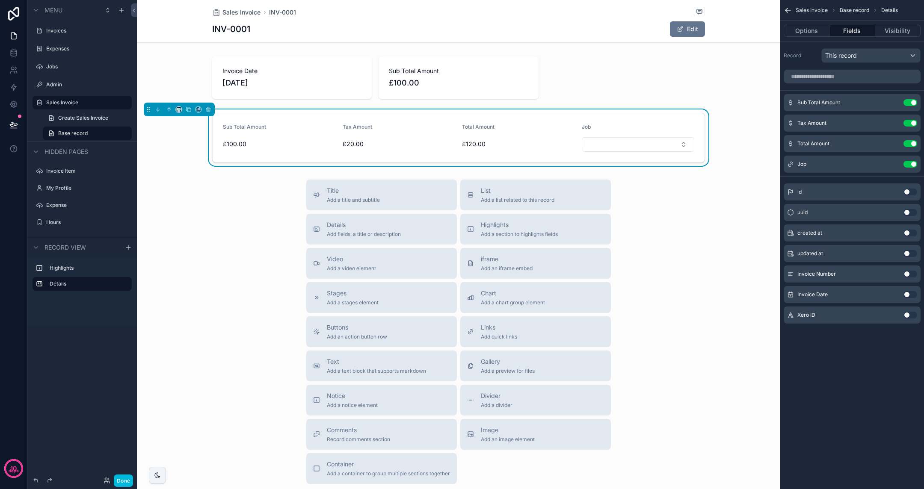
click at [640, 71] on div "scrollable content" at bounding box center [458, 78] width 643 height 50
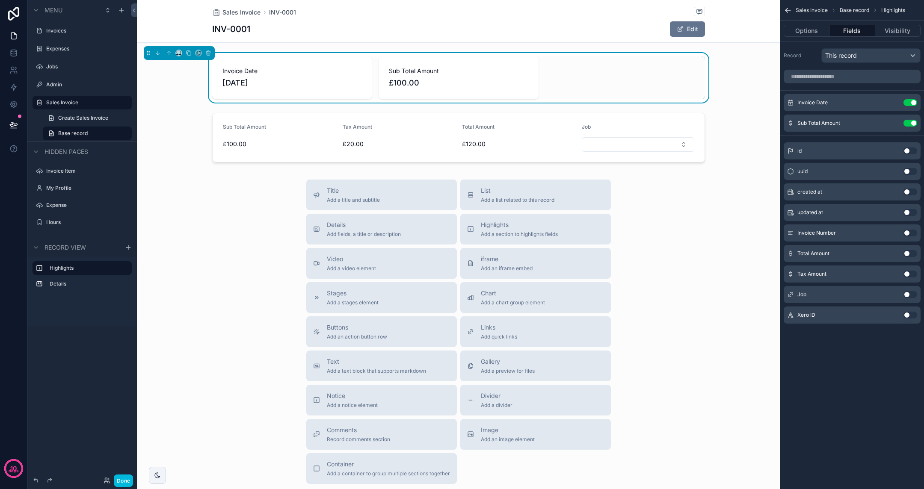
click at [908, 275] on button "Use setting" at bounding box center [910, 274] width 14 height 7
click at [909, 273] on button "Use setting" at bounding box center [910, 274] width 14 height 7
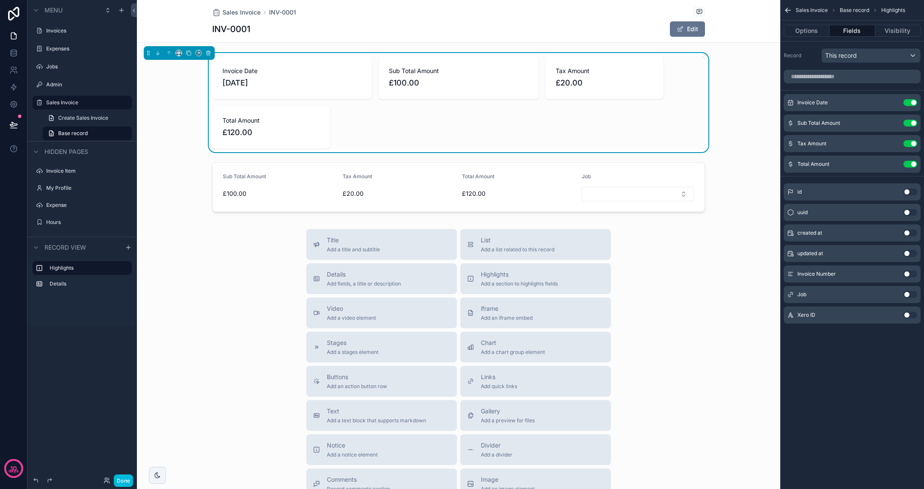
click at [0, 0] on icon "scrollable content" at bounding box center [0, 0] width 0 height 0
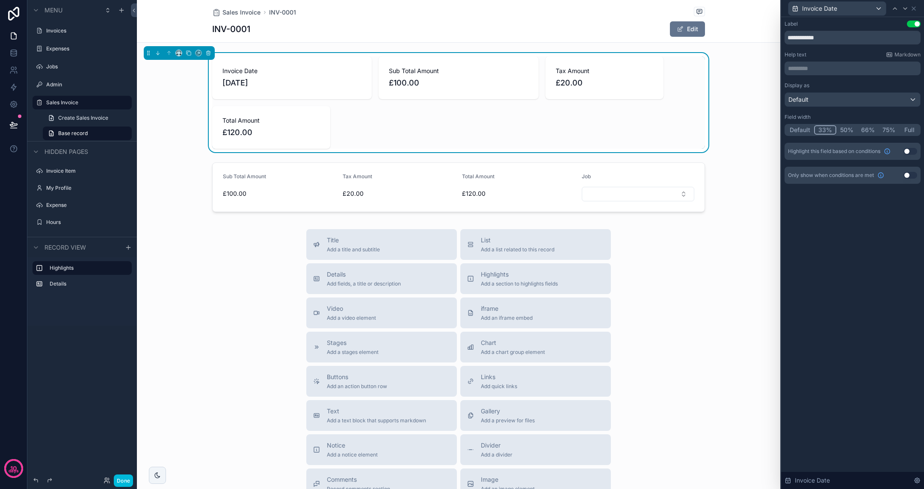
click at [799, 125] on div "Default 33% 50% 66% 75% Full" at bounding box center [852, 130] width 136 height 12
click at [799, 133] on button "Default" at bounding box center [800, 129] width 28 height 9
click at [904, 12] on icon at bounding box center [905, 8] width 7 height 7
click at [796, 127] on button "Default" at bounding box center [800, 129] width 28 height 9
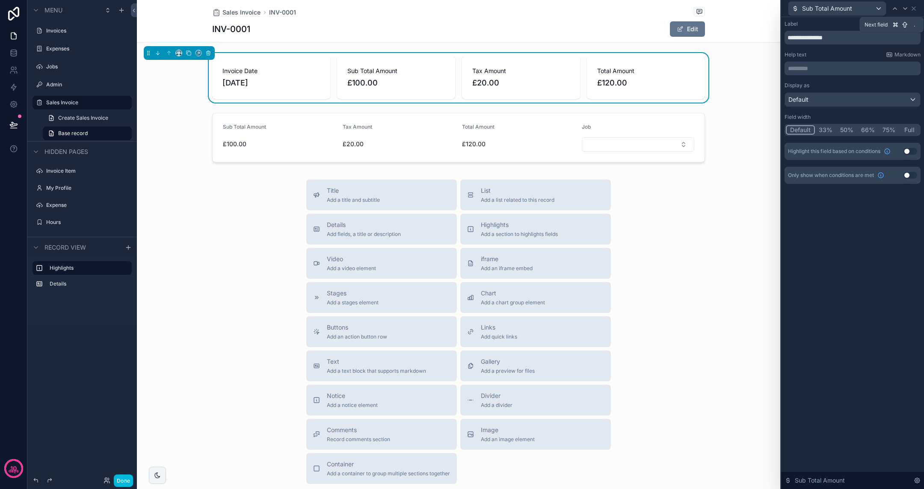
click at [907, 9] on icon at bounding box center [905, 8] width 7 height 7
click at [645, 128] on div "scrollable content" at bounding box center [458, 138] width 643 height 56
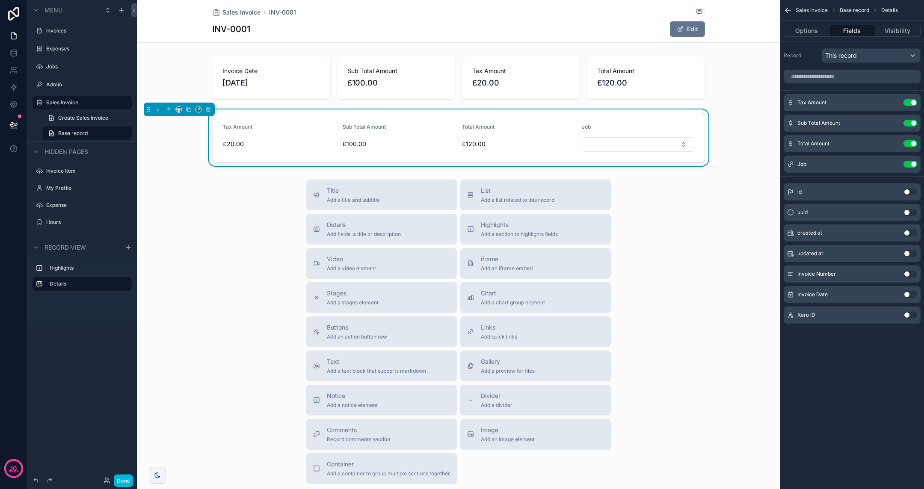
click at [908, 102] on button "Use setting" at bounding box center [910, 102] width 14 height 7
click at [908, 101] on button "Use setting" at bounding box center [910, 102] width 14 height 7
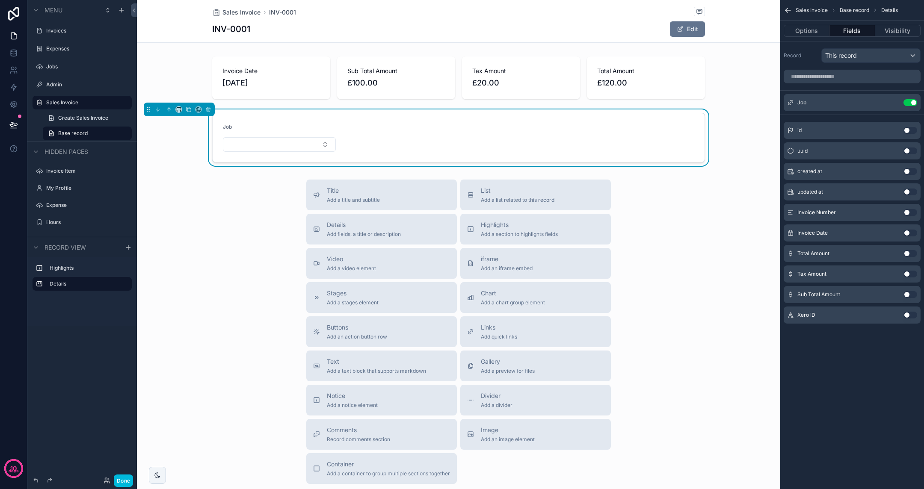
click at [691, 133] on form "Job" at bounding box center [459, 137] width 492 height 49
click at [0, 0] on button "scrollable content" at bounding box center [0, 0] width 0 height 0
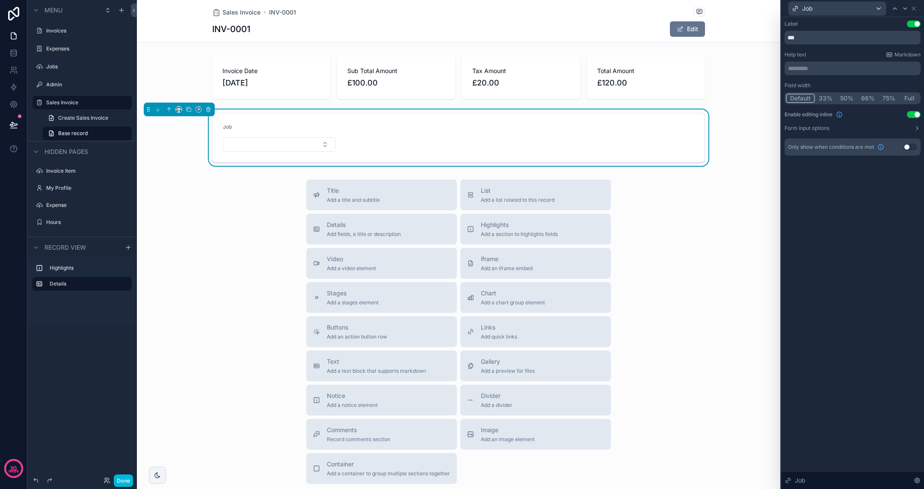
click at [849, 96] on button "50%" at bounding box center [846, 98] width 21 height 9
click at [737, 75] on div "scrollable content" at bounding box center [458, 78] width 643 height 50
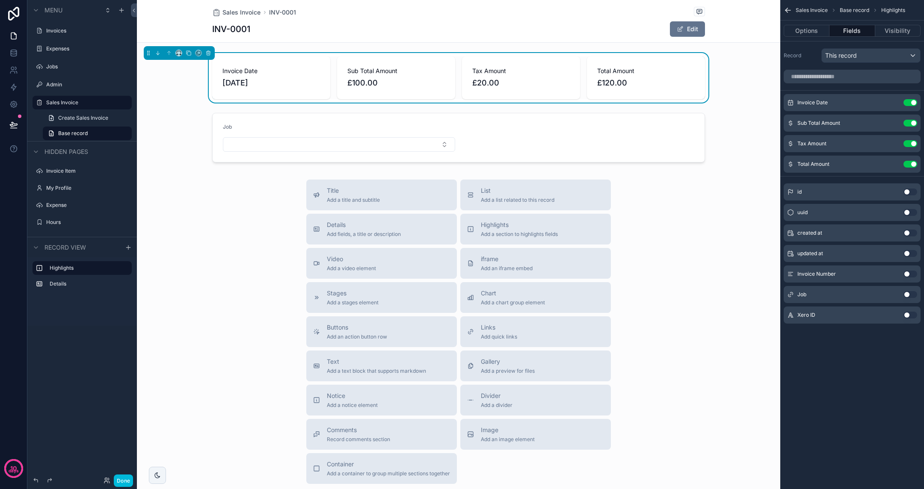
click at [122, 484] on button "Done" at bounding box center [123, 481] width 19 height 12
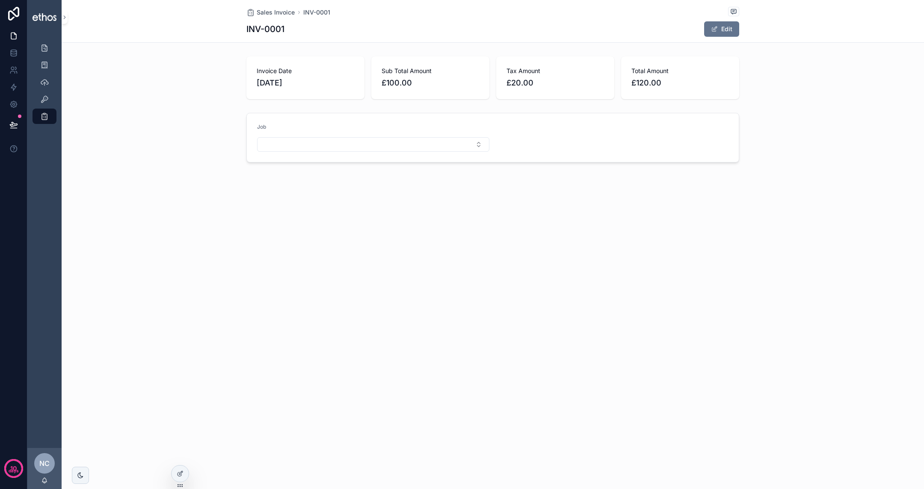
click at [311, 149] on button "Select Button" at bounding box center [373, 144] width 232 height 15
click at [339, 178] on span "PO2468" at bounding box center [329, 178] width 24 height 9
click at [47, 82] on icon "scrollable content" at bounding box center [44, 82] width 9 height 9
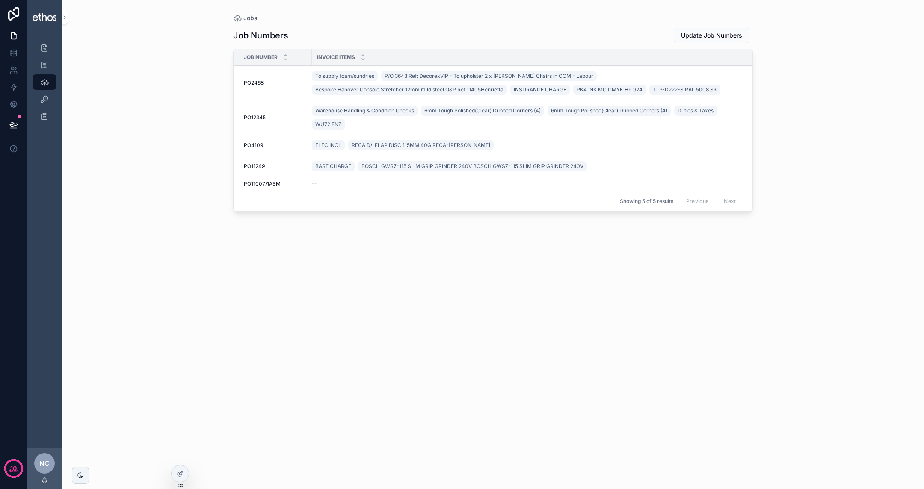
click at [264, 82] on div "PO2468 PO2468" at bounding box center [275, 83] width 63 height 7
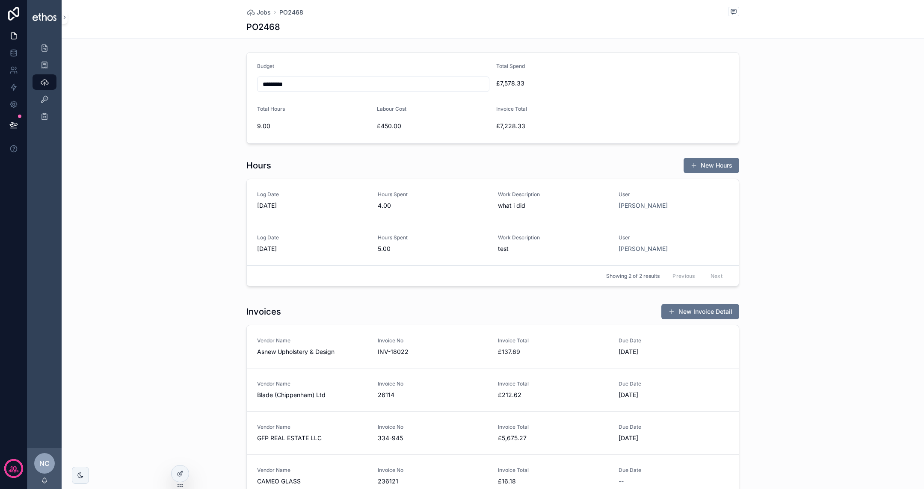
click at [179, 473] on icon at bounding box center [180, 474] width 7 height 7
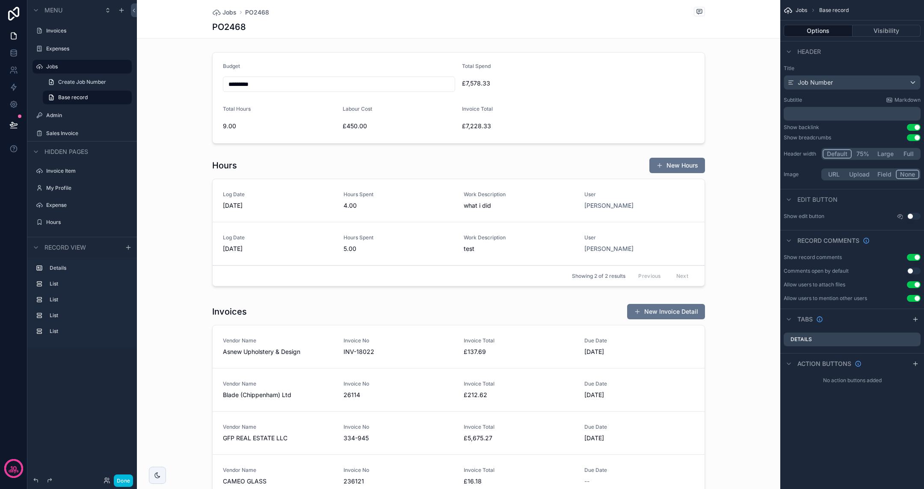
click at [427, 65] on div "scrollable content" at bounding box center [458, 98] width 643 height 98
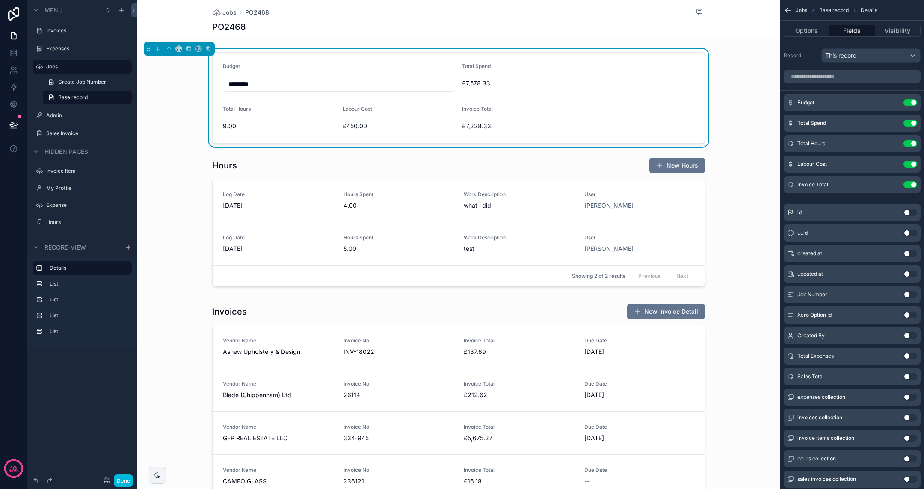
click at [914, 103] on button "Use setting" at bounding box center [910, 102] width 14 height 7
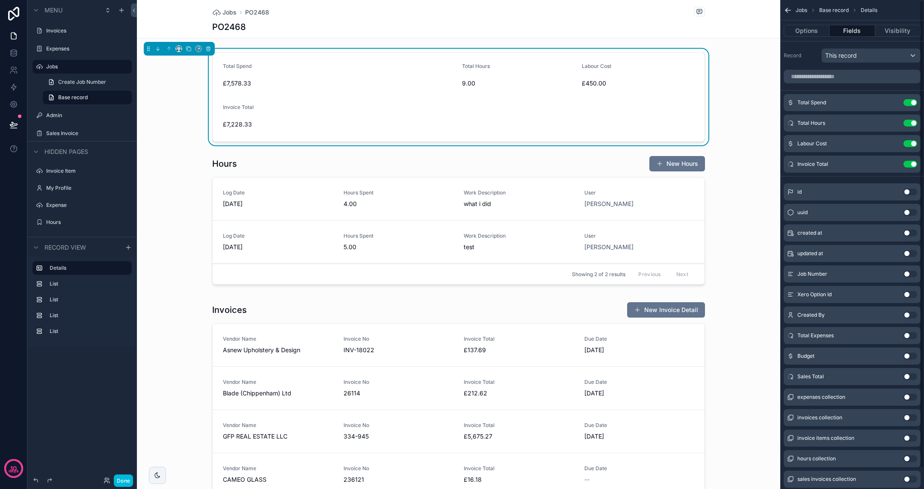
scroll to position [22, 0]
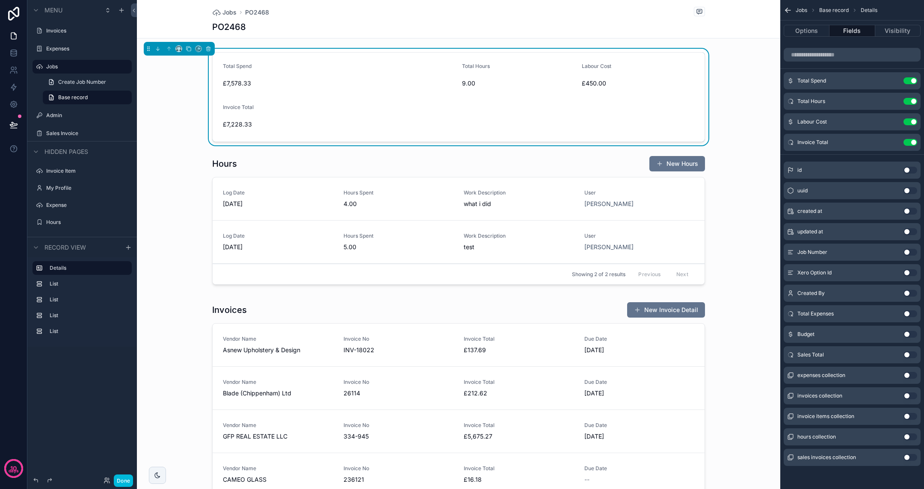
click at [909, 358] on div "Sales Total Use setting" at bounding box center [852, 354] width 137 height 17
click at [909, 355] on button "Use setting" at bounding box center [910, 355] width 14 height 7
click at [907, 333] on button "Use setting" at bounding box center [910, 334] width 14 height 7
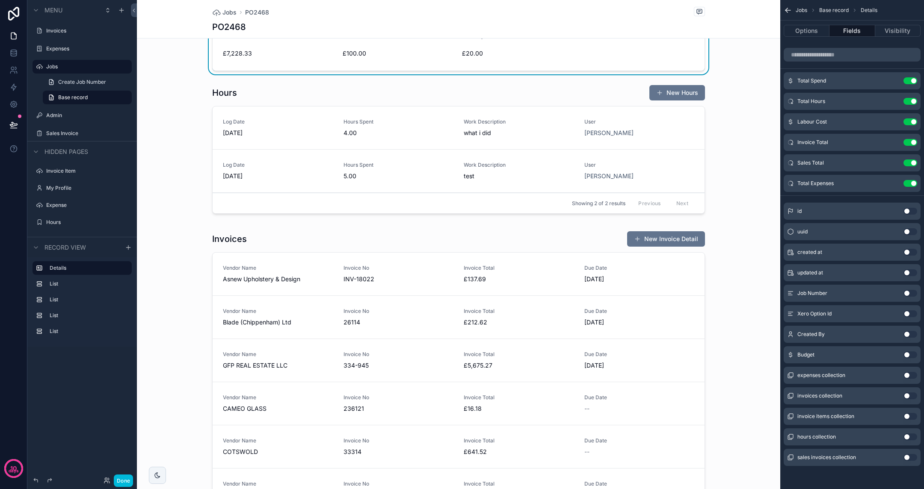
scroll to position [0, 0]
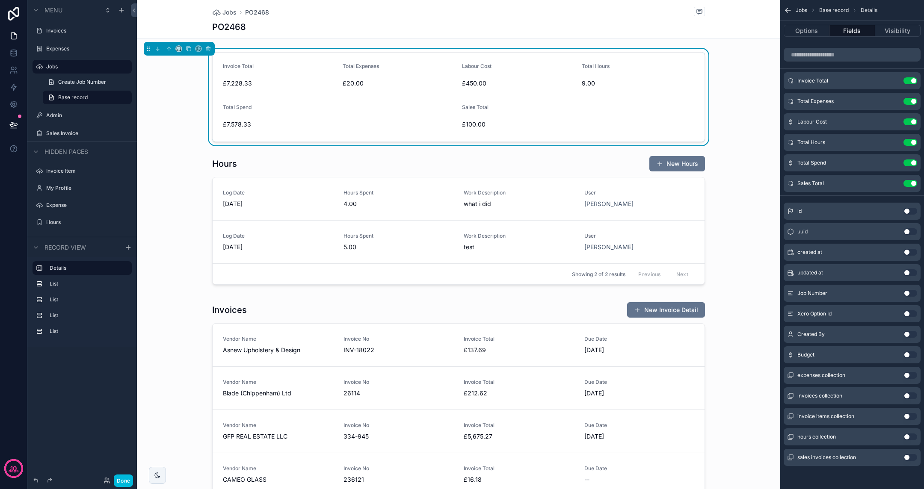
click at [0, 0] on button "scrollable content" at bounding box center [0, 0] width 0 height 0
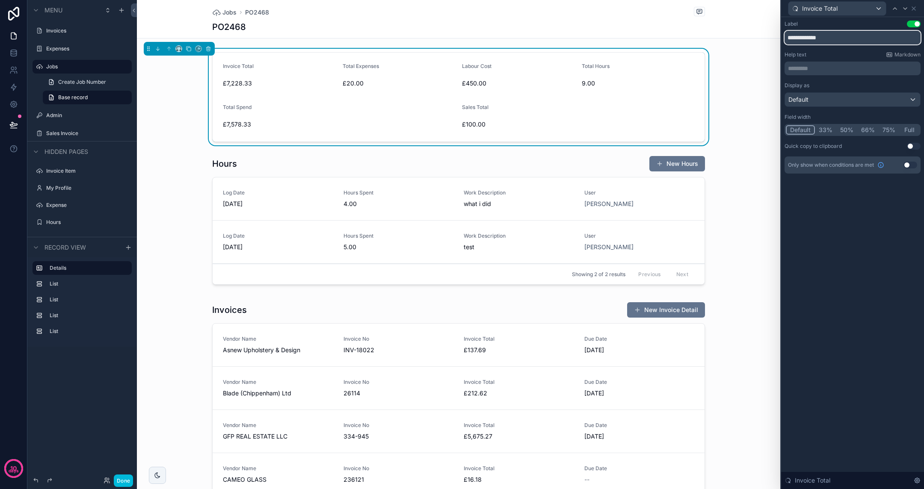
click at [839, 41] on input "**********" at bounding box center [852, 38] width 136 height 14
type input "**********"
click at [908, 11] on icon at bounding box center [905, 8] width 7 height 7
click at [811, 36] on input "**********" at bounding box center [852, 38] width 136 height 14
type input "********"
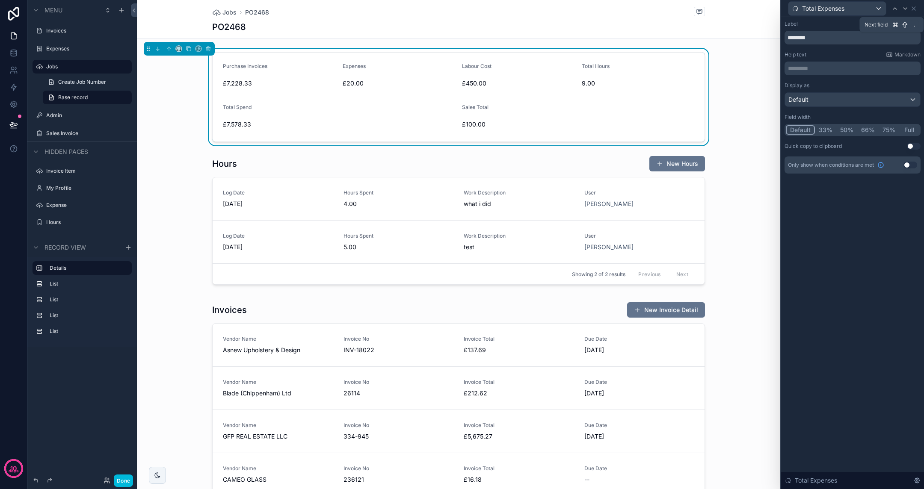
click at [906, 9] on icon at bounding box center [904, 9] width 3 height 2
click at [867, 43] on input "**********" at bounding box center [852, 38] width 136 height 14
type input "*****"
click at [852, 204] on div "Label Use setting ***** Help text Markdown ********* ﻿ Display as Default Field…" at bounding box center [852, 253] width 143 height 472
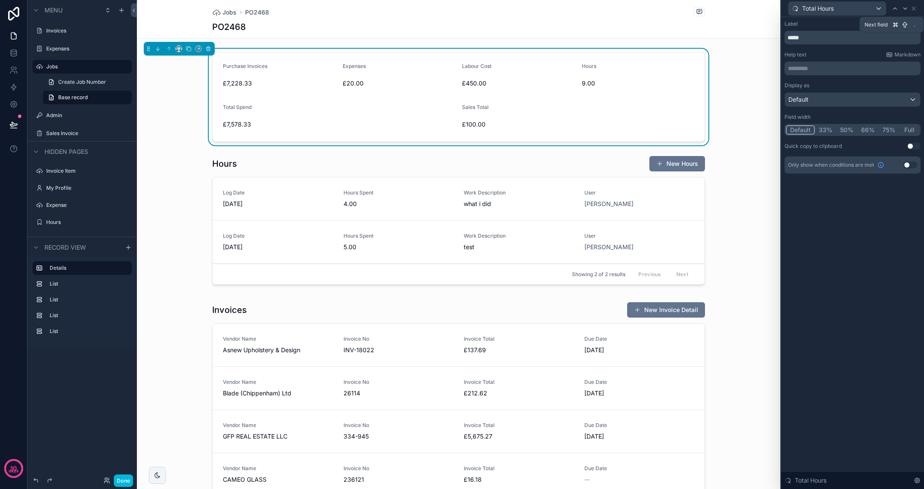
click at [907, 6] on icon at bounding box center [905, 8] width 7 height 7
click at [906, 8] on icon at bounding box center [904, 9] width 3 height 2
click at [851, 38] on input "**********" at bounding box center [852, 38] width 136 height 14
type input "**********"
click at [872, 269] on div "**********" at bounding box center [852, 253] width 143 height 472
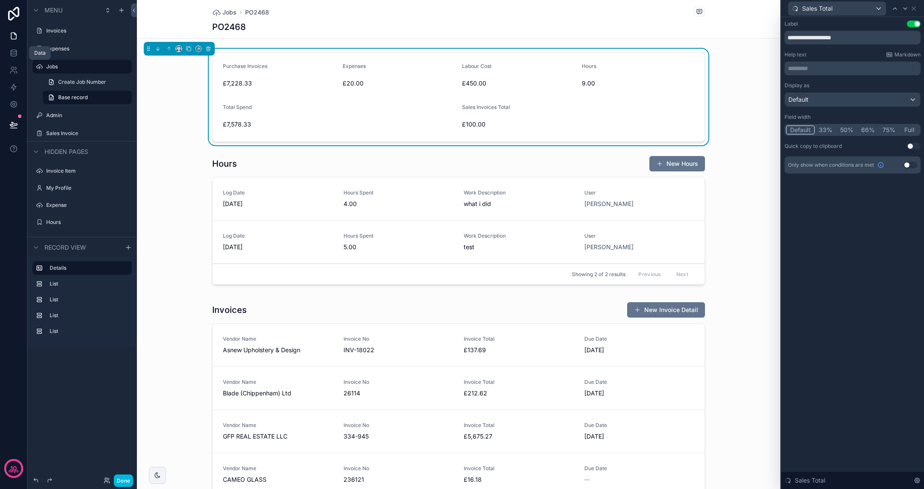
click at [16, 52] on icon at bounding box center [14, 52] width 6 height 3
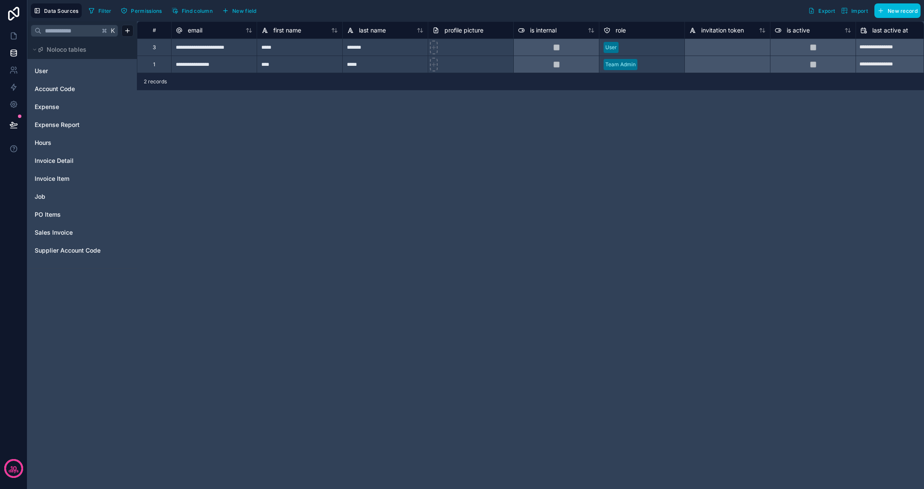
click at [49, 195] on link "Job" at bounding box center [69, 196] width 69 height 9
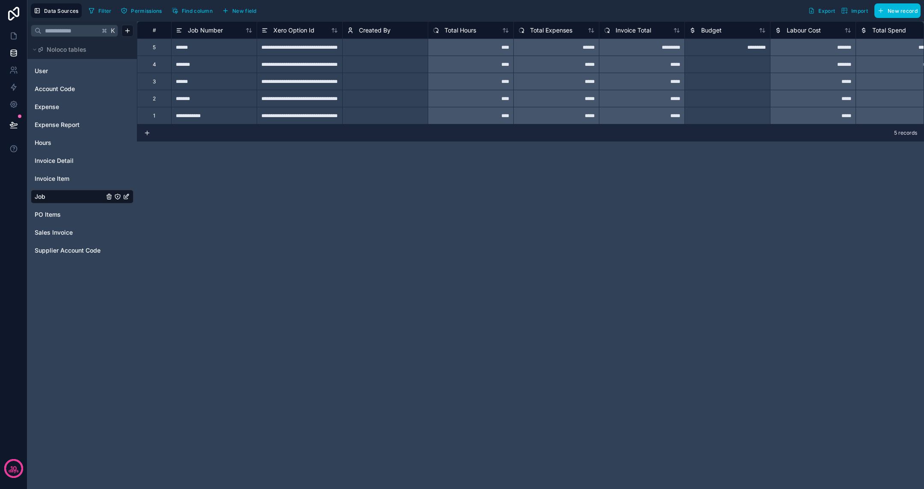
click at [889, 29] on div "Total Spend" at bounding box center [898, 30] width 77 height 10
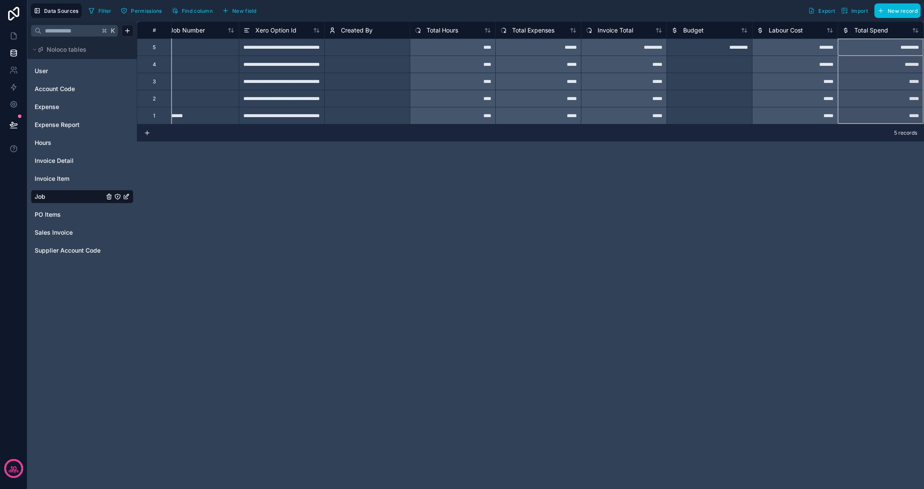
click at [871, 32] on span "Total Spend" at bounding box center [871, 30] width 34 height 9
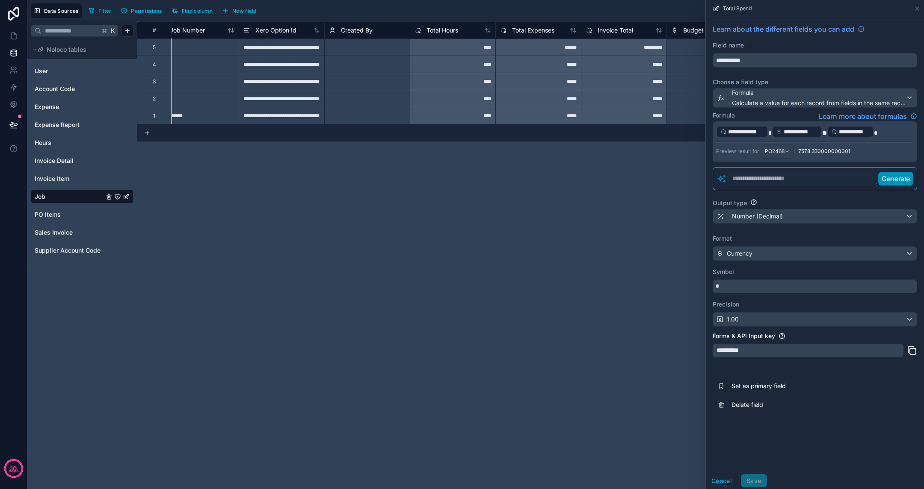
click at [885, 129] on p "**********" at bounding box center [814, 132] width 196 height 14
click at [754, 482] on button "Save" at bounding box center [754, 481] width 26 height 14
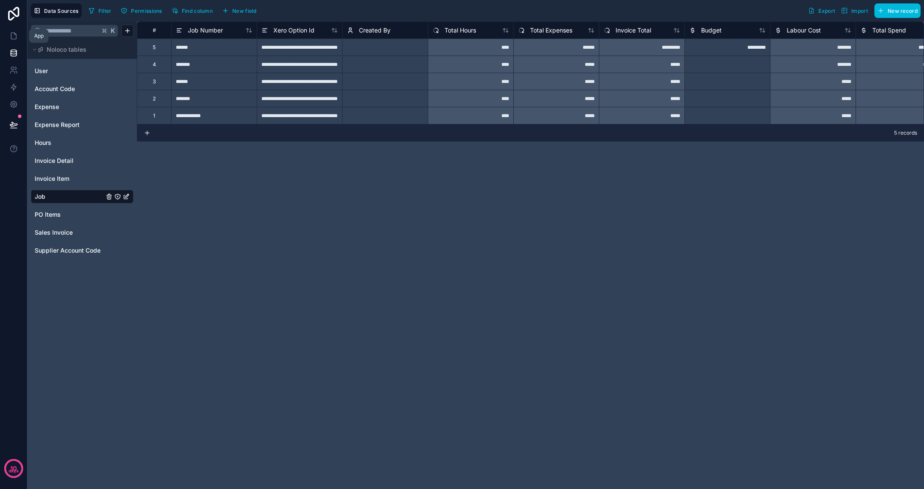
click at [15, 32] on icon at bounding box center [13, 36] width 9 height 9
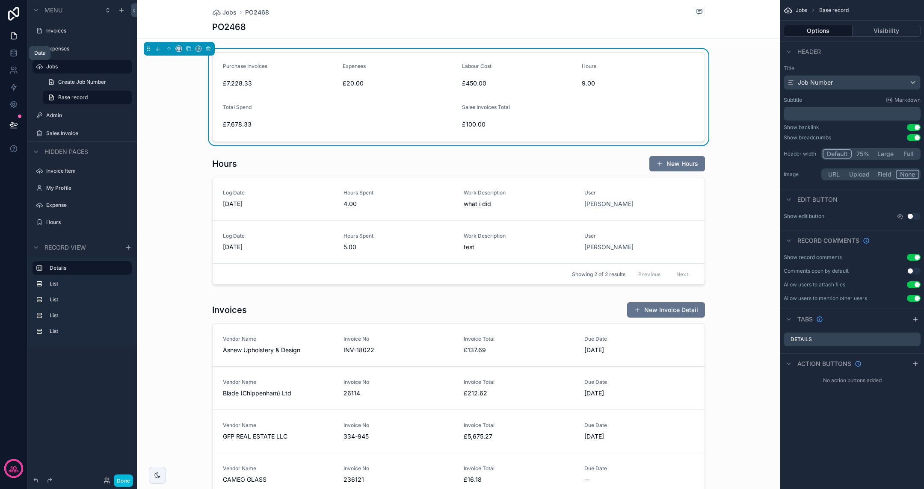
click at [20, 53] on link at bounding box center [13, 52] width 27 height 17
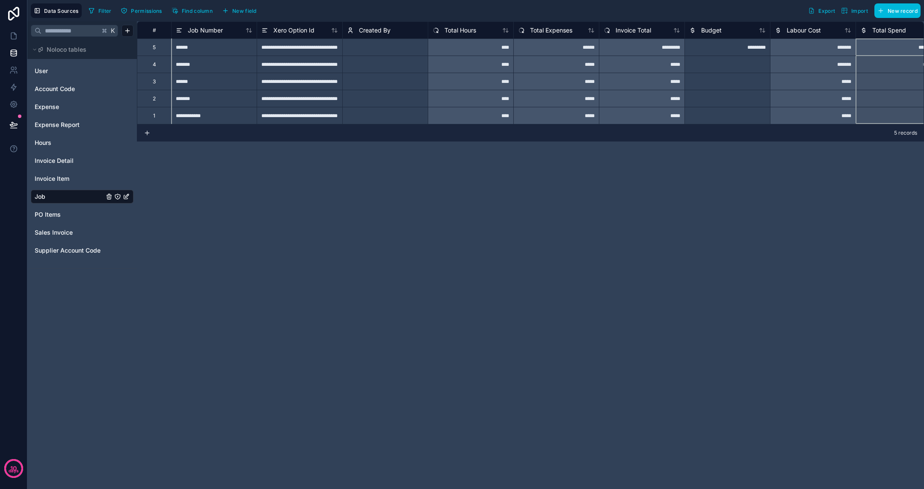
click at [898, 33] on div "Total Spend" at bounding box center [898, 30] width 77 height 10
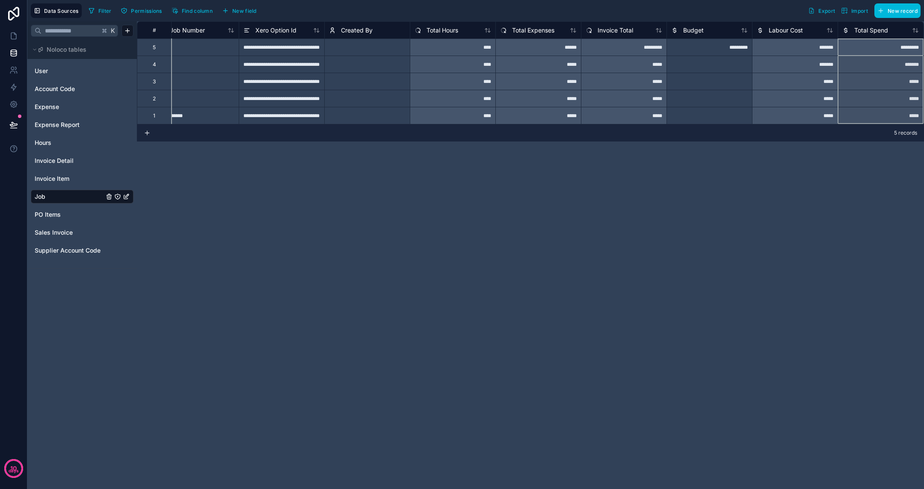
click at [884, 30] on span "Total Spend" at bounding box center [871, 30] width 34 height 9
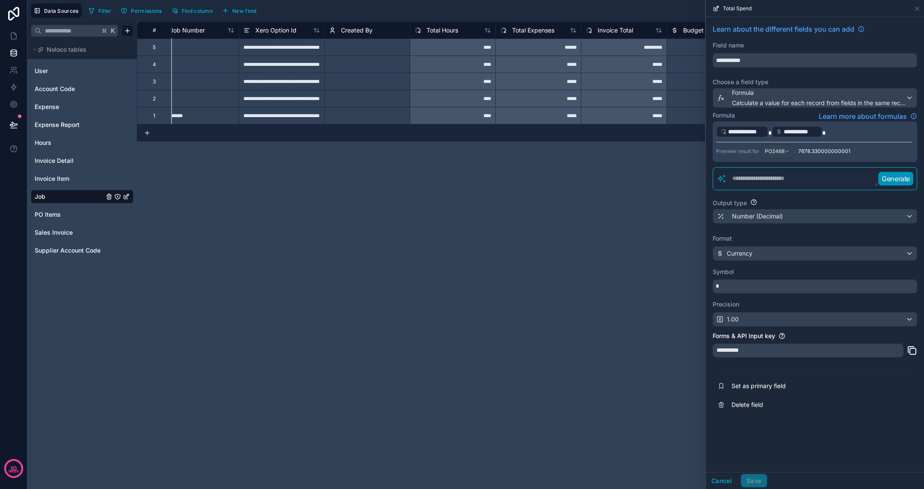
click at [854, 133] on p "**********" at bounding box center [814, 132] width 196 height 14
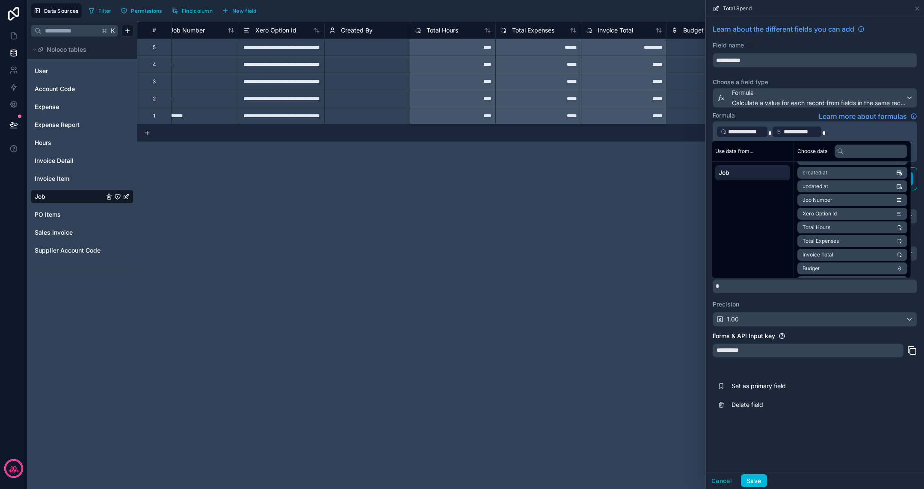
scroll to position [27, 0]
click at [837, 239] on span "Total Expenses" at bounding box center [820, 239] width 36 height 7
click at [759, 478] on button "Save" at bounding box center [754, 481] width 26 height 14
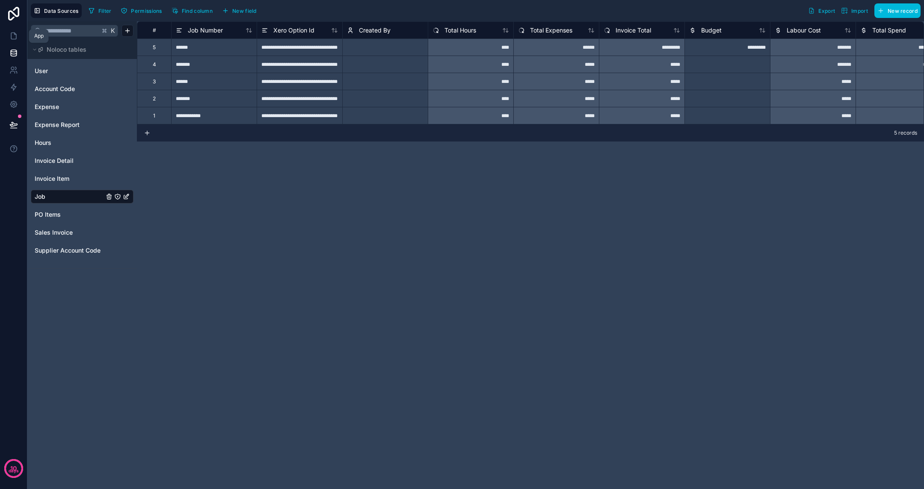
click at [13, 36] on icon at bounding box center [13, 36] width 9 height 9
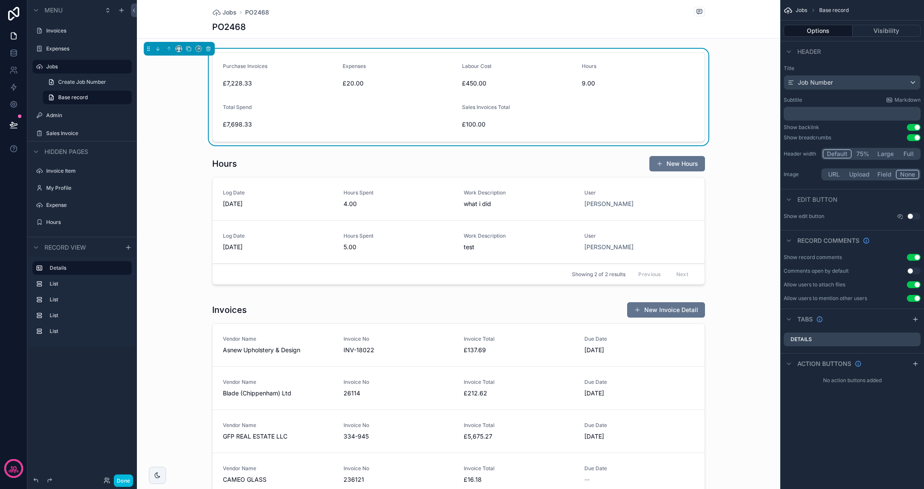
click at [512, 120] on div "£100.00" at bounding box center [518, 125] width 113 height 14
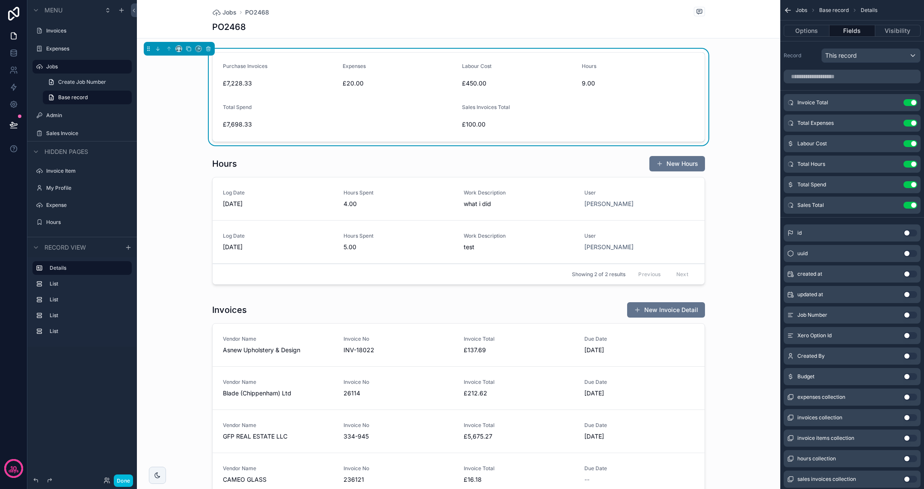
click at [64, 115] on label "Admin" at bounding box center [86, 115] width 80 height 7
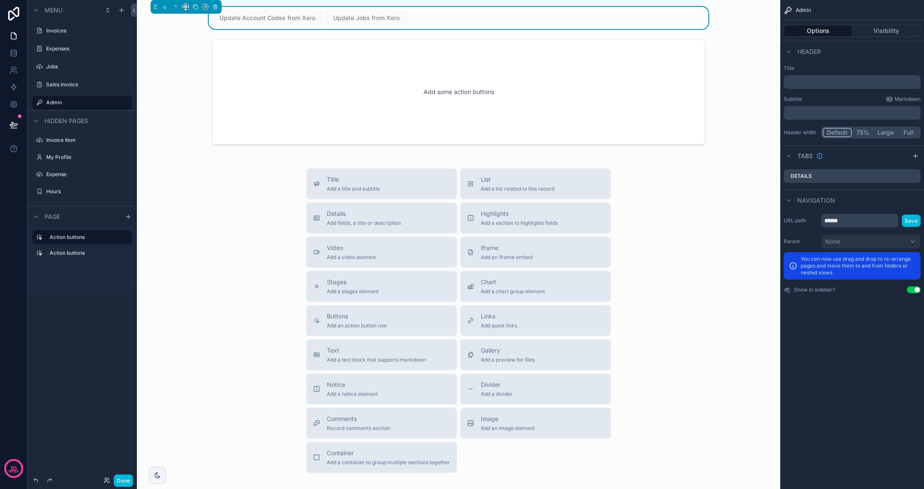
click at [445, 18] on div "Update Account Codes from Xero Update Jobs from Xero" at bounding box center [458, 17] width 493 height 15
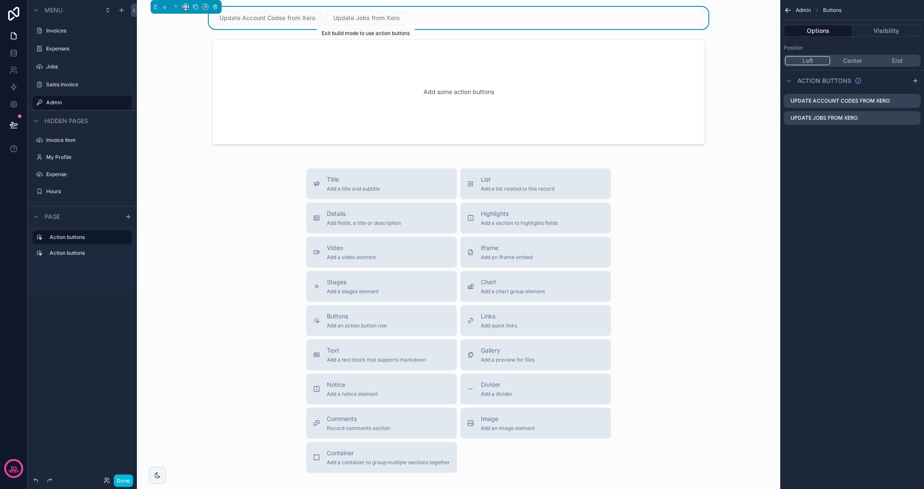
click at [427, 22] on div "Update Account Codes from Xero Update Jobs from Xero" at bounding box center [458, 17] width 493 height 15
click at [837, 9] on span "Buttons" at bounding box center [832, 10] width 18 height 7
click at [916, 82] on icon "scrollable content" at bounding box center [915, 80] width 7 height 7
click at [0, 0] on icon "scrollable content" at bounding box center [0, 0] width 0 height 0
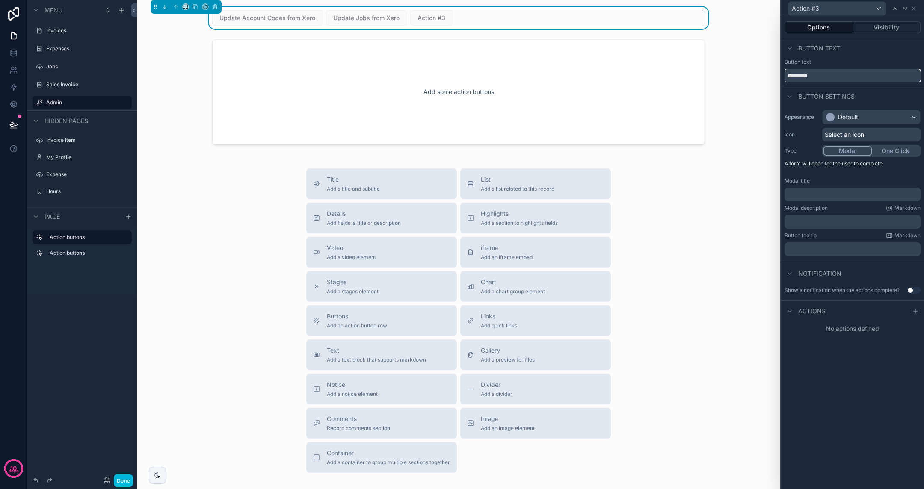
click at [858, 75] on input "*********" at bounding box center [852, 76] width 136 height 14
type input "**********"
click at [891, 150] on button "One Click" at bounding box center [895, 150] width 47 height 9
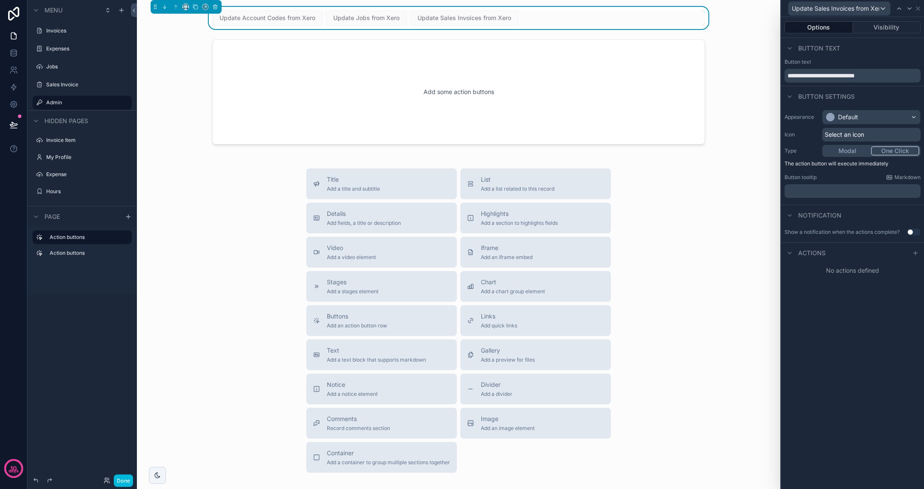
click at [917, 250] on icon at bounding box center [915, 253] width 7 height 7
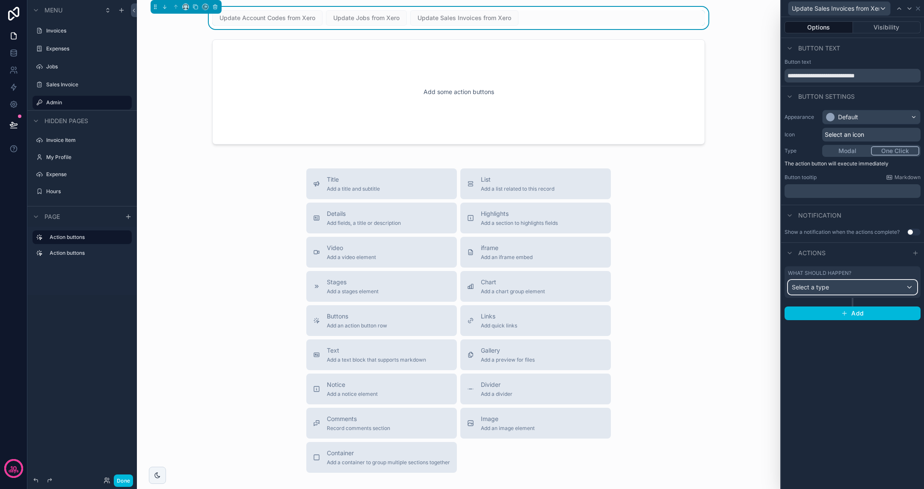
click at [852, 284] on div "Select a type" at bounding box center [852, 288] width 128 height 14
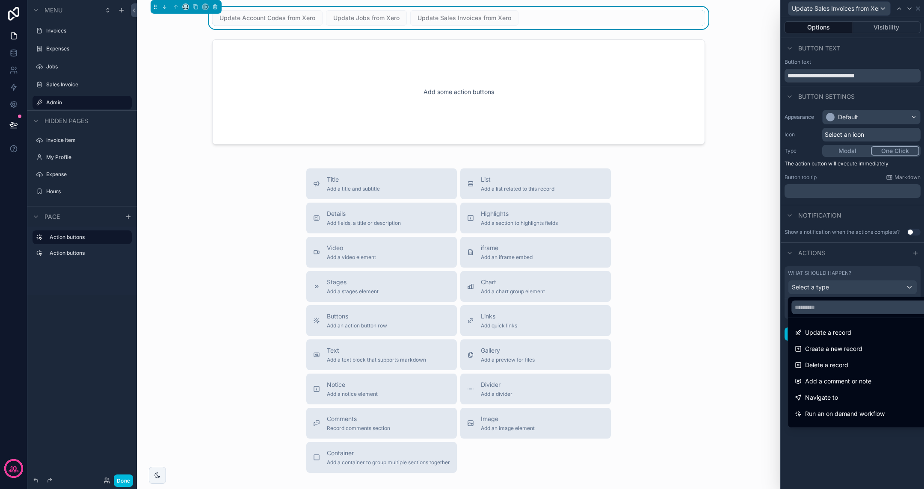
click at [849, 395] on div "Navigate to" at bounding box center [862, 398] width 135 height 10
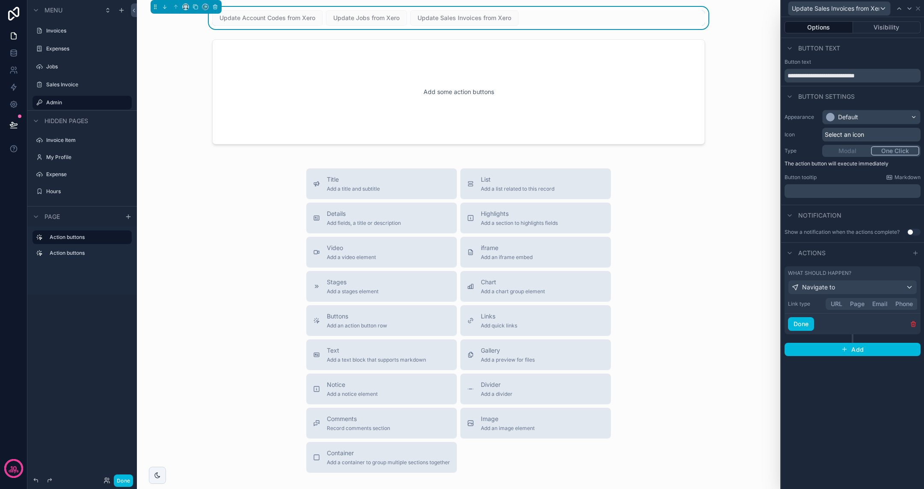
click at [840, 304] on button "URL" at bounding box center [836, 303] width 19 height 9
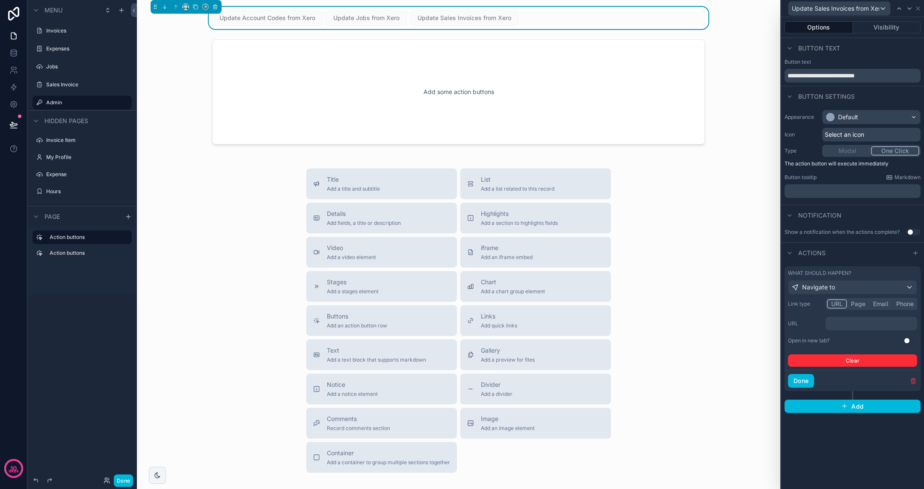
click at [844, 322] on p "﻿" at bounding box center [872, 324] width 86 height 9
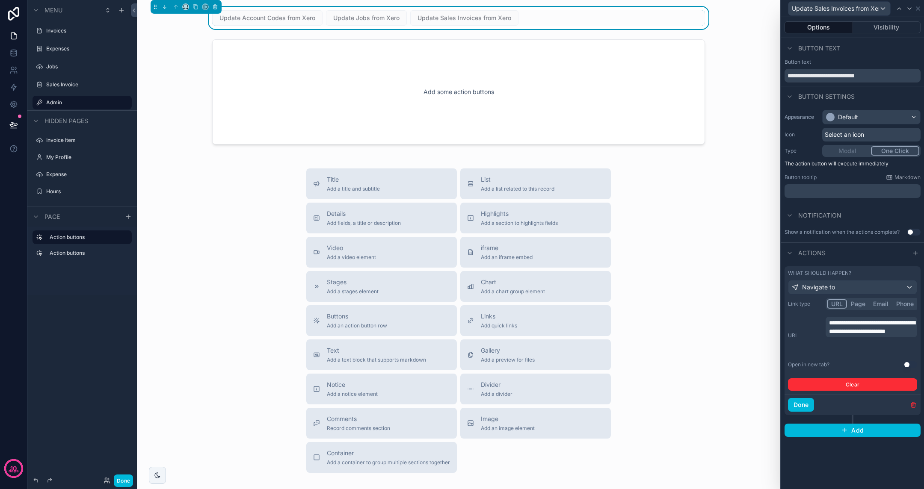
click at [913, 365] on button "Use setting" at bounding box center [910, 364] width 14 height 7
click at [807, 403] on button "Done" at bounding box center [801, 405] width 26 height 14
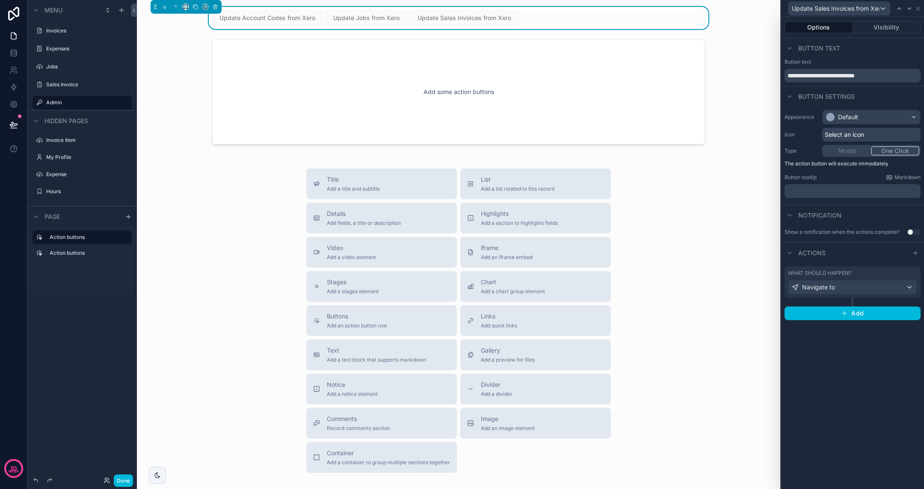
click at [126, 479] on button "Done" at bounding box center [123, 481] width 19 height 12
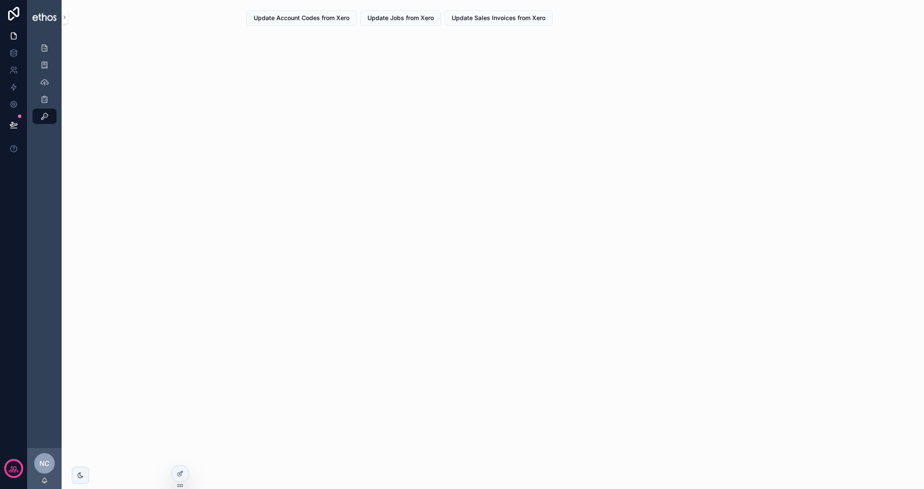
click at [471, 23] on button "Update Sales Invoices from Xero" at bounding box center [498, 17] width 108 height 15
click at [484, 21] on span "Update Sales Invoices from Xero" at bounding box center [499, 18] width 94 height 9
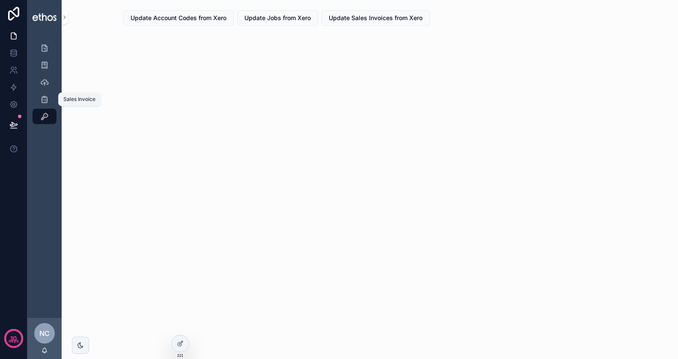
click at [47, 96] on icon "scrollable content" at bounding box center [44, 99] width 9 height 9
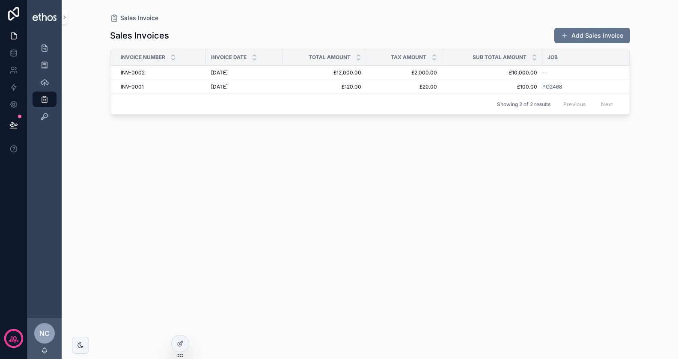
click at [545, 72] on span "--" at bounding box center [544, 72] width 5 height 7
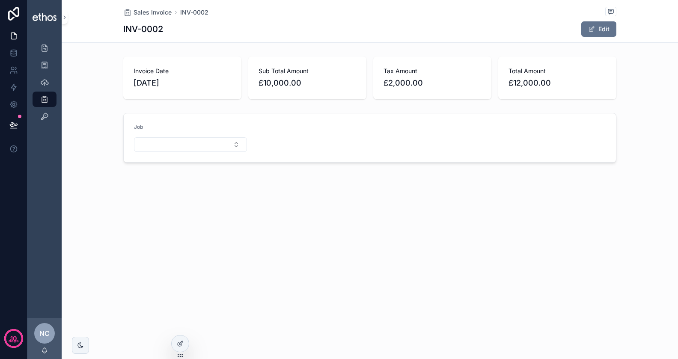
click at [237, 145] on button "Select Button" at bounding box center [190, 144] width 113 height 15
click at [204, 175] on div "PO2468" at bounding box center [189, 178] width 119 height 14
click at [105, 113] on div "Job PO2468" at bounding box center [370, 139] width 616 height 58
click at [43, 78] on icon "scrollable content" at bounding box center [44, 82] width 9 height 9
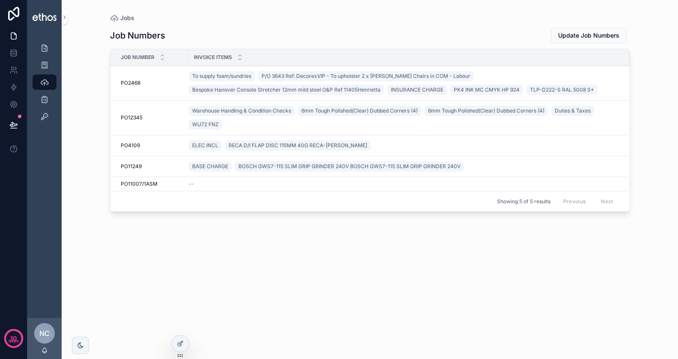
click at [169, 87] on td "PO2468 PO2468" at bounding box center [149, 83] width 78 height 35
click at [194, 80] on link "To supply foam/sundries" at bounding box center [222, 76] width 66 height 10
click at [146, 81] on div "PO2468 PO2468" at bounding box center [152, 83] width 63 height 7
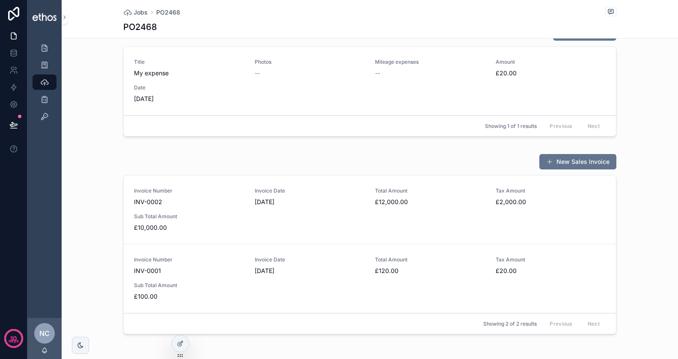
scroll to position [617, 0]
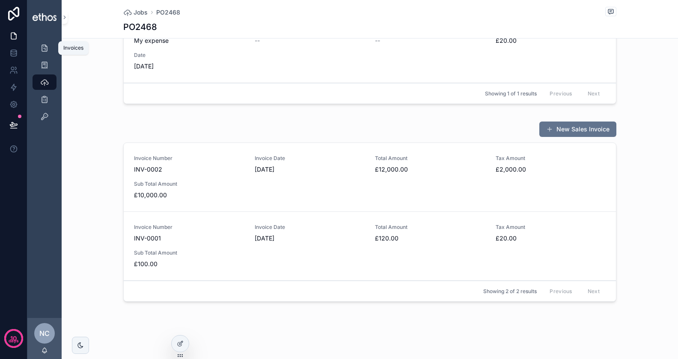
click at [49, 46] on div "Invoices" at bounding box center [45, 48] width 14 height 14
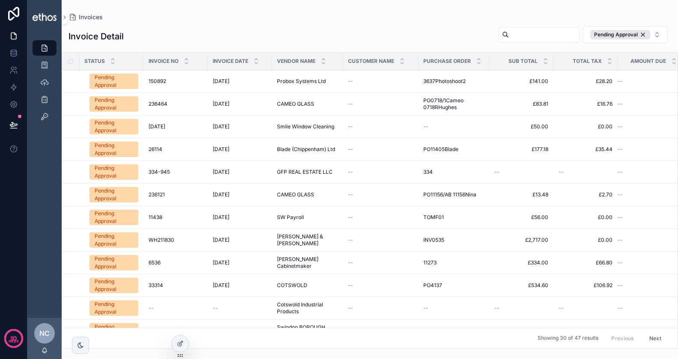
click at [163, 78] on span "150892" at bounding box center [157, 81] width 18 height 7
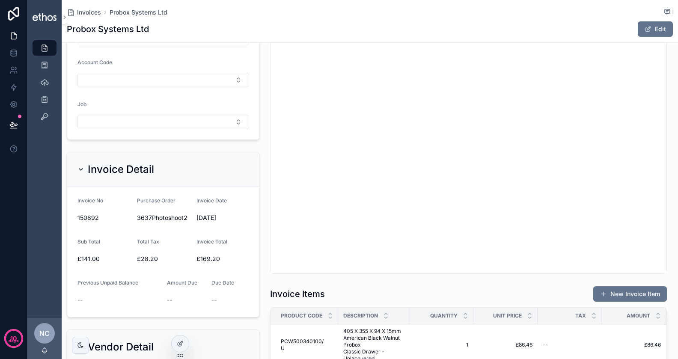
scroll to position [93, 0]
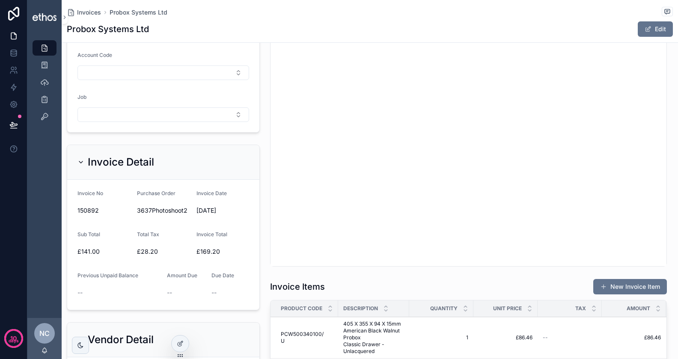
click at [192, 110] on button "Select Button" at bounding box center [163, 114] width 172 height 15
click at [269, 81] on div "scrollable content" at bounding box center [468, 132] width 406 height 276
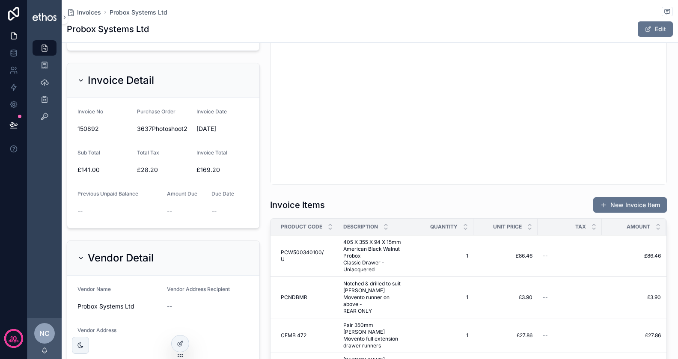
scroll to position [0, 63]
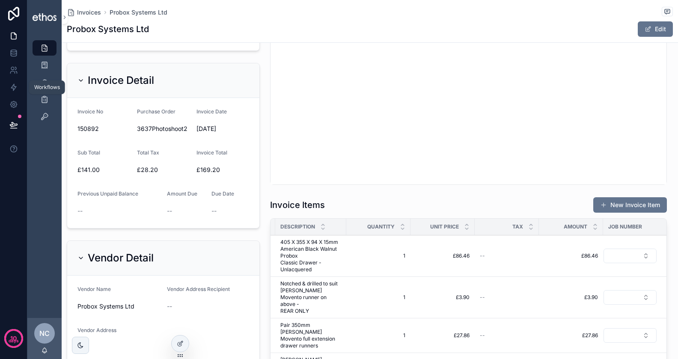
click at [16, 87] on icon at bounding box center [13, 87] width 5 height 6
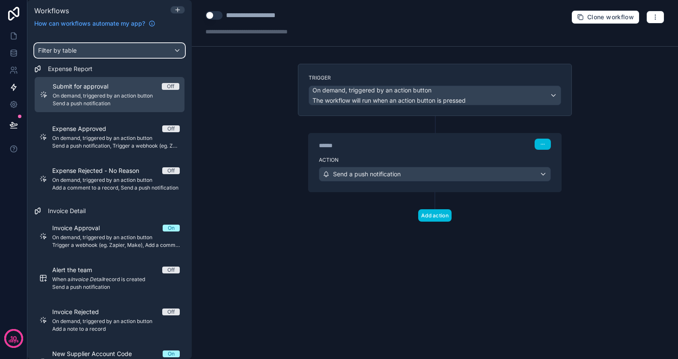
click at [113, 48] on div "Filter by table" at bounding box center [110, 51] width 150 height 14
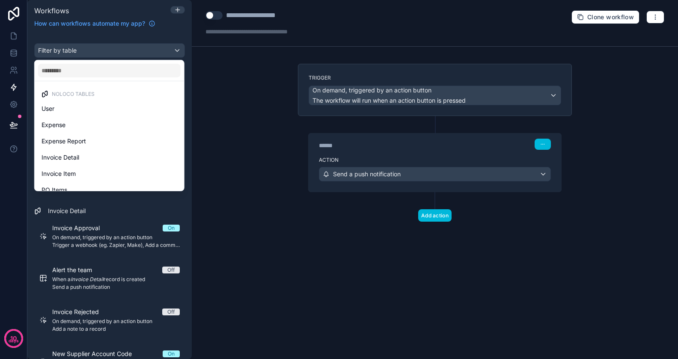
click at [113, 48] on div "scrollable content" at bounding box center [339, 179] width 678 height 359
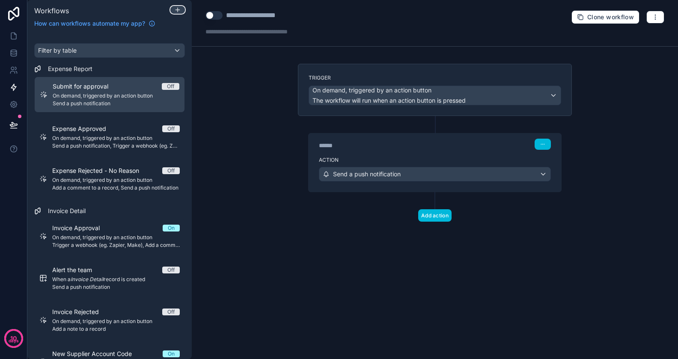
click at [176, 11] on icon at bounding box center [177, 9] width 7 height 7
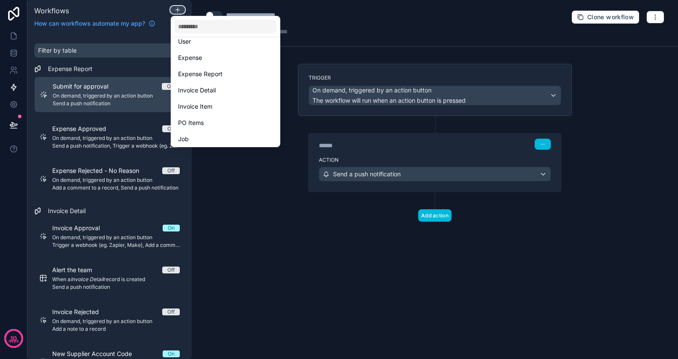
scroll to position [14, 0]
click at [198, 92] on div "Invoice Detail" at bounding box center [225, 99] width 105 height 15
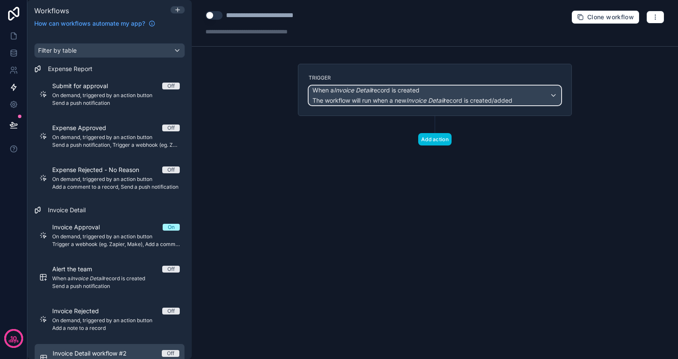
click at [373, 98] on span "The workflow will run when a new Invoice Detail record is created/added" at bounding box center [412, 100] width 200 height 7
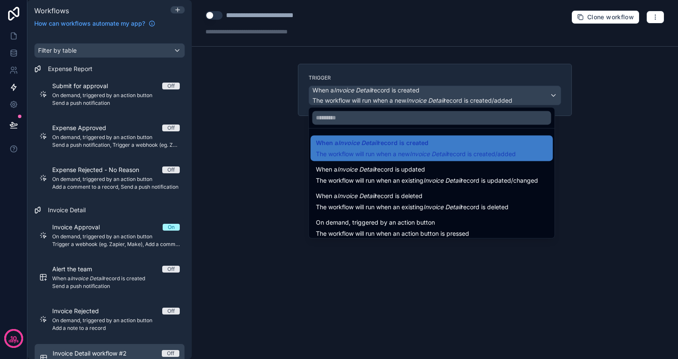
click at [396, 169] on span "When a Invoice Detail record is updated" at bounding box center [370, 169] width 109 height 10
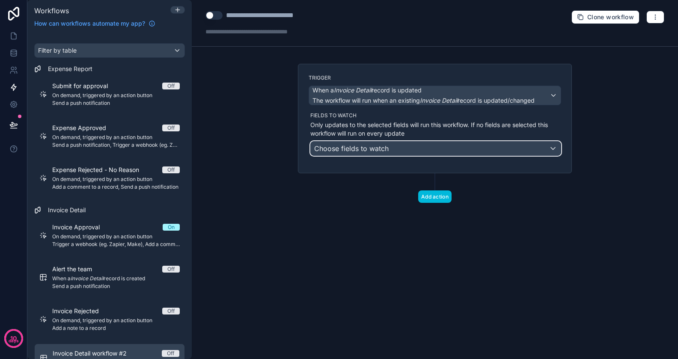
click at [383, 148] on span "Choose fields to watch" at bounding box center [351, 148] width 74 height 9
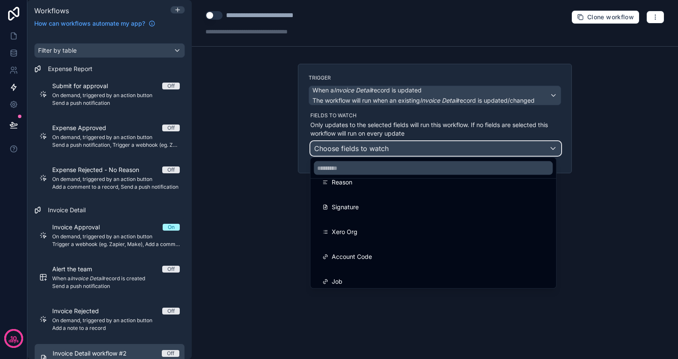
scroll to position [742, 0]
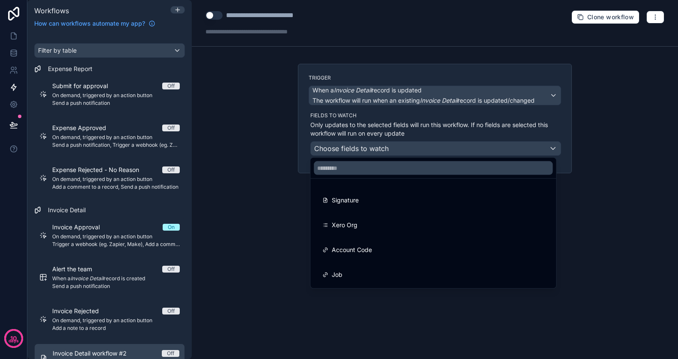
click at [363, 270] on div "Job" at bounding box center [433, 274] width 222 height 10
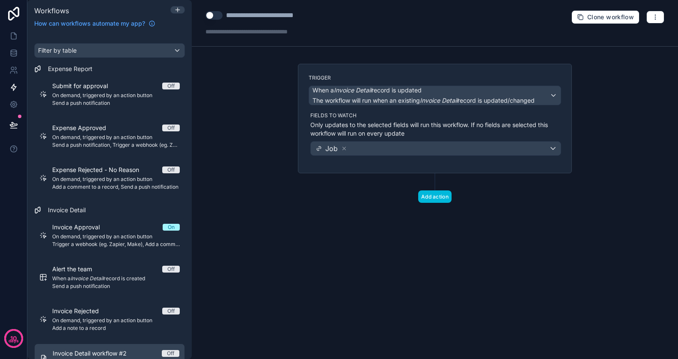
click at [428, 199] on button "Add action" at bounding box center [434, 196] width 33 height 12
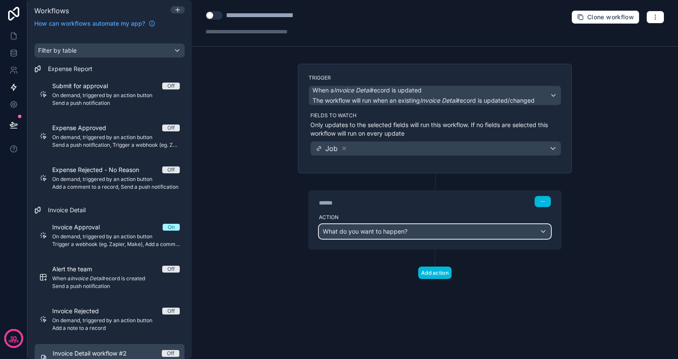
click at [380, 229] on span "What do you want to happen?" at bounding box center [365, 231] width 85 height 7
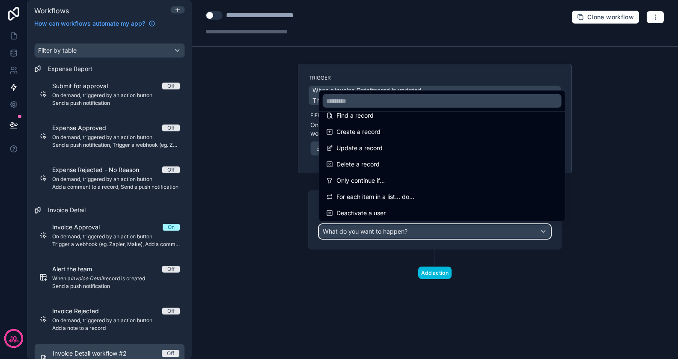
scroll to position [64, 0]
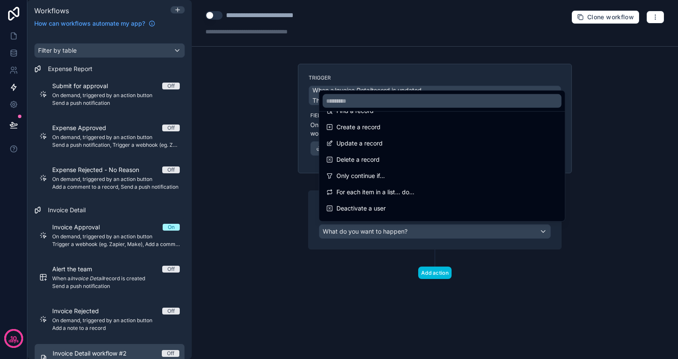
click at [388, 192] on span "For each item in a list... do..." at bounding box center [375, 192] width 78 height 10
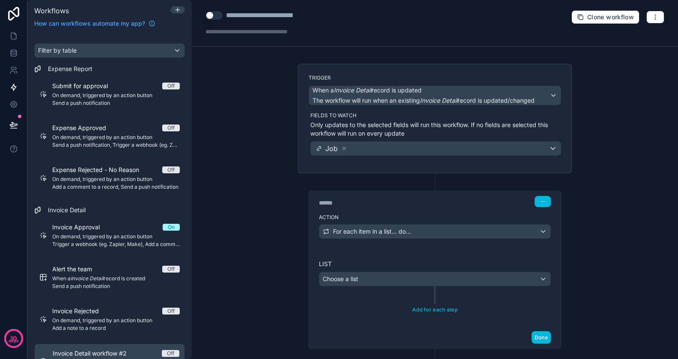
scroll to position [43, 0]
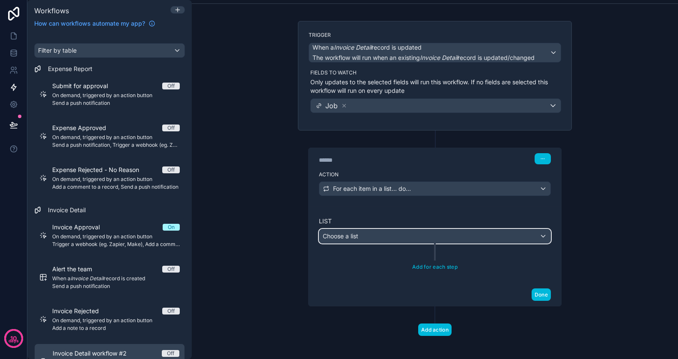
click at [412, 231] on div "Choose a list" at bounding box center [434, 236] width 231 height 14
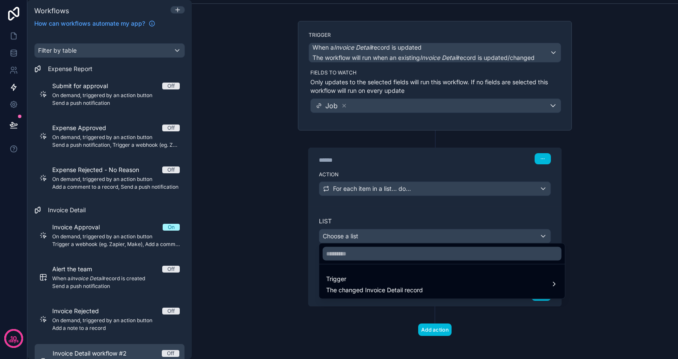
click at [397, 283] on span "Trigger" at bounding box center [374, 279] width 97 height 10
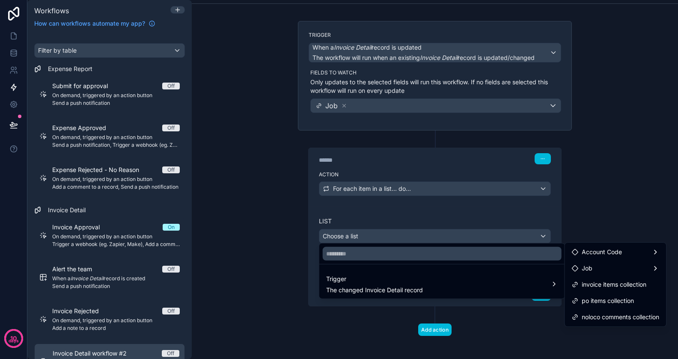
click at [613, 288] on span "invoice items collection" at bounding box center [613, 284] width 65 height 10
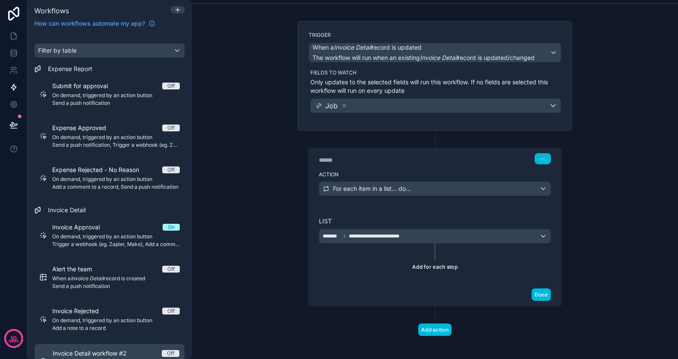
click at [434, 263] on button "Add for each step" at bounding box center [434, 266] width 51 height 12
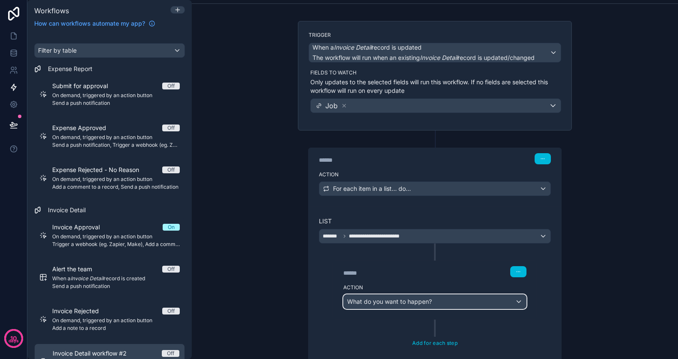
click at [412, 298] on span "What do you want to happen?" at bounding box center [389, 301] width 85 height 7
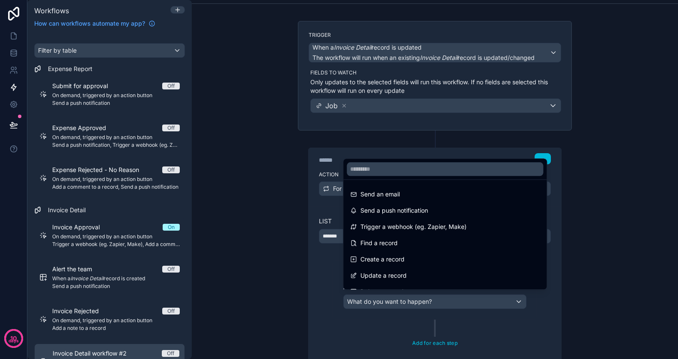
click at [401, 272] on span "Update a record" at bounding box center [383, 275] width 46 height 10
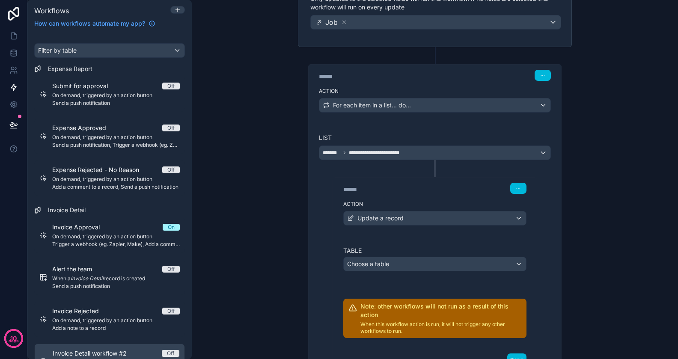
scroll to position [138, 0]
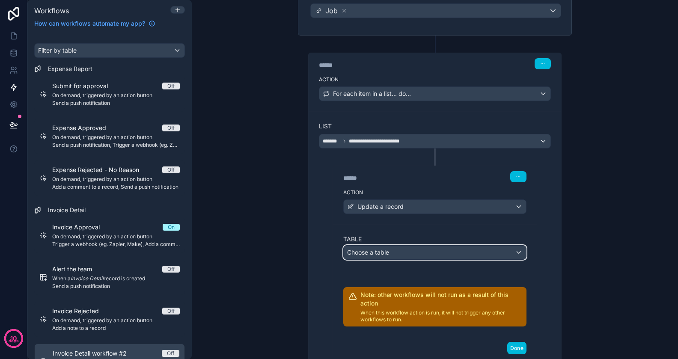
click at [415, 248] on div "Choose a table" at bounding box center [434, 253] width 182 height 14
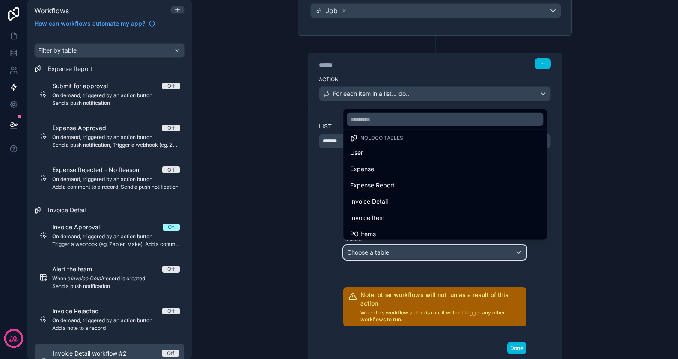
scroll to position [6, 0]
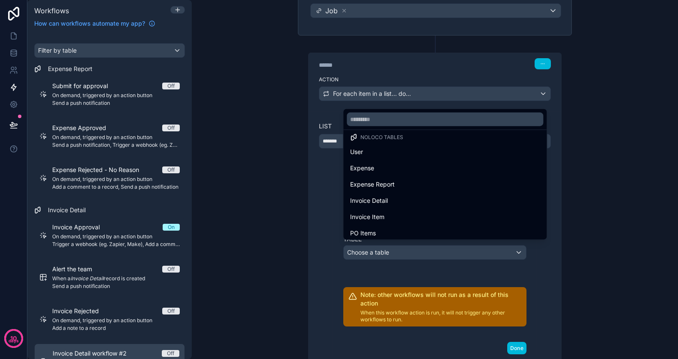
click at [400, 214] on div "Invoice Item" at bounding box center [444, 217] width 189 height 10
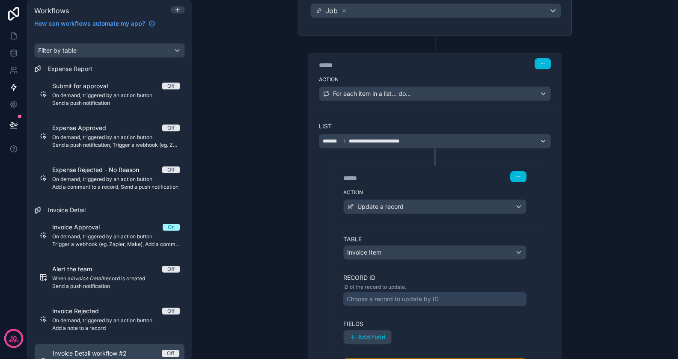
scroll to position [201, 0]
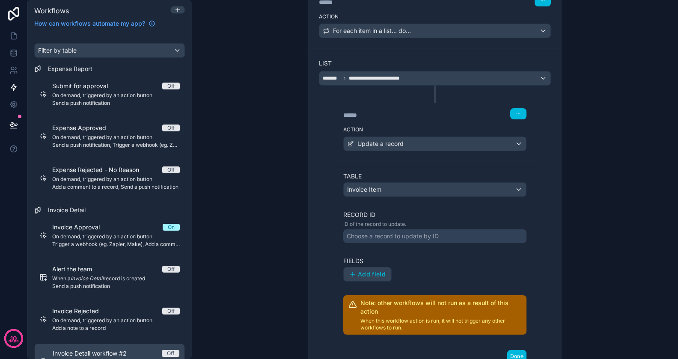
click at [400, 233] on div "Choose a record to update by ID" at bounding box center [392, 236] width 92 height 9
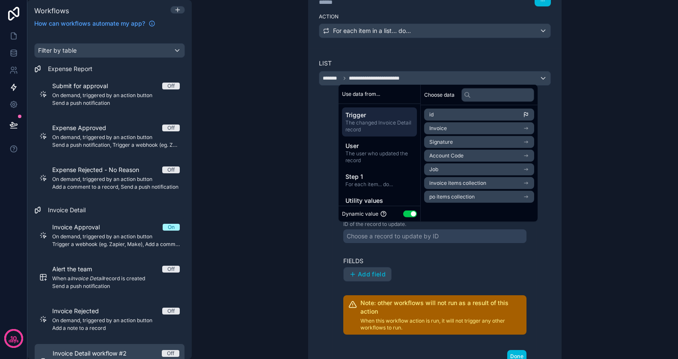
click at [387, 180] on span "Step 1" at bounding box center [379, 176] width 68 height 9
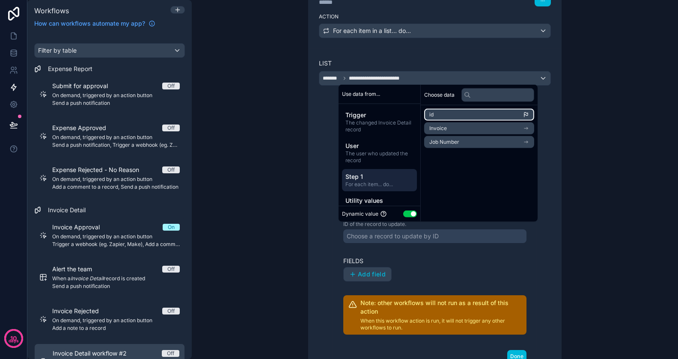
click at [459, 114] on li "id" at bounding box center [479, 115] width 110 height 12
click at [456, 114] on li "id" at bounding box center [479, 115] width 110 height 12
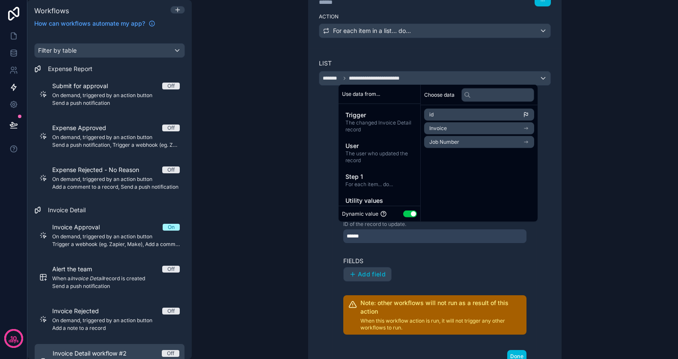
click at [419, 257] on label "Fields" at bounding box center [434, 261] width 183 height 9
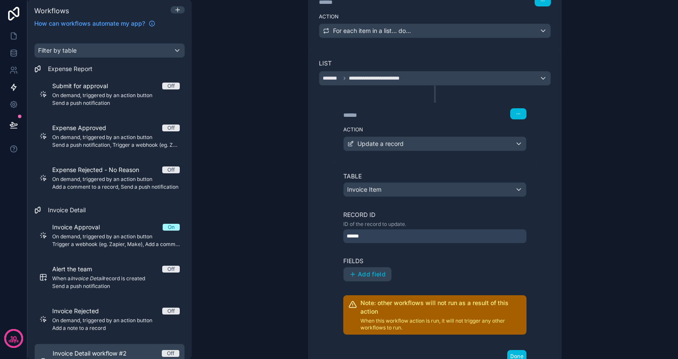
click at [382, 270] on span "Add field" at bounding box center [372, 274] width 28 height 8
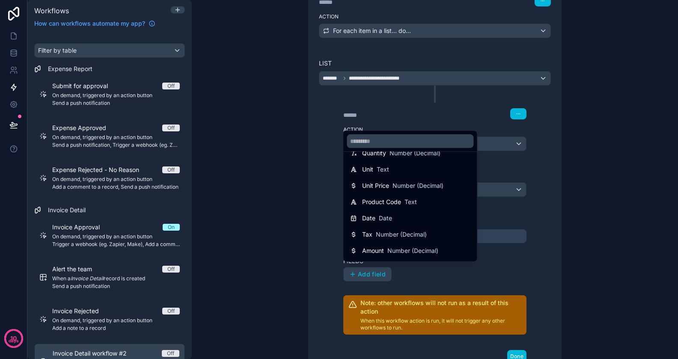
scroll to position [77, 0]
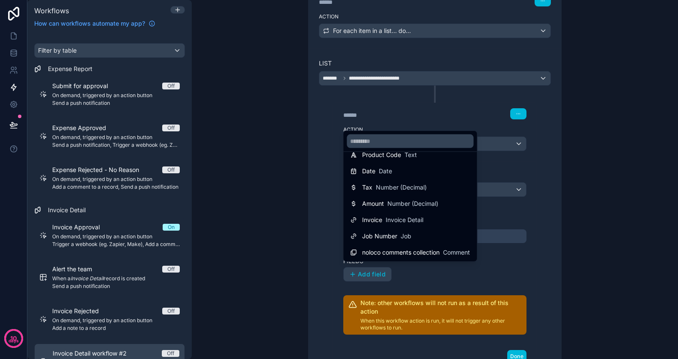
click at [402, 234] on span "Job" at bounding box center [405, 236] width 11 height 9
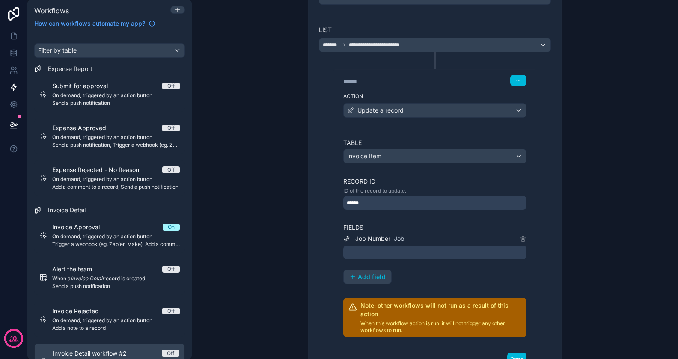
scroll to position [263, 0]
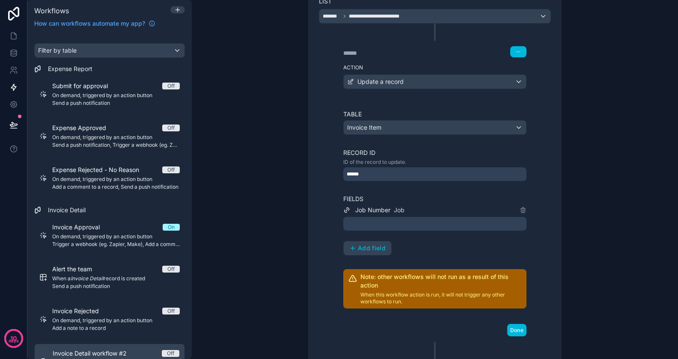
click at [399, 218] on div at bounding box center [434, 224] width 183 height 14
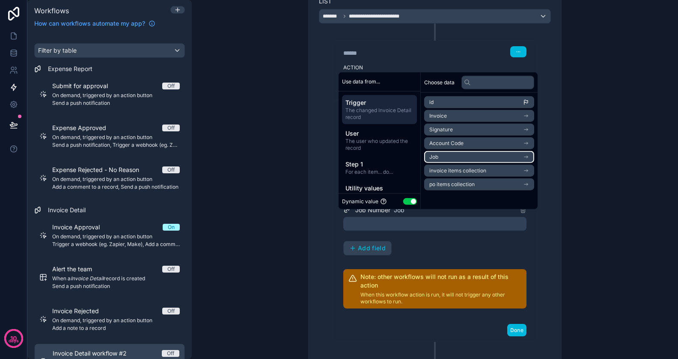
click at [442, 157] on li "Job" at bounding box center [479, 157] width 110 height 12
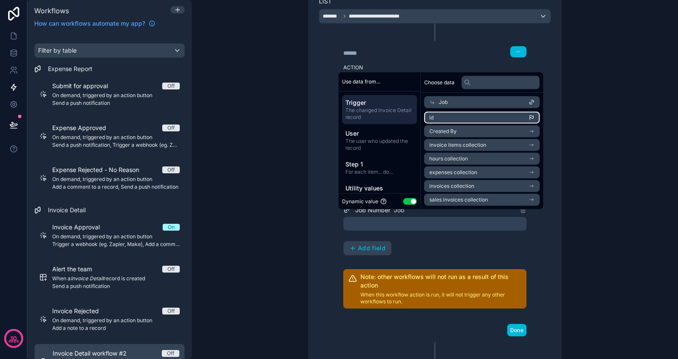
click at [453, 115] on li "id" at bounding box center [481, 118] width 115 height 12
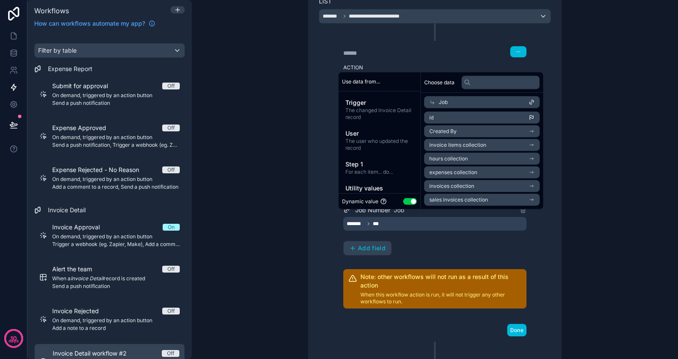
click at [519, 324] on button "Done" at bounding box center [516, 330] width 19 height 12
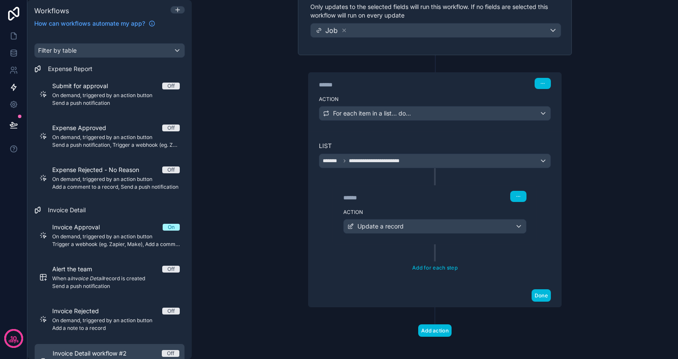
scroll to position [0, 0]
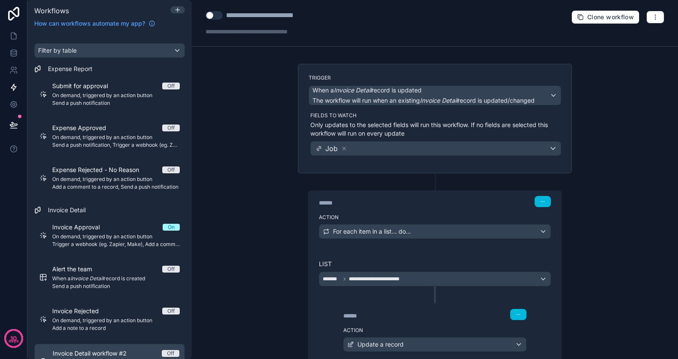
click at [239, 19] on div "**********" at bounding box center [272, 15] width 92 height 10
type div "**********"
click at [215, 13] on button "Use setting" at bounding box center [213, 15] width 17 height 9
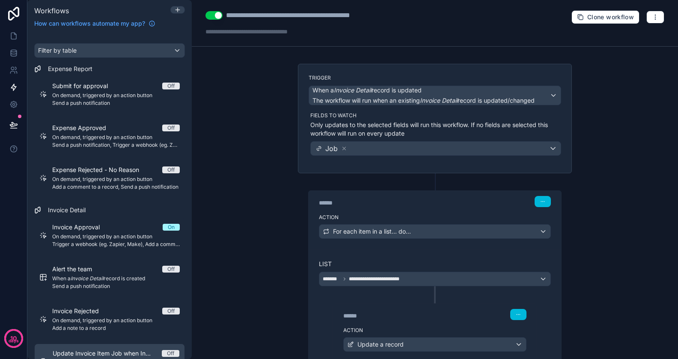
click at [240, 73] on div "**********" at bounding box center [435, 179] width 486 height 359
click at [16, 35] on icon at bounding box center [13, 36] width 5 height 6
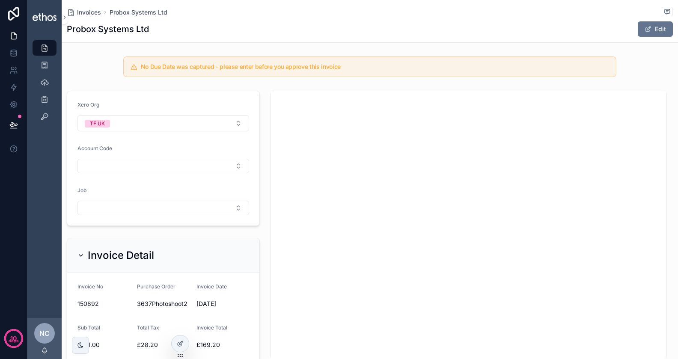
scroll to position [107, 0]
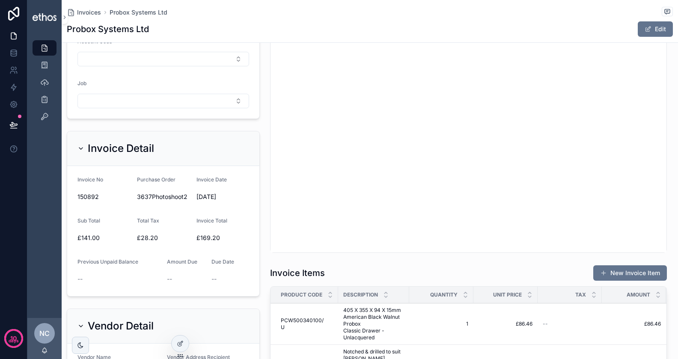
click at [207, 98] on button "Select Button" at bounding box center [163, 101] width 172 height 15
click at [185, 133] on div "PO2468" at bounding box center [163, 132] width 119 height 14
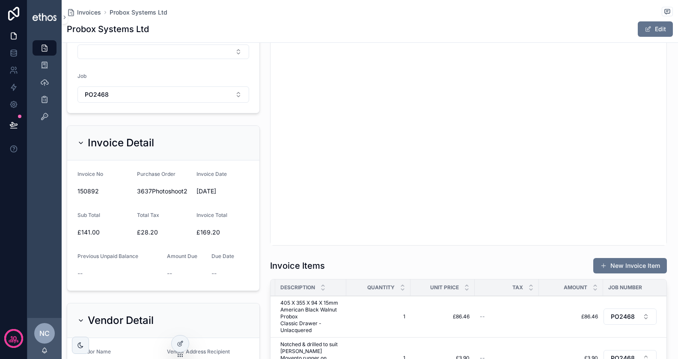
scroll to position [0, 0]
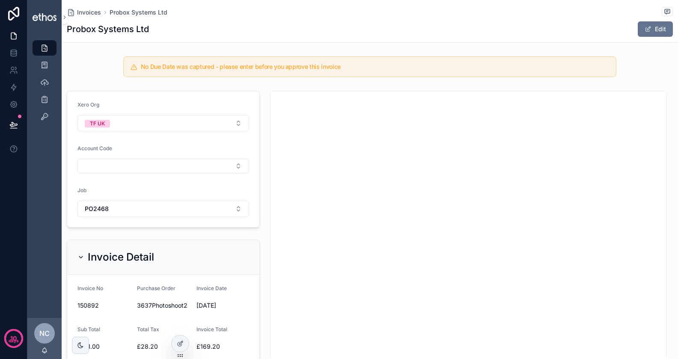
click at [184, 343] on div at bounding box center [180, 343] width 17 height 16
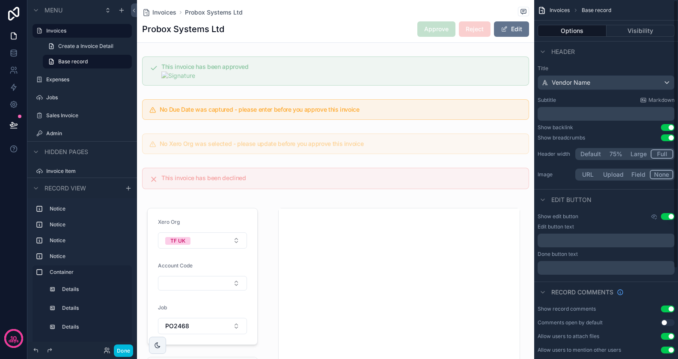
click at [442, 34] on span "Approve" at bounding box center [436, 28] width 38 height 15
click at [559, 8] on span "Invoices" at bounding box center [559, 10] width 20 height 7
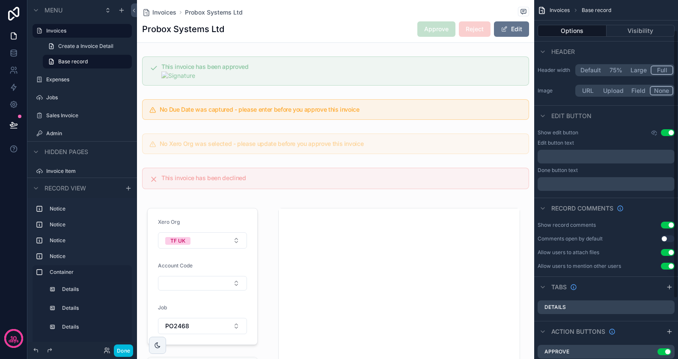
scroll to position [121, 0]
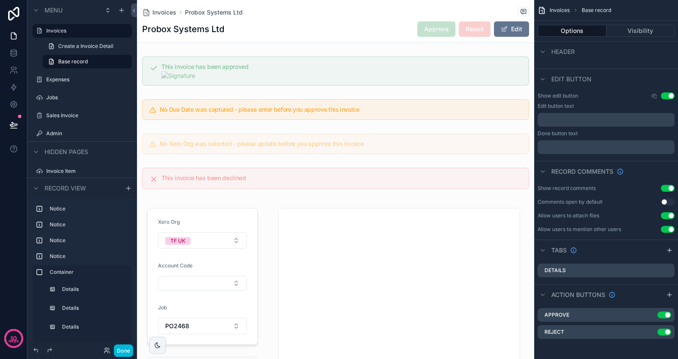
click at [0, 0] on icon "scrollable content" at bounding box center [0, 0] width 0 height 0
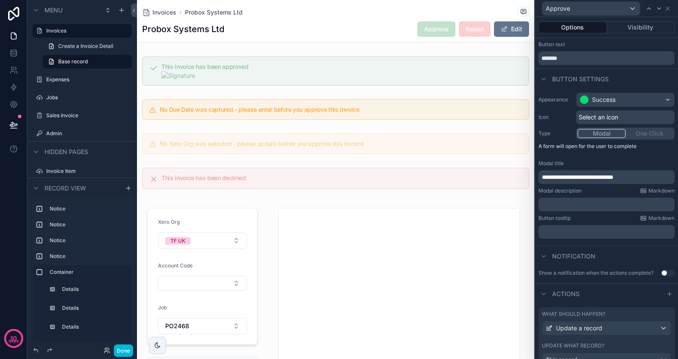
scroll to position [0, 0]
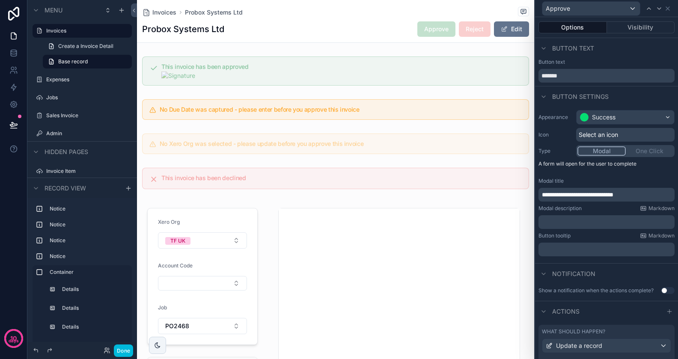
click at [608, 165] on p "A form will open for the user to complete" at bounding box center [606, 165] width 136 height 10
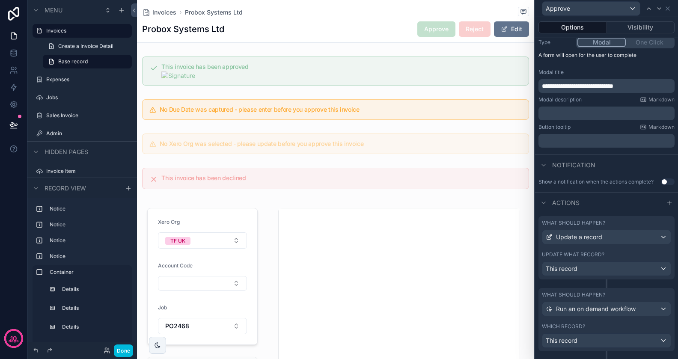
scroll to position [124, 0]
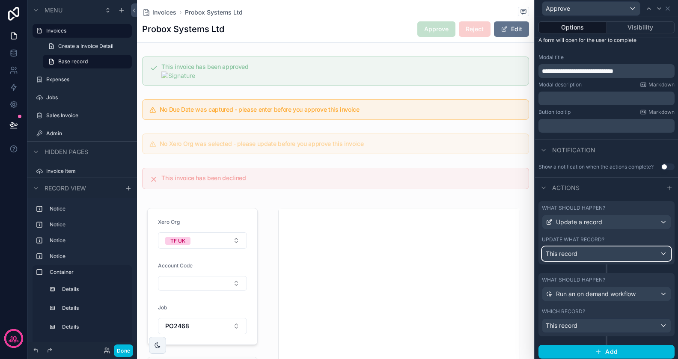
click at [588, 251] on div "This record" at bounding box center [606, 254] width 128 height 14
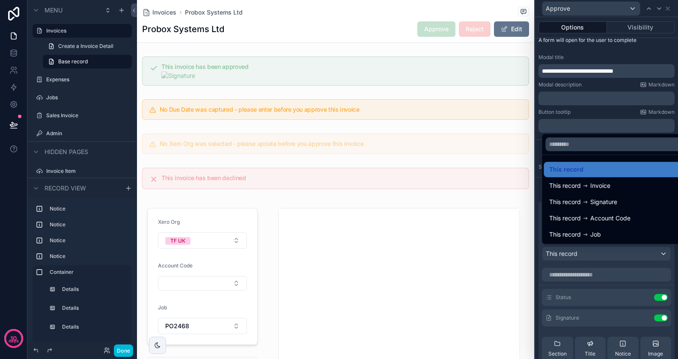
click at [589, 251] on div at bounding box center [606, 179] width 143 height 359
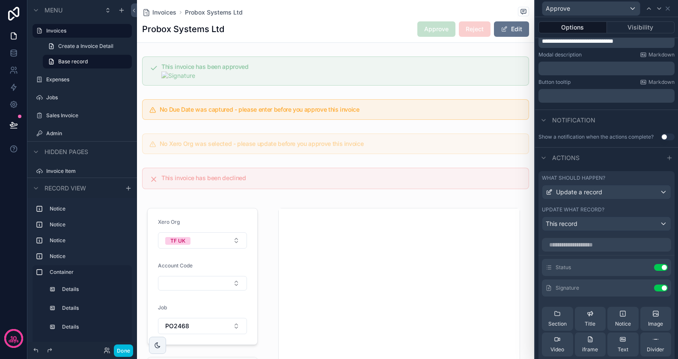
scroll to position [157, 0]
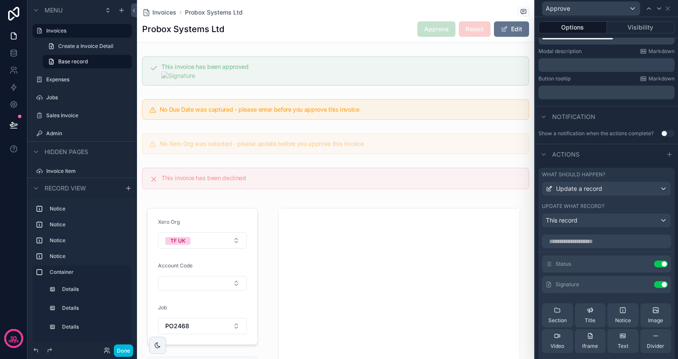
click at [0, 0] on icon at bounding box center [0, 0] width 0 height 0
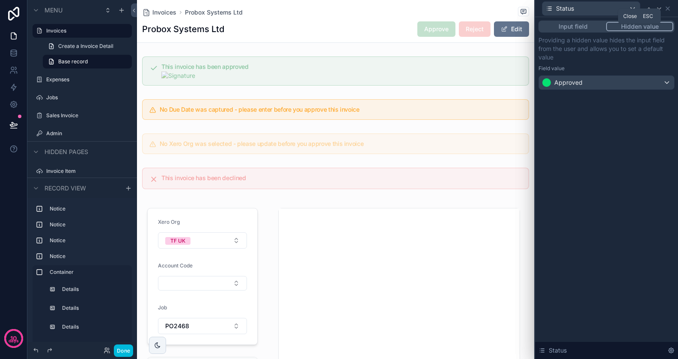
click at [671, 9] on icon at bounding box center [667, 8] width 7 height 7
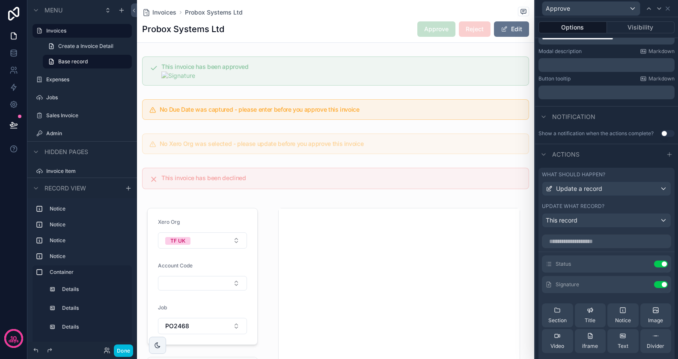
click at [0, 0] on icon at bounding box center [0, 0] width 0 height 0
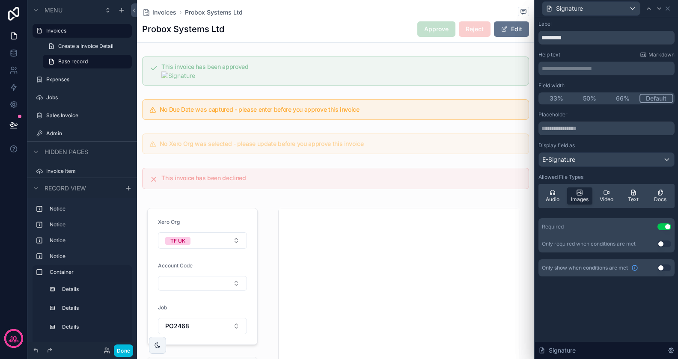
click at [669, 12] on div "Signature" at bounding box center [606, 8] width 136 height 17
click at [669, 11] on icon at bounding box center [667, 8] width 7 height 7
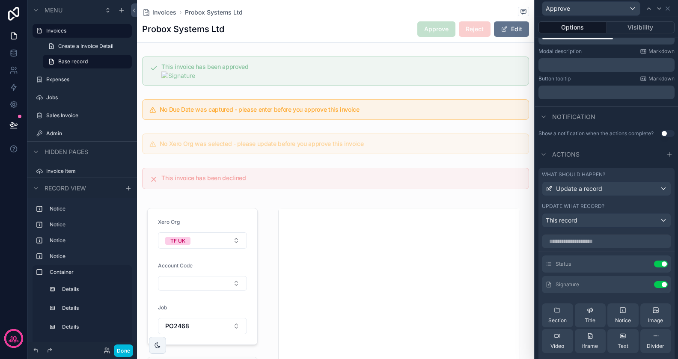
click at [662, 283] on button "Use setting" at bounding box center [661, 284] width 14 height 7
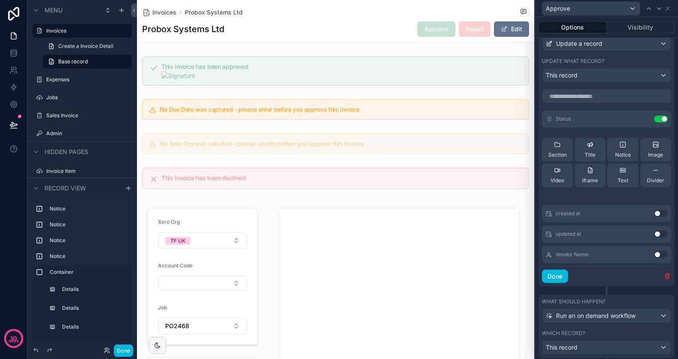
scroll to position [306, 0]
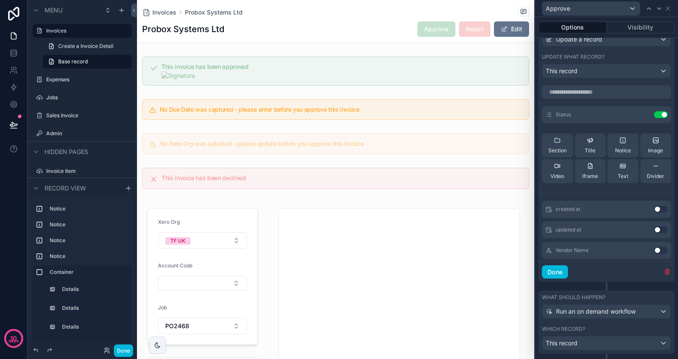
click at [562, 269] on button "Done" at bounding box center [555, 272] width 26 height 14
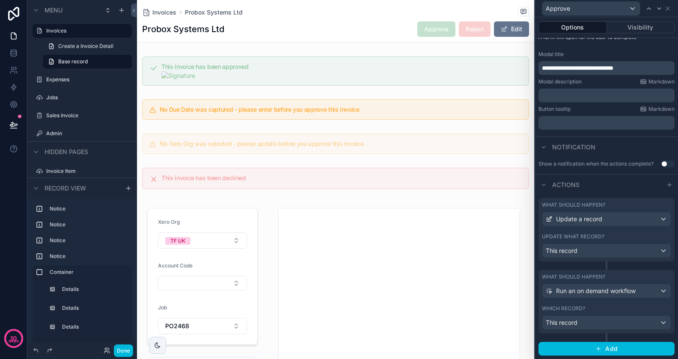
scroll to position [124, 0]
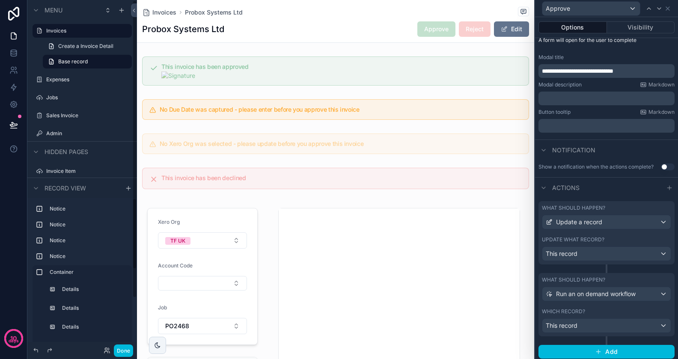
click at [121, 350] on button "Done" at bounding box center [123, 350] width 19 height 12
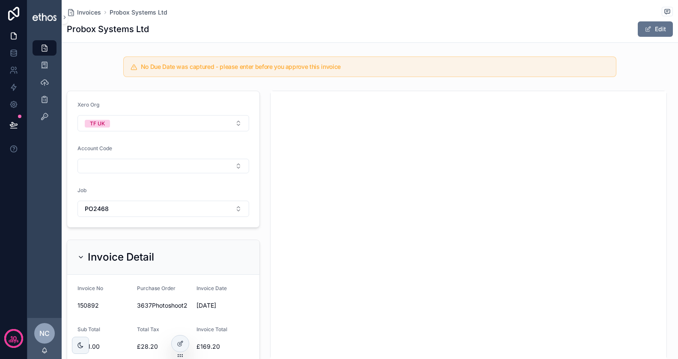
click at [89, 13] on span "Invoices" at bounding box center [89, 12] width 24 height 9
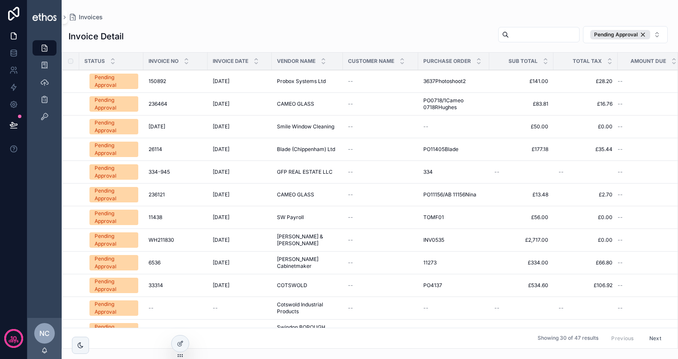
click at [225, 191] on span "[DATE]" at bounding box center [221, 194] width 17 height 7
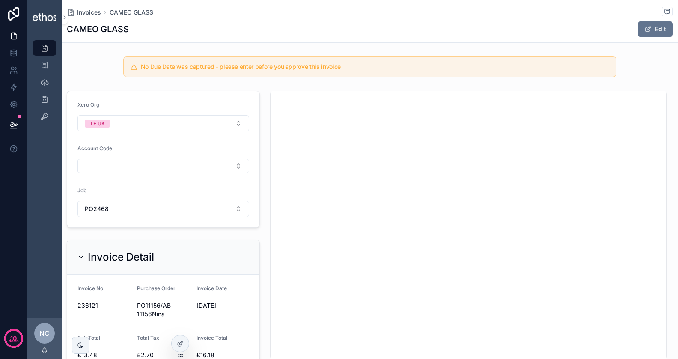
click at [92, 12] on span "Invoices" at bounding box center [89, 12] width 24 height 9
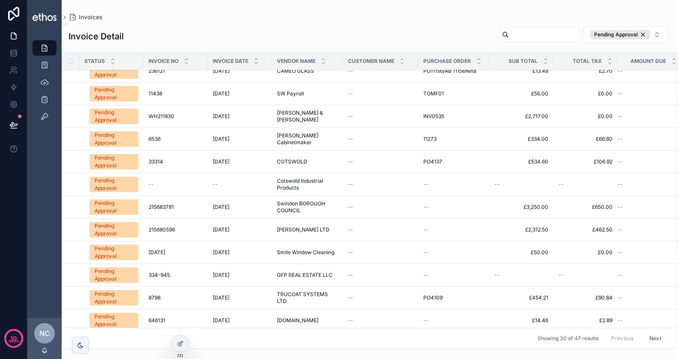
scroll to position [142, 0]
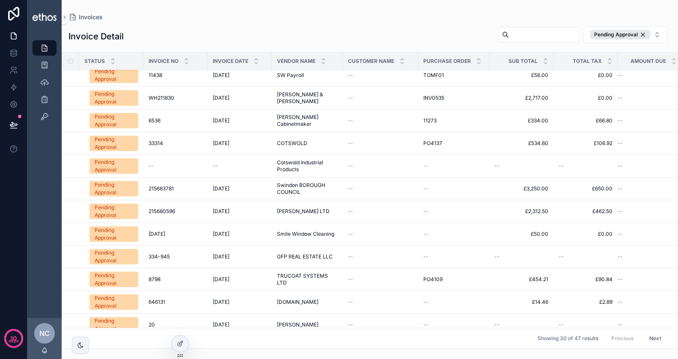
click at [150, 238] on td "24.05.25 24.05.25" at bounding box center [175, 234] width 64 height 23
click at [155, 231] on span "[DATE]" at bounding box center [156, 234] width 17 height 7
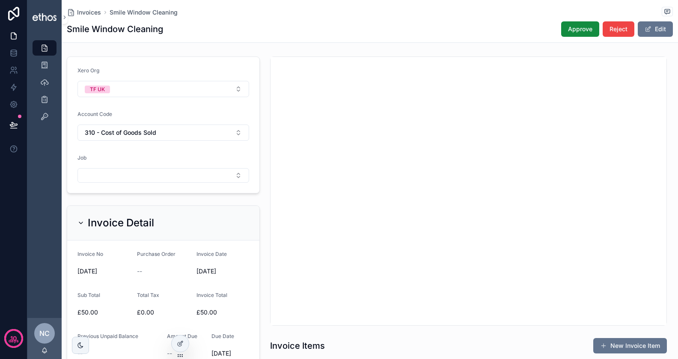
click at [586, 23] on button "Approve" at bounding box center [580, 28] width 38 height 15
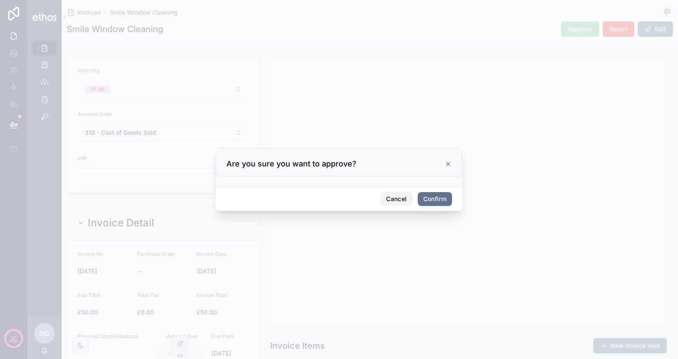
click at [396, 199] on button "Cancel" at bounding box center [396, 199] width 32 height 14
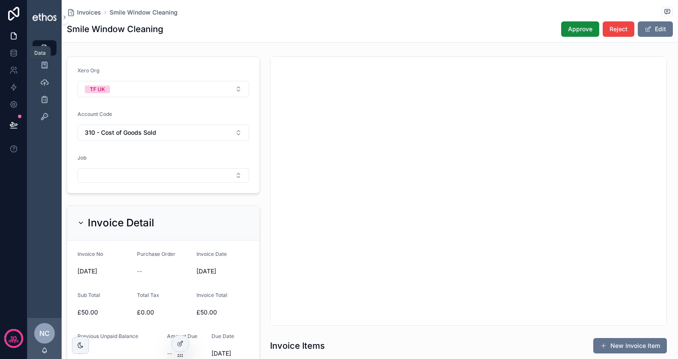
click at [18, 54] on link at bounding box center [13, 52] width 27 height 17
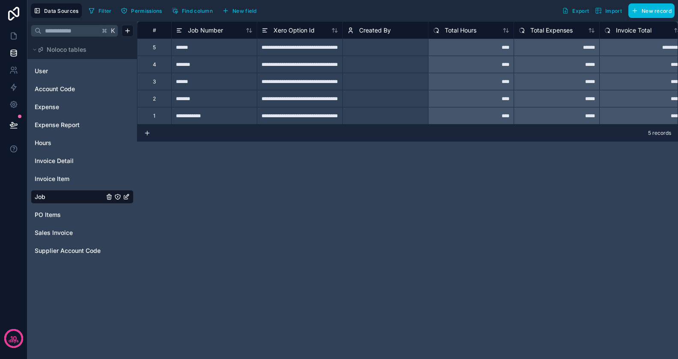
click at [67, 161] on span "Invoice Detail" at bounding box center [54, 161] width 39 height 9
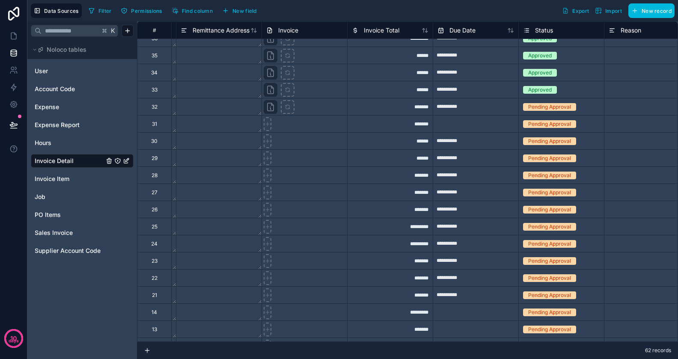
scroll to position [607, 2048]
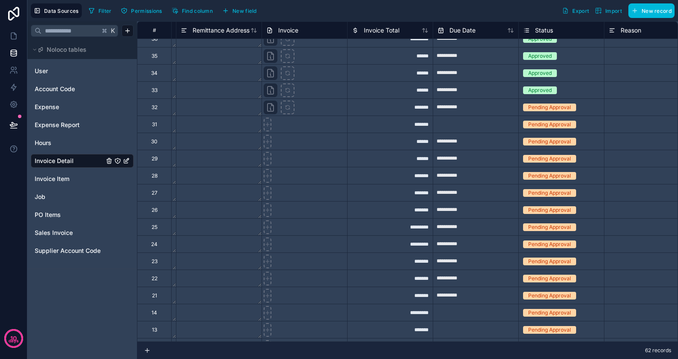
click at [296, 31] on span "Invoice" at bounding box center [288, 30] width 20 height 9
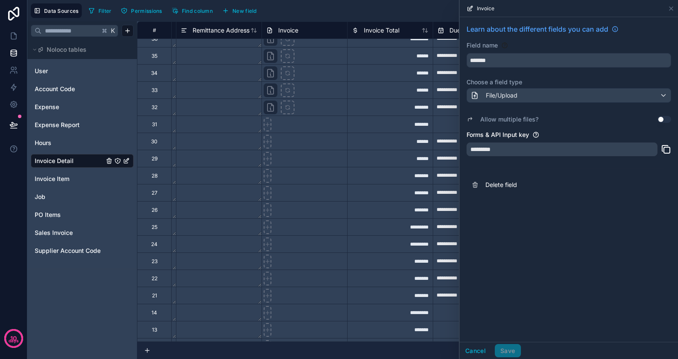
drag, startPoint x: 507, startPoint y: 148, endPoint x: 493, endPoint y: 148, distance: 14.1
click at [493, 148] on div "*********" at bounding box center [561, 149] width 191 height 14
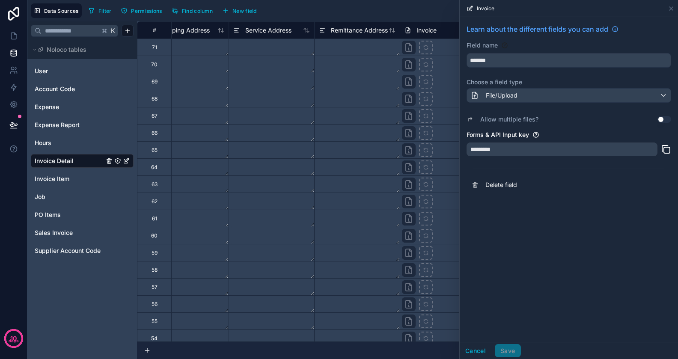
scroll to position [0, 1902]
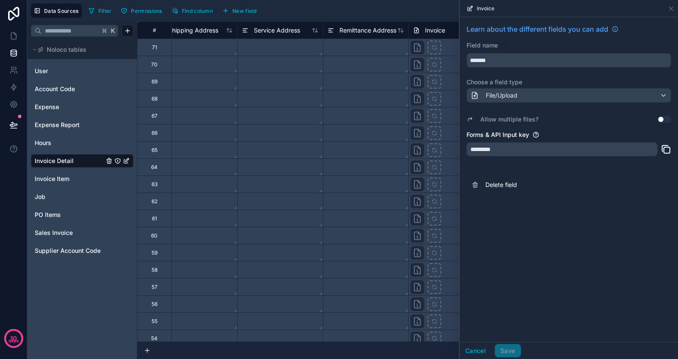
click at [486, 147] on div "*********" at bounding box center [561, 149] width 191 height 14
click at [15, 106] on icon at bounding box center [13, 104] width 9 height 9
click at [14, 36] on icon at bounding box center [13, 36] width 9 height 9
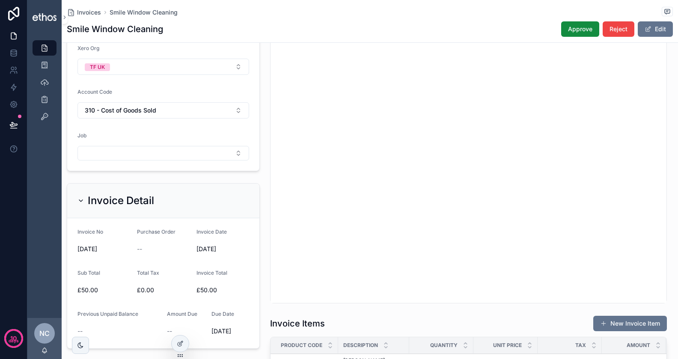
scroll to position [8, 0]
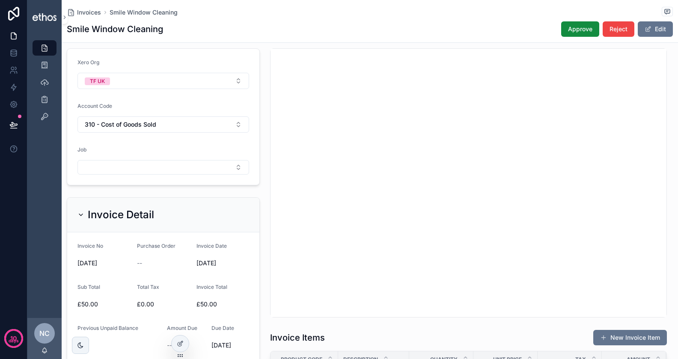
click at [579, 31] on span "Approve" at bounding box center [580, 29] width 24 height 9
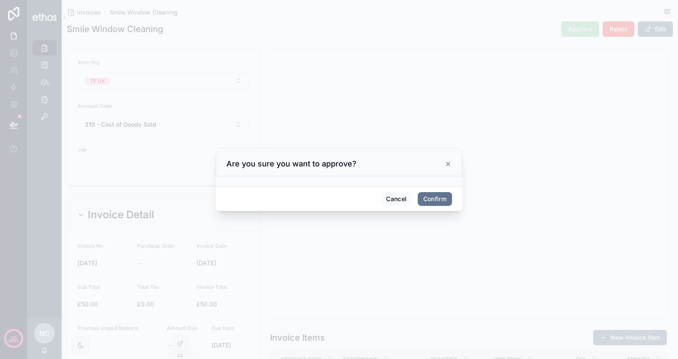
click at [441, 196] on button "Confirm" at bounding box center [434, 199] width 34 height 14
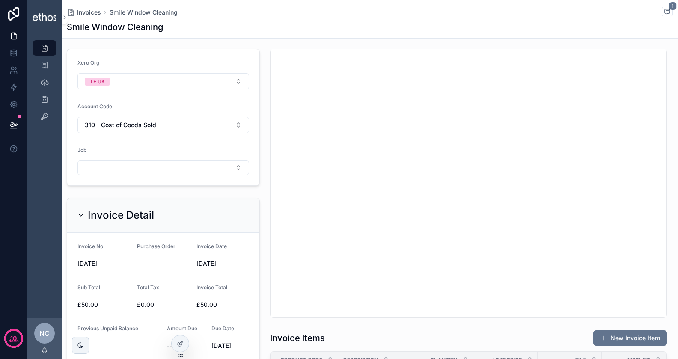
scroll to position [0, 0]
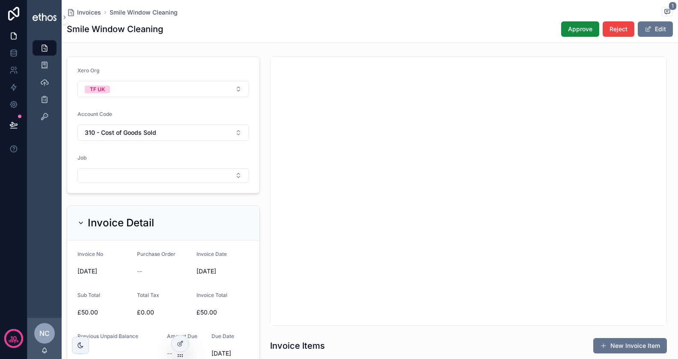
click at [584, 27] on span "Approve" at bounding box center [580, 29] width 24 height 9
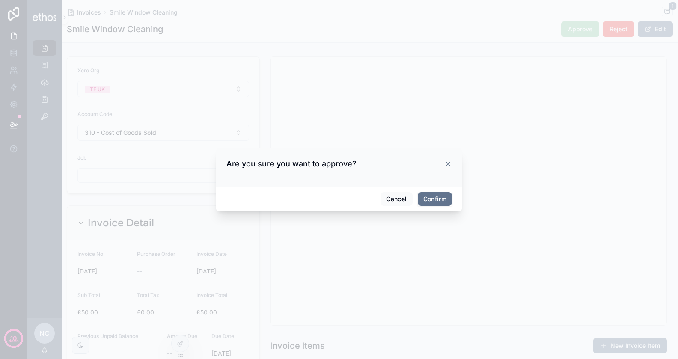
click at [441, 196] on button "Confirm" at bounding box center [434, 199] width 34 height 14
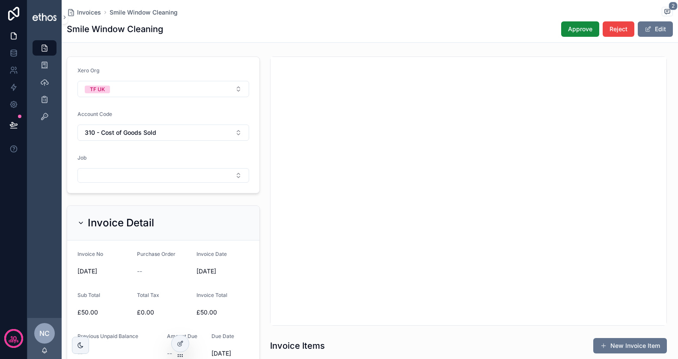
click at [576, 31] on span "Approve" at bounding box center [580, 29] width 24 height 9
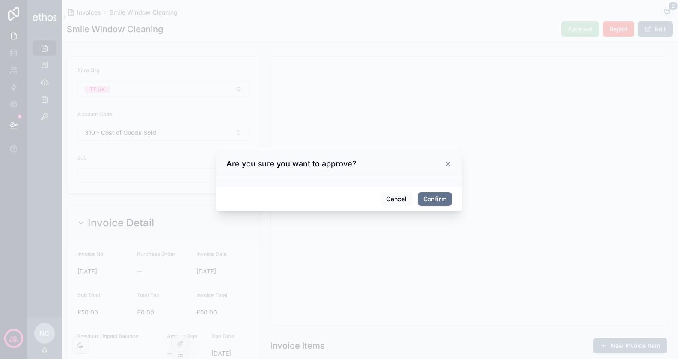
click at [429, 198] on button "Confirm" at bounding box center [434, 199] width 34 height 14
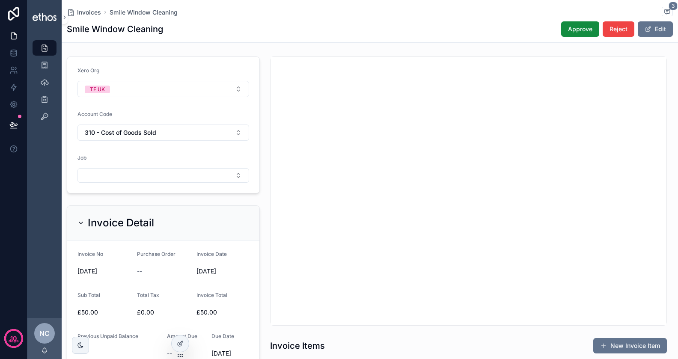
click at [586, 34] on button "Approve" at bounding box center [580, 28] width 38 height 15
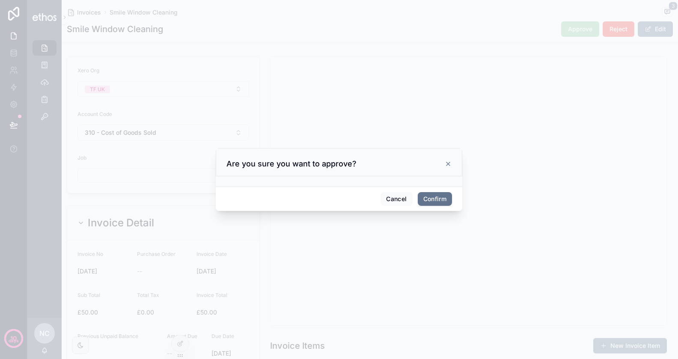
click at [432, 198] on button "Confirm" at bounding box center [434, 199] width 34 height 14
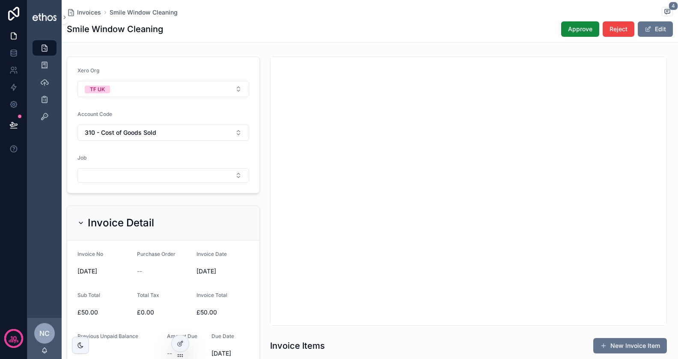
click at [579, 27] on span "Approve" at bounding box center [580, 29] width 24 height 9
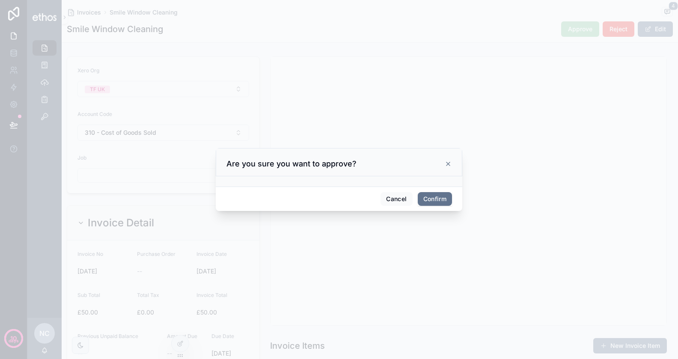
click at [438, 201] on button "Confirm" at bounding box center [434, 199] width 34 height 14
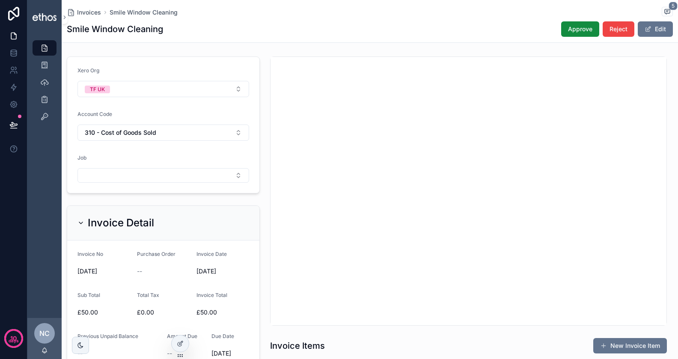
click at [580, 30] on span "Approve" at bounding box center [580, 29] width 24 height 9
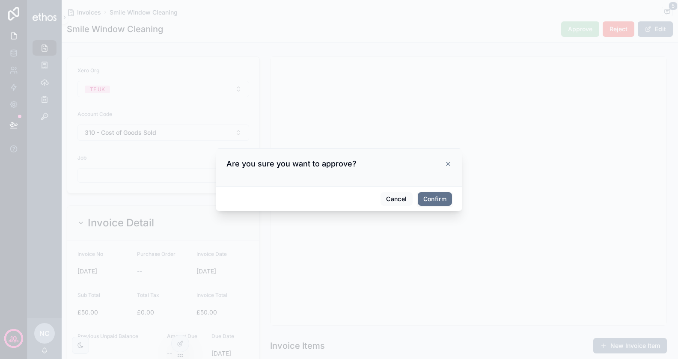
click at [439, 194] on button "Confirm" at bounding box center [434, 199] width 34 height 14
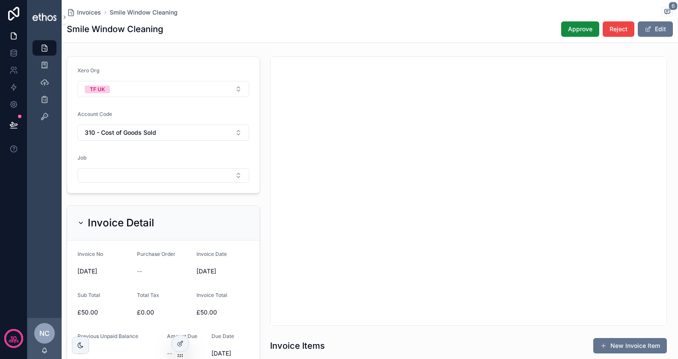
click at [589, 31] on span "Approve" at bounding box center [580, 29] width 24 height 9
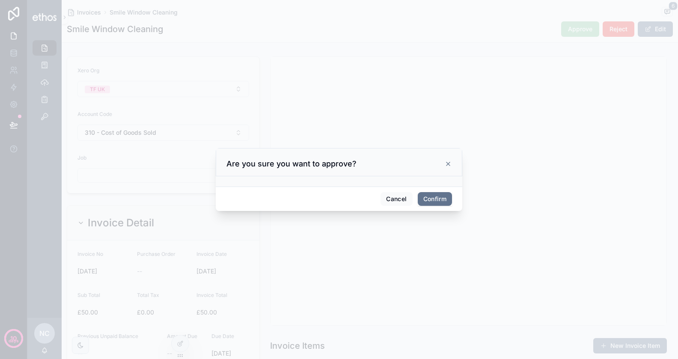
click at [432, 196] on button "Confirm" at bounding box center [434, 199] width 34 height 14
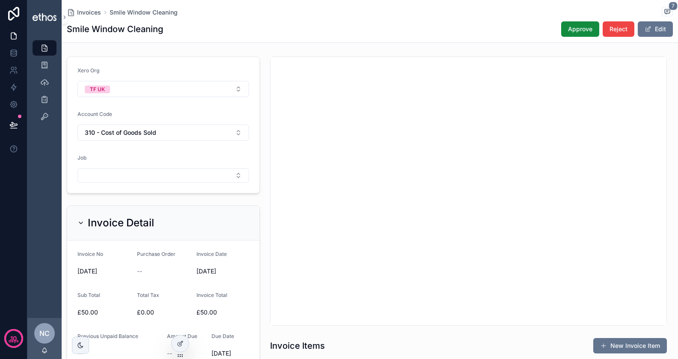
click at [580, 32] on span "Approve" at bounding box center [580, 29] width 24 height 9
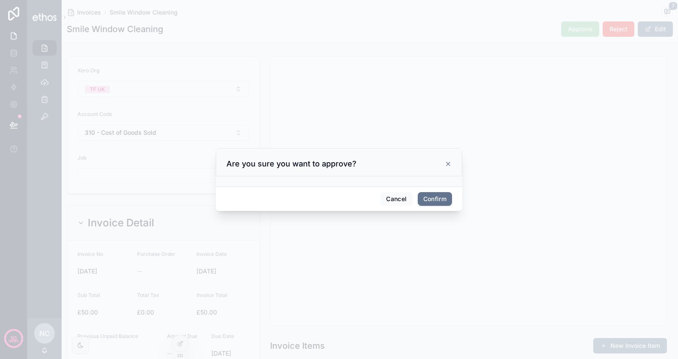
click at [431, 196] on button "Confirm" at bounding box center [434, 199] width 34 height 14
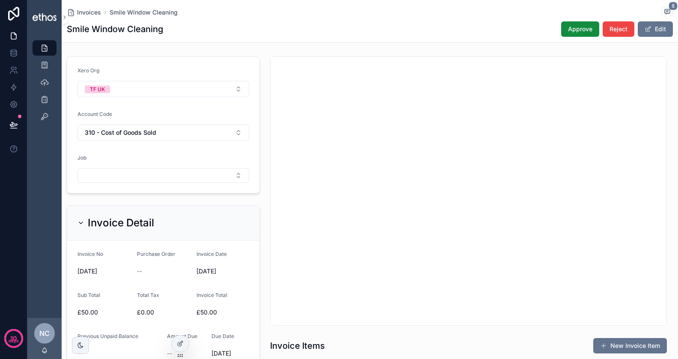
click at [580, 28] on span "Approve" at bounding box center [580, 29] width 24 height 9
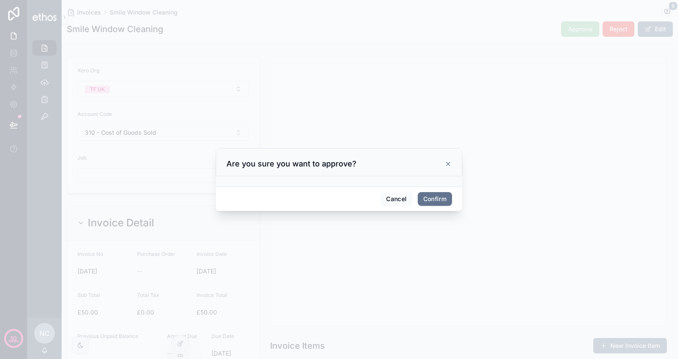
click at [439, 198] on button "Confirm" at bounding box center [434, 199] width 34 height 14
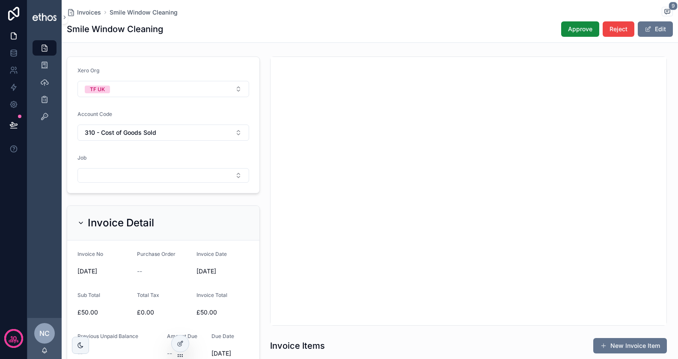
click at [583, 35] on button "Approve" at bounding box center [580, 28] width 38 height 15
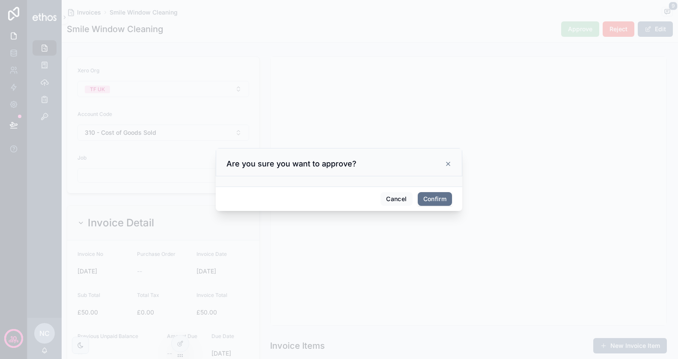
click at [438, 197] on button "Confirm" at bounding box center [434, 199] width 34 height 14
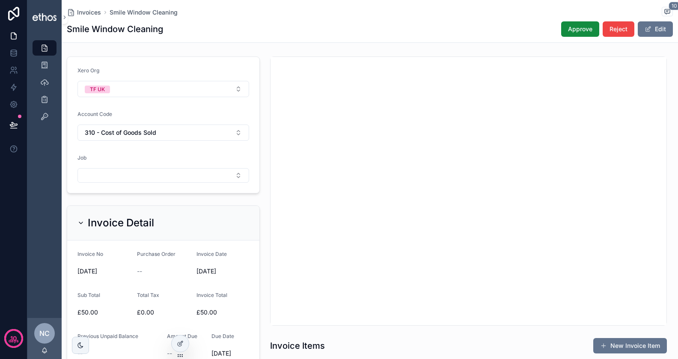
click at [586, 30] on span "Approve" at bounding box center [580, 29] width 24 height 9
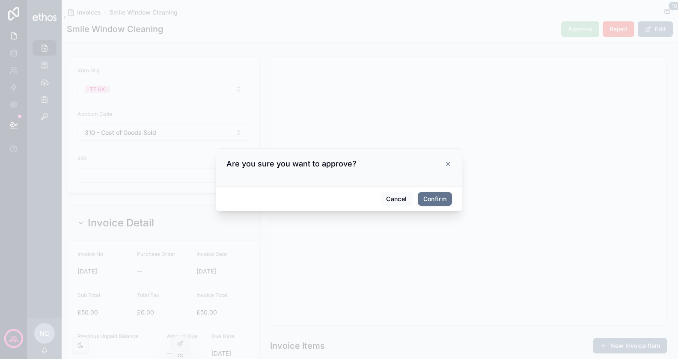
click at [431, 201] on button "Confirm" at bounding box center [434, 199] width 34 height 14
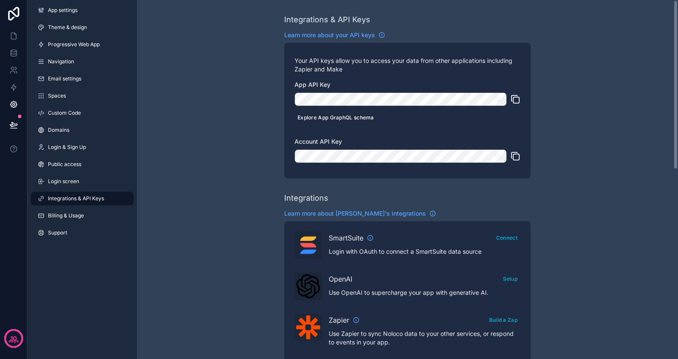
click at [361, 116] on button "Explore App GraphQL schema" at bounding box center [335, 117] width 83 height 12
click at [16, 51] on icon at bounding box center [14, 52] width 6 height 3
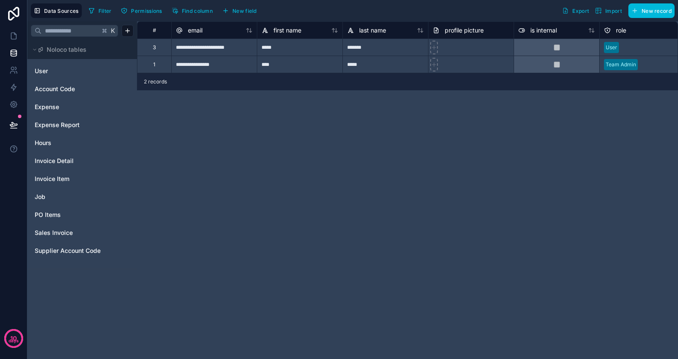
click at [64, 177] on span "Invoice Item" at bounding box center [52, 179] width 35 height 9
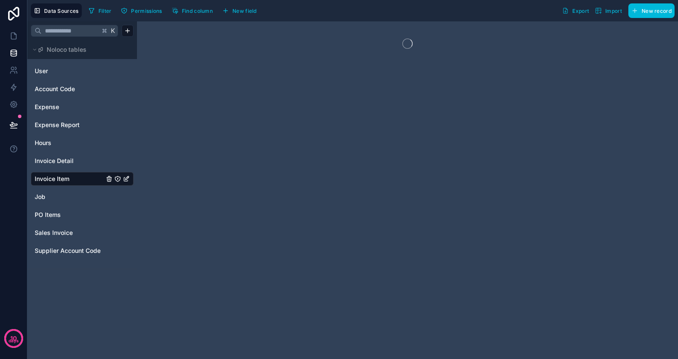
click at [64, 155] on div "Invoice Detail" at bounding box center [82, 161] width 103 height 14
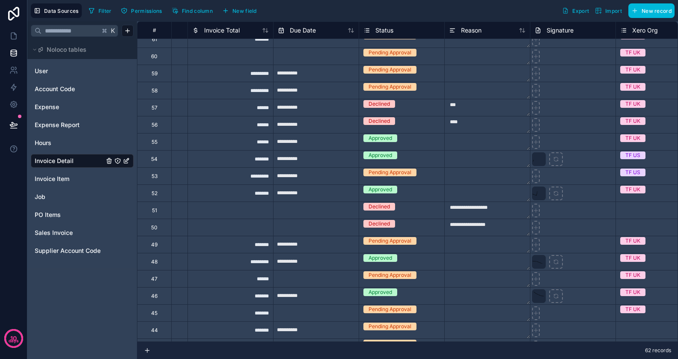
scroll to position [179, 2255]
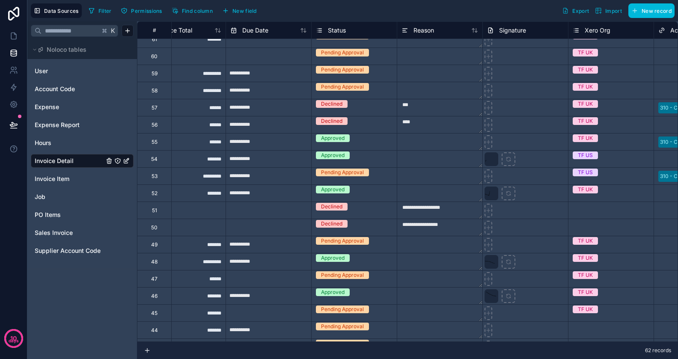
click at [368, 140] on div "Approved" at bounding box center [353, 137] width 85 height 9
click at [363, 140] on div "Approved" at bounding box center [353, 137] width 85 height 8
click at [356, 141] on div "Approved" at bounding box center [353, 137] width 85 height 8
click at [369, 141] on div "Approved" at bounding box center [353, 137] width 85 height 8
click at [374, 141] on div "Approved" at bounding box center [353, 137] width 85 height 8
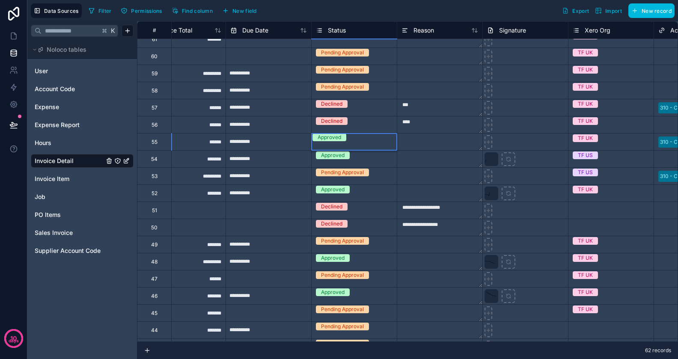
click at [365, 141] on div "Approved" at bounding box center [353, 137] width 85 height 8
click at [340, 141] on div "Approved" at bounding box center [353, 137] width 85 height 8
click at [332, 141] on div "Approved" at bounding box center [329, 137] width 24 height 8
click at [336, 153] on div "Approved" at bounding box center [353, 155] width 85 height 9
click at [336, 158] on div "Approved" at bounding box center [329, 155] width 24 height 8
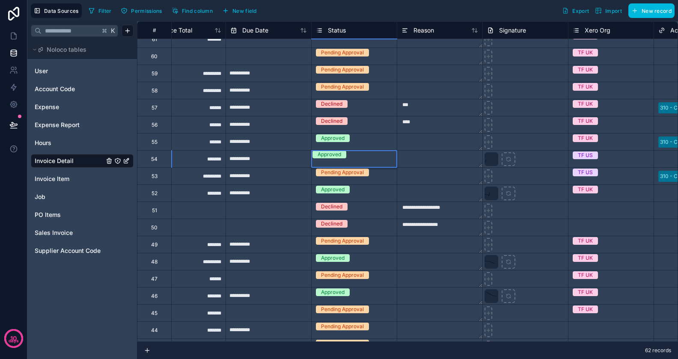
click at [347, 140] on span "Approved" at bounding box center [333, 138] width 34 height 8
click at [345, 140] on span "Approved" at bounding box center [329, 137] width 34 height 8
click at [364, 140] on div "Approved" at bounding box center [353, 137] width 85 height 8
drag, startPoint x: 364, startPoint y: 140, endPoint x: 364, endPoint y: 149, distance: 9.0
click at [364, 141] on div "Approved" at bounding box center [353, 137] width 85 height 8
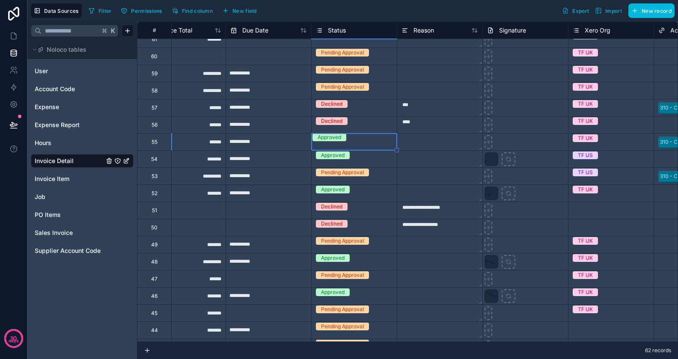
click at [365, 141] on div "Approved" at bounding box center [353, 137] width 85 height 8
click at [430, 148] on textarea at bounding box center [439, 141] width 85 height 17
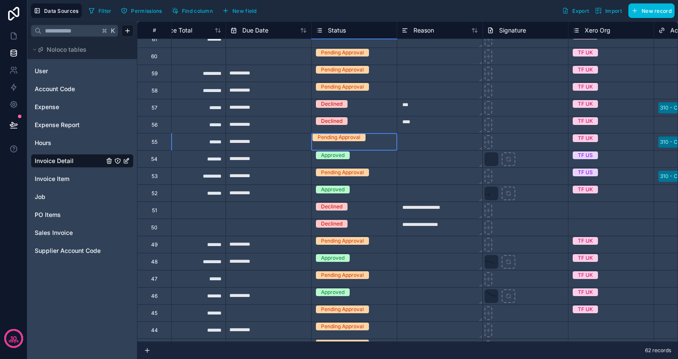
click at [346, 141] on div "Pending Approval" at bounding box center [338, 137] width 43 height 8
click at [365, 139] on span "Pending Approval" at bounding box center [338, 137] width 53 height 8
click at [353, 358] on div "Approved" at bounding box center [339, 364] width 678 height 10
click at [367, 141] on div "Approved" at bounding box center [353, 137] width 85 height 8
click at [364, 141] on div "Approved" at bounding box center [353, 137] width 85 height 8
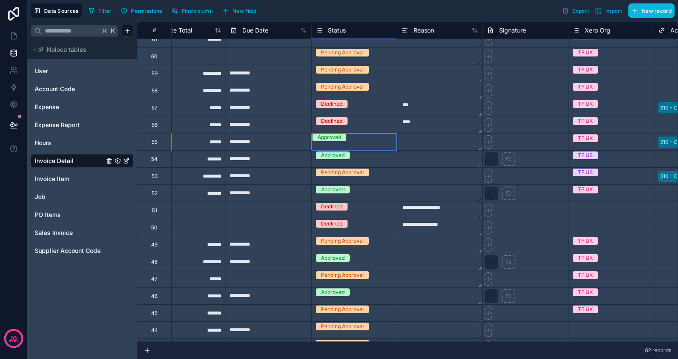
click at [419, 144] on textarea at bounding box center [439, 141] width 85 height 17
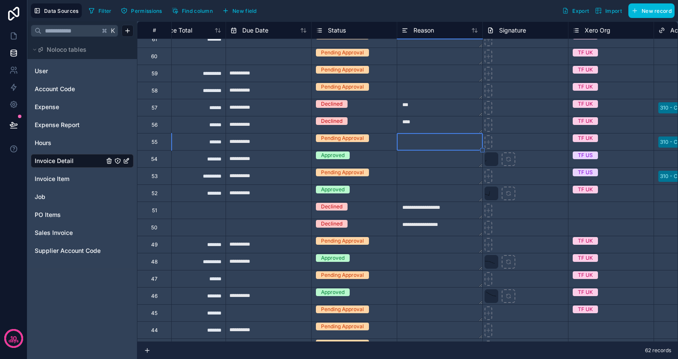
click at [358, 142] on div "Pending Approval" at bounding box center [342, 138] width 43 height 8
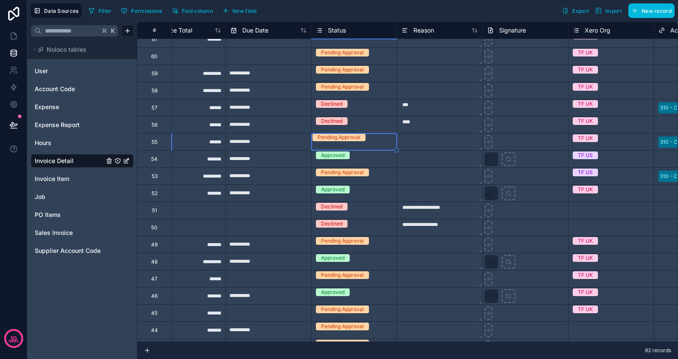
click at [358, 141] on div "Pending Approval" at bounding box center [338, 137] width 43 height 8
click at [357, 358] on div "Approved" at bounding box center [339, 364] width 678 height 10
click at [361, 141] on div "Approved" at bounding box center [353, 137] width 85 height 8
click at [414, 148] on textarea at bounding box center [439, 141] width 85 height 17
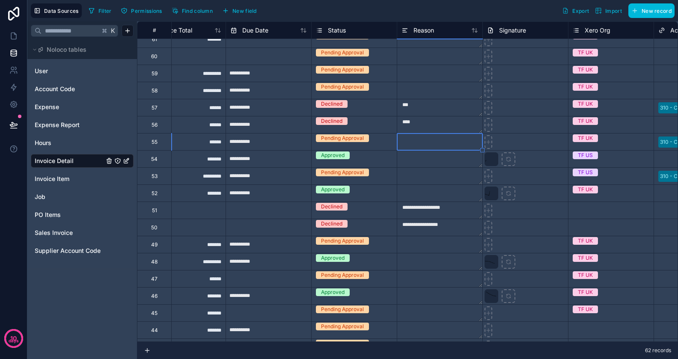
click at [411, 151] on textarea at bounding box center [439, 159] width 85 height 17
click at [353, 142] on div "Pending Approval" at bounding box center [342, 138] width 43 height 8
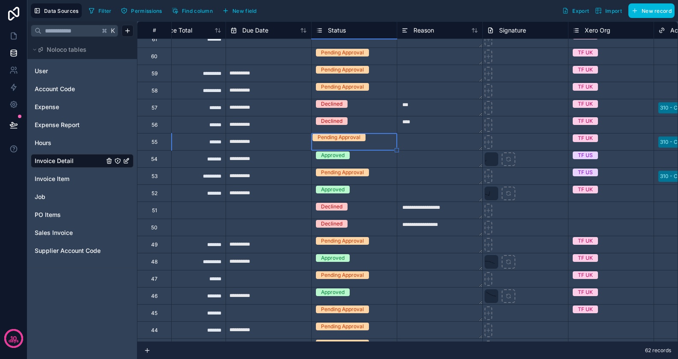
click at [353, 141] on div "Pending Approval" at bounding box center [338, 137] width 43 height 8
click at [349, 358] on div "Approved" at bounding box center [339, 364] width 678 height 10
click at [353, 141] on div "Approved" at bounding box center [353, 137] width 85 height 8
click at [423, 142] on textarea at bounding box center [439, 141] width 85 height 17
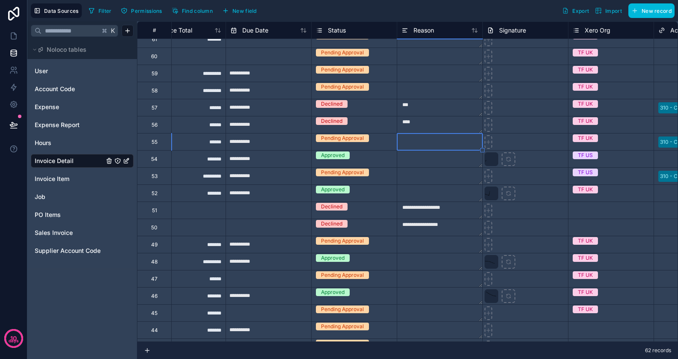
click at [384, 143] on div "Pending Approval" at bounding box center [353, 137] width 85 height 9
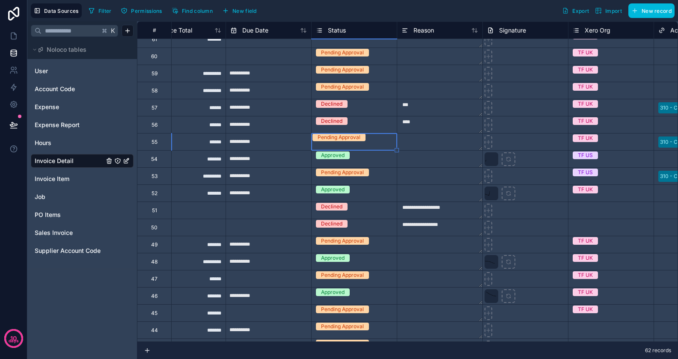
click at [358, 141] on div "Pending Approval" at bounding box center [353, 137] width 85 height 8
click at [357, 358] on div "Approved" at bounding box center [339, 364] width 678 height 10
click at [412, 141] on textarea at bounding box center [439, 141] width 85 height 17
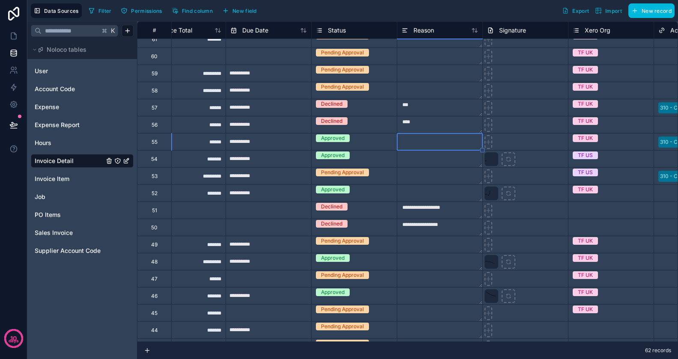
click at [364, 136] on div "Approved" at bounding box center [353, 137] width 85 height 9
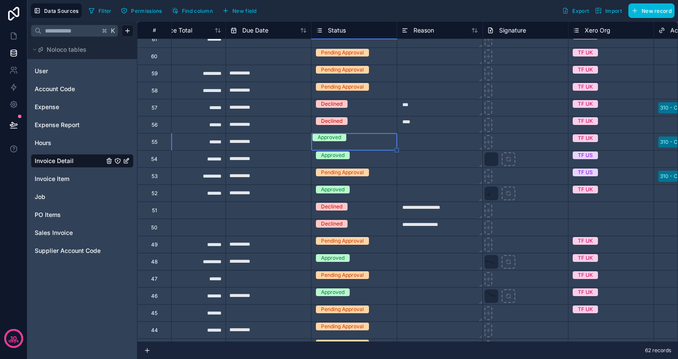
click at [362, 141] on div "Approved" at bounding box center [353, 137] width 85 height 8
click at [416, 143] on textarea at bounding box center [439, 141] width 85 height 17
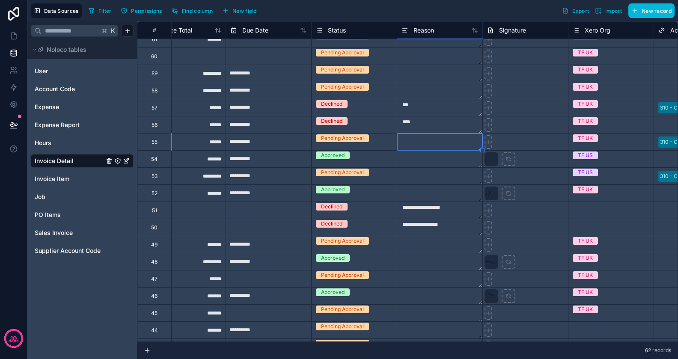
click at [356, 151] on div "Approved" at bounding box center [353, 155] width 85 height 9
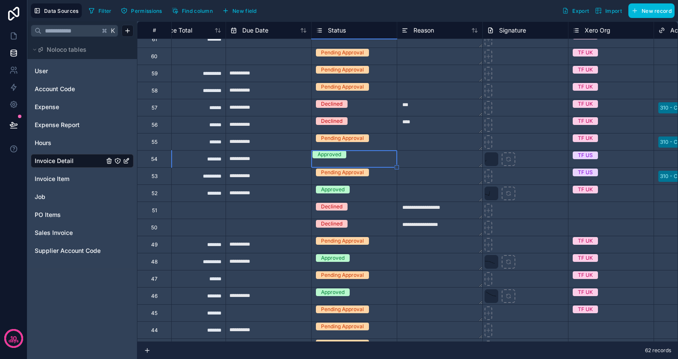
click at [356, 139] on div "Pending Approval" at bounding box center [342, 138] width 43 height 8
click at [356, 139] on div "Pending Approval" at bounding box center [338, 137] width 43 height 8
click at [354, 358] on div "Approved" at bounding box center [339, 364] width 678 height 10
click at [359, 141] on div "Approved" at bounding box center [353, 137] width 85 height 8
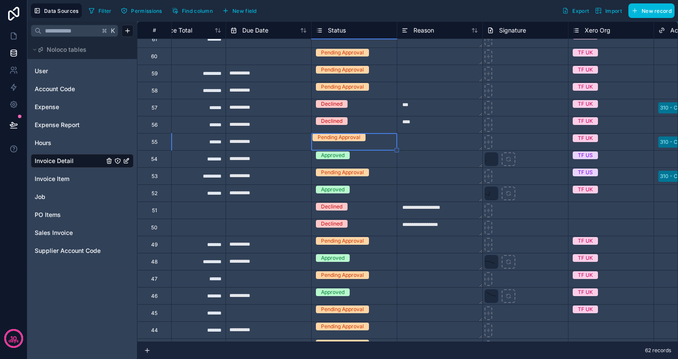
click at [400, 146] on textarea at bounding box center [439, 141] width 85 height 17
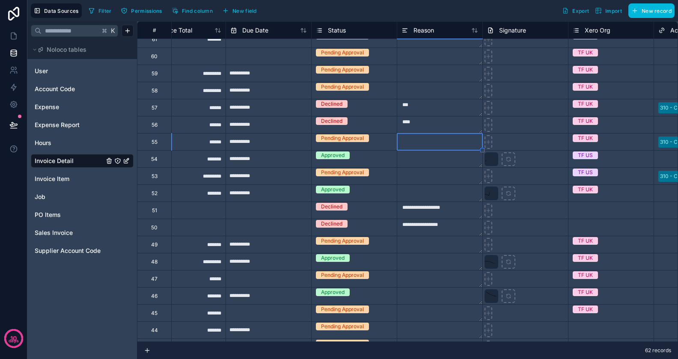
click at [343, 143] on div "Pending Approval" at bounding box center [353, 137] width 85 height 9
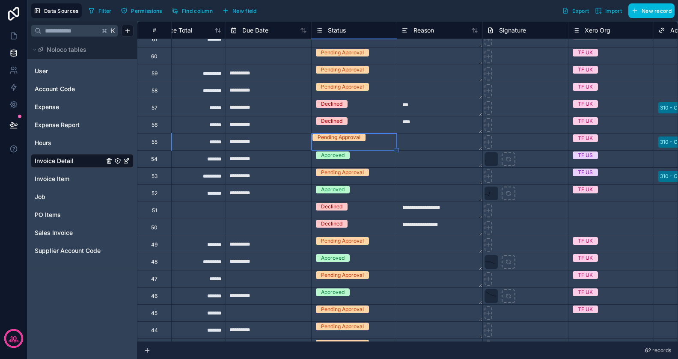
click at [343, 141] on div "Pending Approval" at bounding box center [353, 137] width 85 height 8
click at [343, 358] on div "Approved" at bounding box center [339, 364] width 678 height 10
click at [356, 141] on div "Approved" at bounding box center [353, 137] width 85 height 8
click at [410, 150] on textarea at bounding box center [439, 141] width 85 height 17
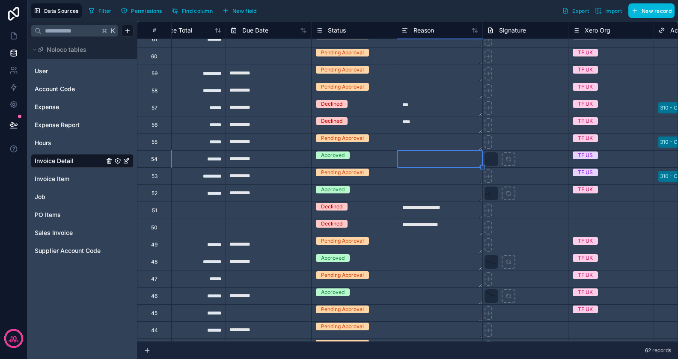
click at [342, 143] on div "Pending Approval" at bounding box center [353, 137] width 85 height 9
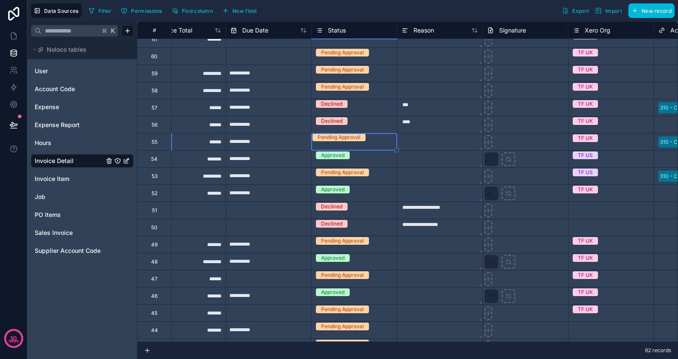
click at [345, 141] on div "Pending Approval" at bounding box center [338, 137] width 43 height 8
click at [345, 358] on div "Approved" at bounding box center [339, 364] width 678 height 10
click at [354, 141] on div "Approved" at bounding box center [353, 137] width 85 height 8
click at [411, 147] on textarea at bounding box center [439, 141] width 85 height 17
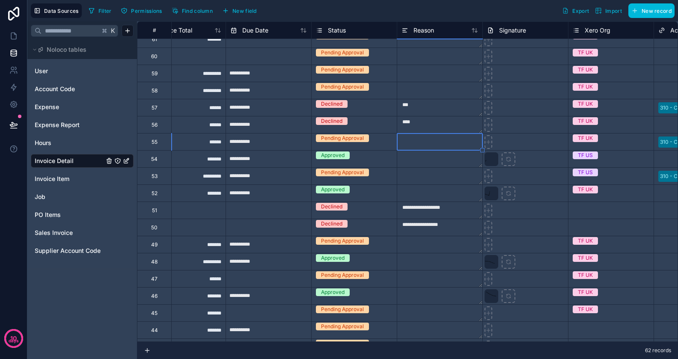
click at [344, 143] on div "Pending Approval" at bounding box center [353, 137] width 85 height 9
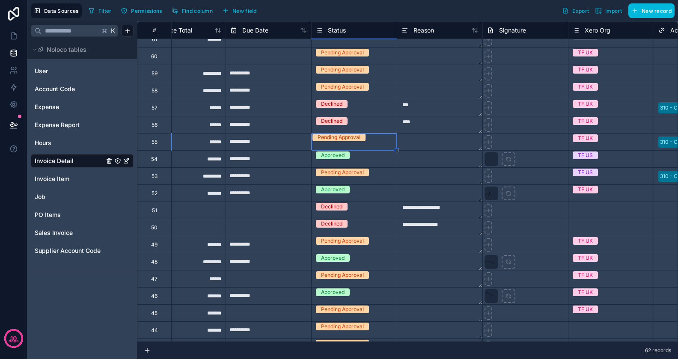
click at [344, 141] on div "Pending Approval" at bounding box center [353, 137] width 85 height 8
click at [345, 358] on div "Approved" at bounding box center [339, 364] width 678 height 10
click at [403, 139] on textarea at bounding box center [439, 141] width 85 height 17
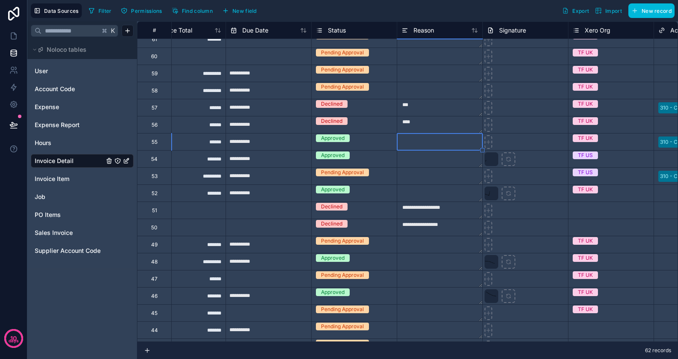
click at [358, 139] on div "Approved" at bounding box center [353, 137] width 85 height 9
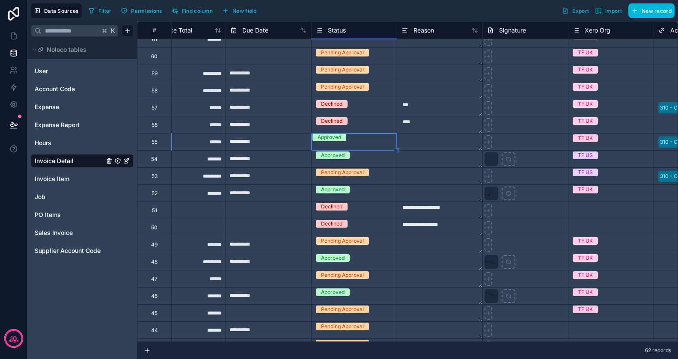
click at [355, 141] on div "Approved" at bounding box center [353, 137] width 85 height 8
click at [401, 147] on textarea at bounding box center [439, 141] width 85 height 17
click at [335, 136] on div "Pending Approval" at bounding box center [353, 137] width 85 height 8
click at [340, 137] on div "Pending Approval" at bounding box center [353, 137] width 85 height 8
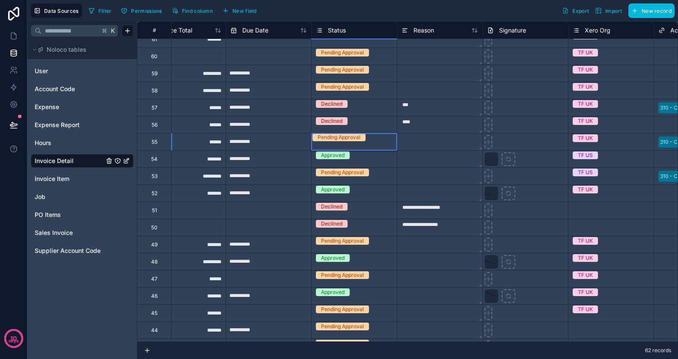
click at [346, 358] on div "Approved" at bounding box center [339, 364] width 678 height 10
click at [366, 139] on div "Approved" at bounding box center [353, 137] width 85 height 8
click at [414, 147] on textarea at bounding box center [439, 141] width 85 height 17
